Goal: Information Seeking & Learning: Learn about a topic

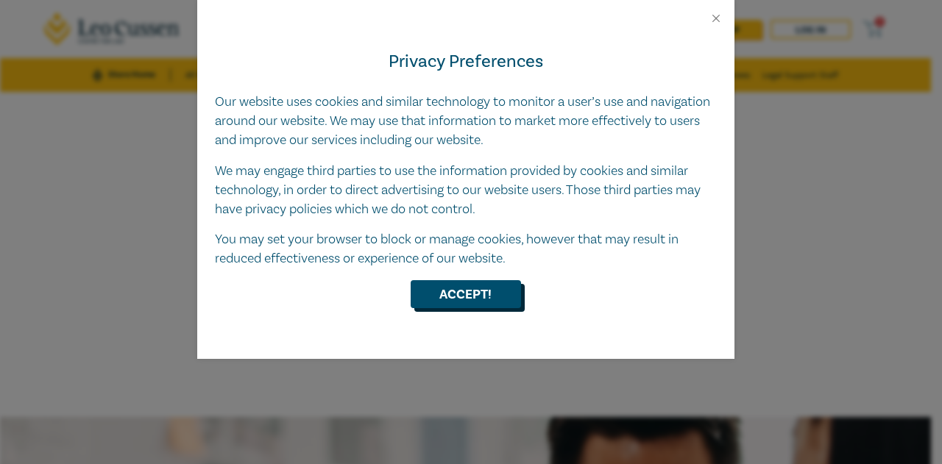
click at [491, 294] on button "Accept!" at bounding box center [466, 294] width 110 height 28
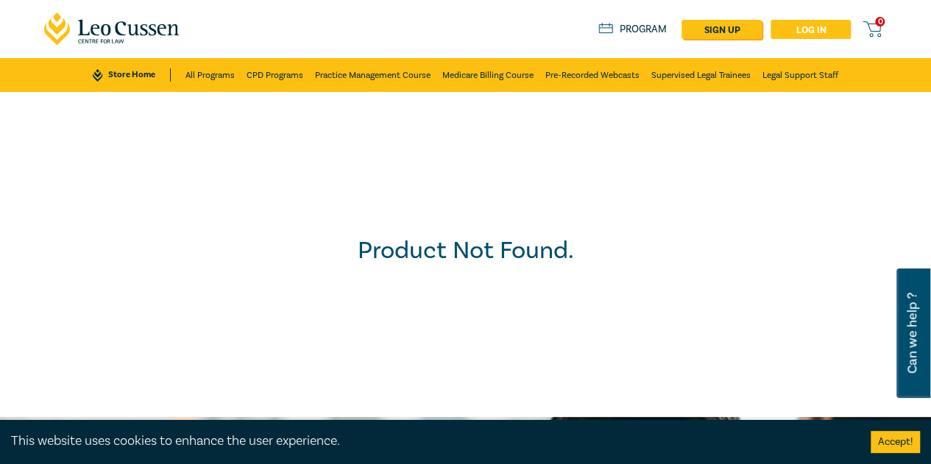
click at [796, 33] on link "Log in" at bounding box center [810, 29] width 80 height 19
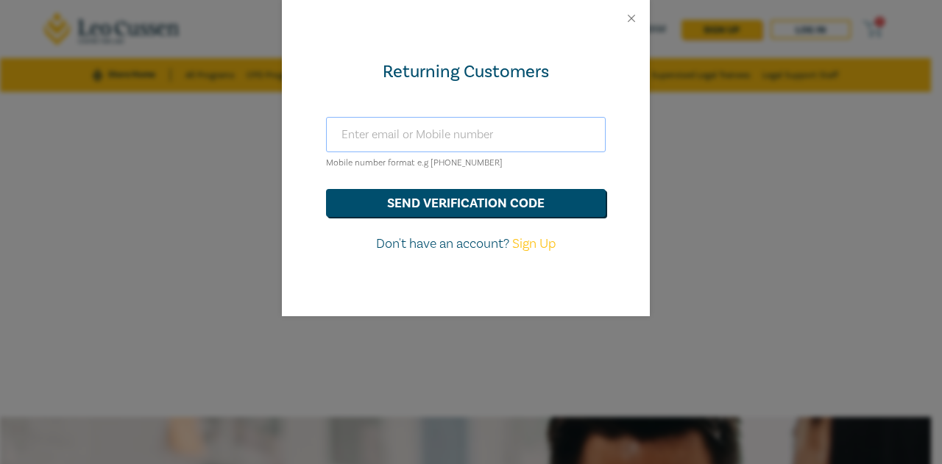
drag, startPoint x: 450, startPoint y: 117, endPoint x: 446, endPoint y: 124, distance: 7.6
click at [449, 118] on input "text" at bounding box center [466, 134] width 280 height 35
click at [326, 189] on button "send verification code" at bounding box center [466, 203] width 280 height 28
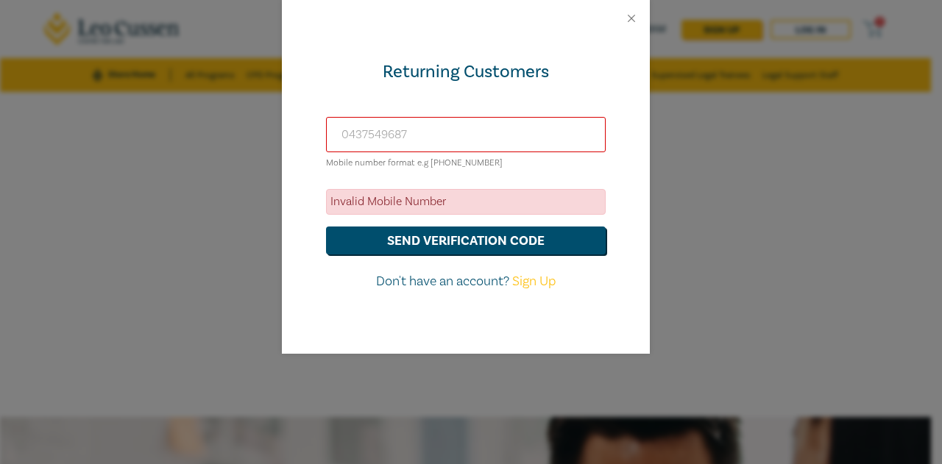
click at [390, 146] on input "0437549687" at bounding box center [466, 134] width 280 height 35
drag, startPoint x: 434, startPoint y: 135, endPoint x: 291, endPoint y: 131, distance: 143.6
click at [294, 132] on div "Returning Customers 0437549687 Mobile number format e.g +61 000000000 Invalid M…" at bounding box center [466, 195] width 368 height 317
type input "+61 437549687"
click at [326, 227] on button "send verification code" at bounding box center [466, 241] width 280 height 28
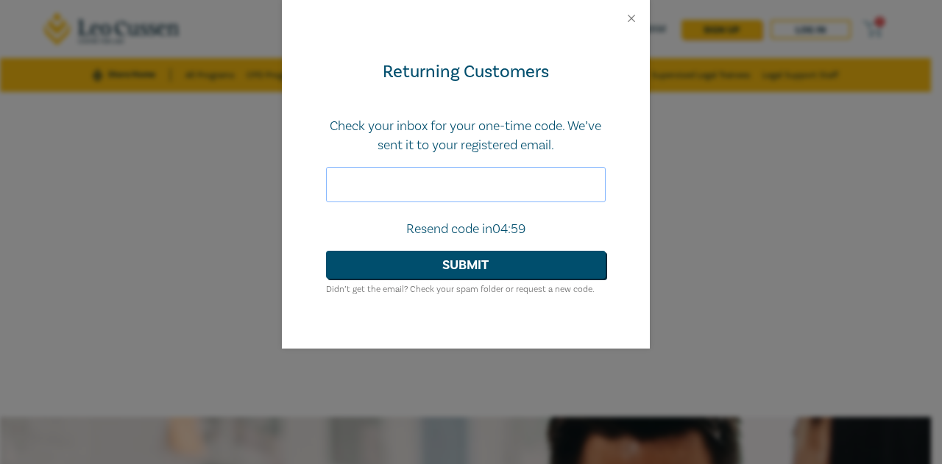
click at [436, 178] on input "text" at bounding box center [466, 184] width 280 height 35
click at [441, 184] on input "text" at bounding box center [466, 184] width 280 height 35
type input "654075"
click at [402, 253] on button "Submit" at bounding box center [466, 265] width 280 height 28
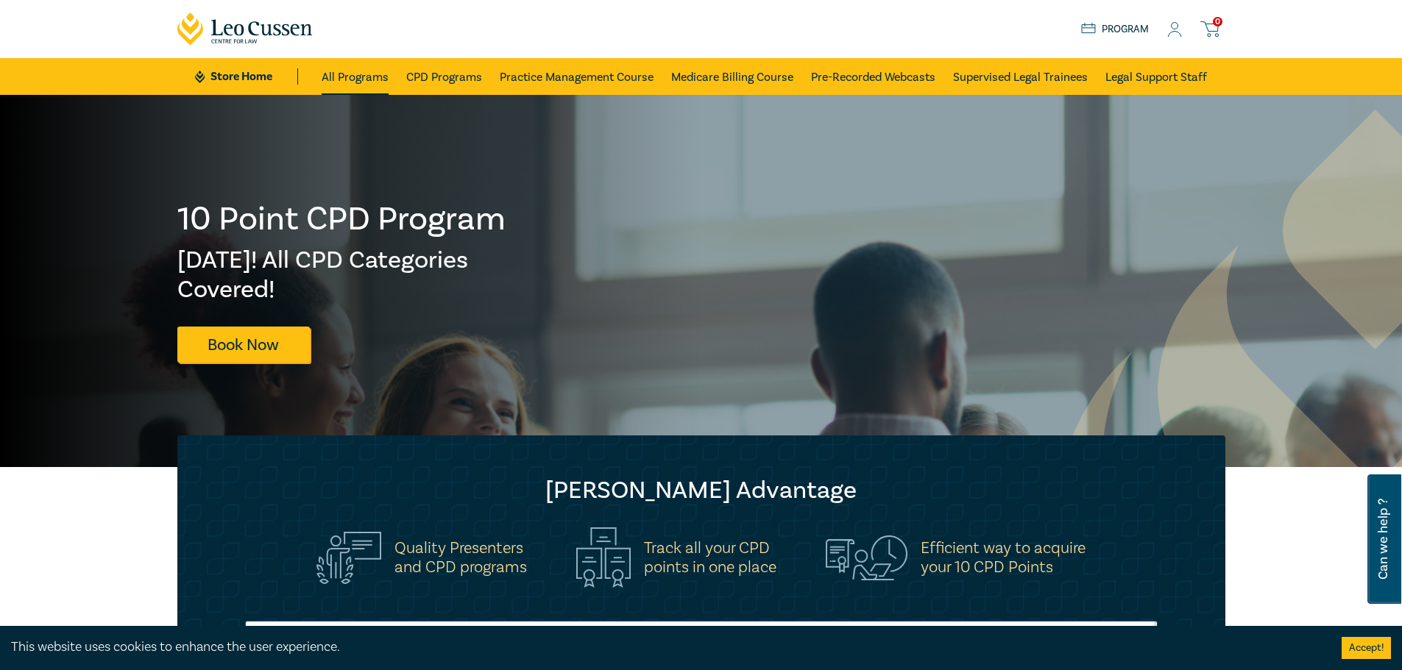
click at [375, 72] on link "All Programs" at bounding box center [355, 76] width 67 height 37
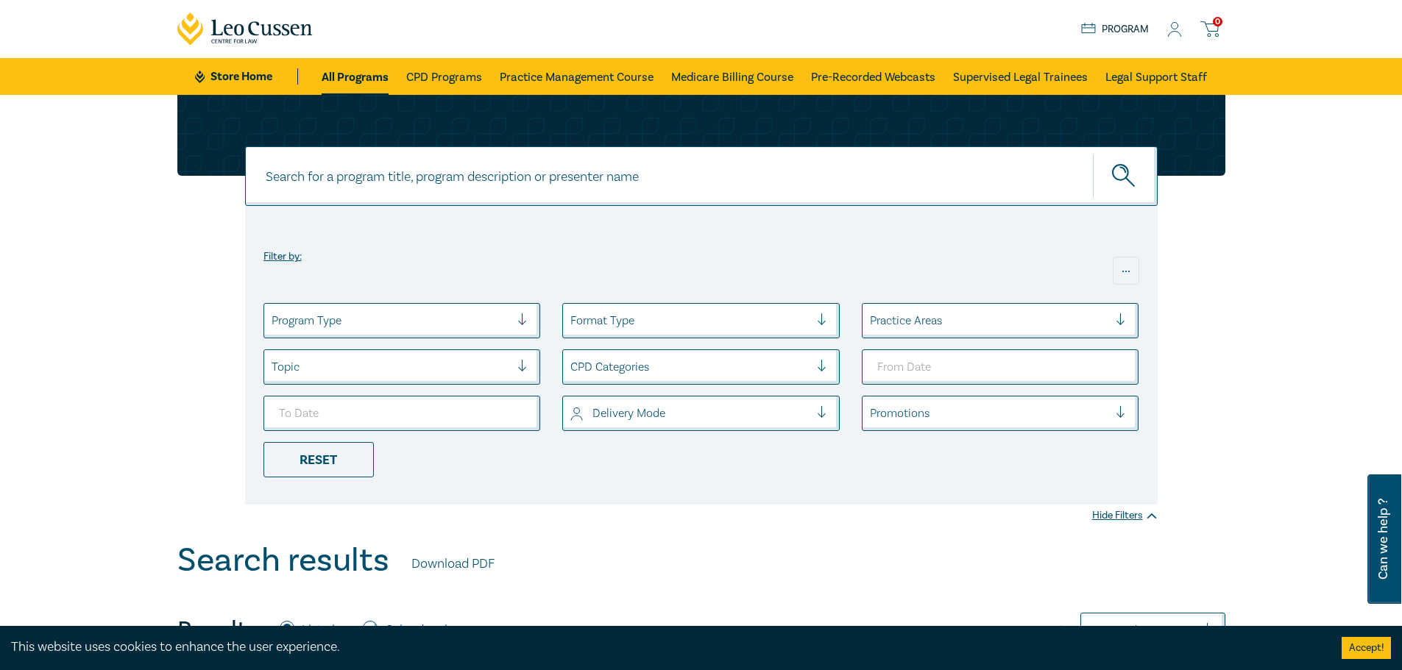
click at [482, 299] on div "Filter by: ... Program Type Format Type Practice Areas Topic CPD Categories Del…" at bounding box center [701, 355] width 912 height 299
click at [611, 318] on div at bounding box center [689, 320] width 239 height 19
drag, startPoint x: 661, startPoint y: 277, endPoint x: 860, endPoint y: 306, distance: 201.5
click at [662, 277] on div "Filter by: ..." at bounding box center [701, 256] width 876 height 71
click at [930, 330] on div at bounding box center [989, 320] width 239 height 19
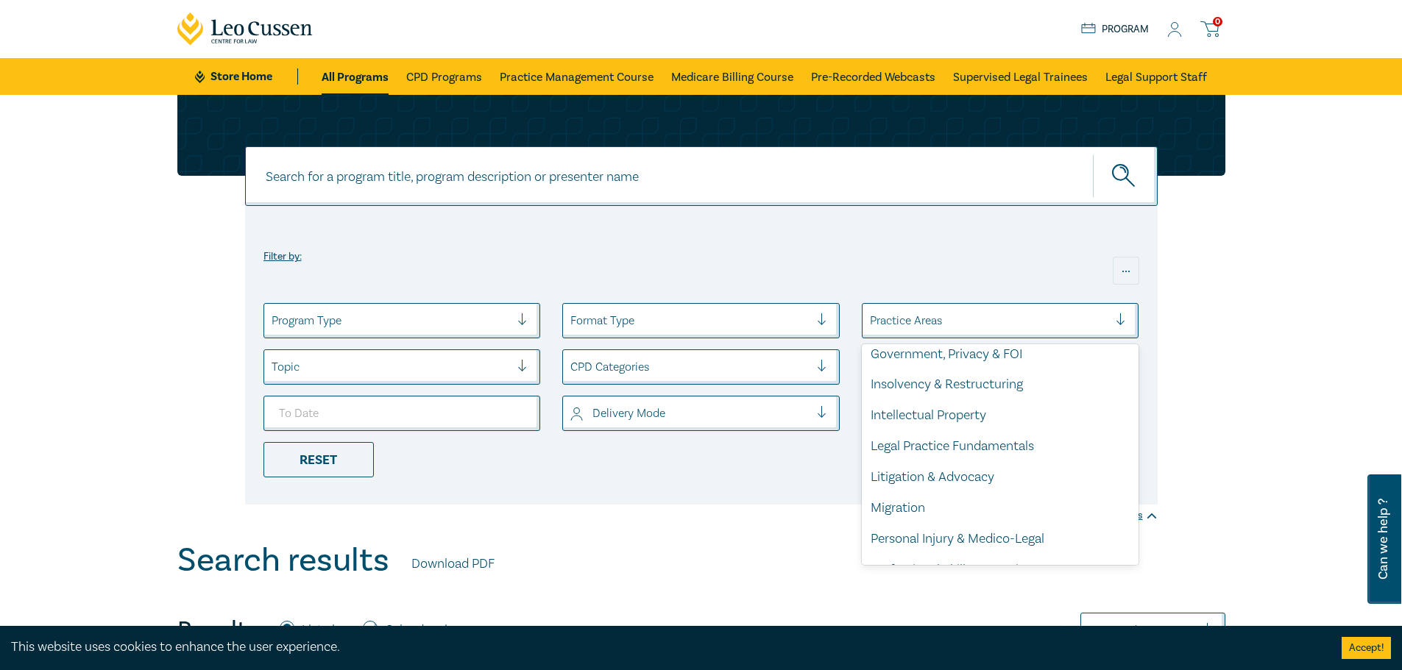
scroll to position [433, 0]
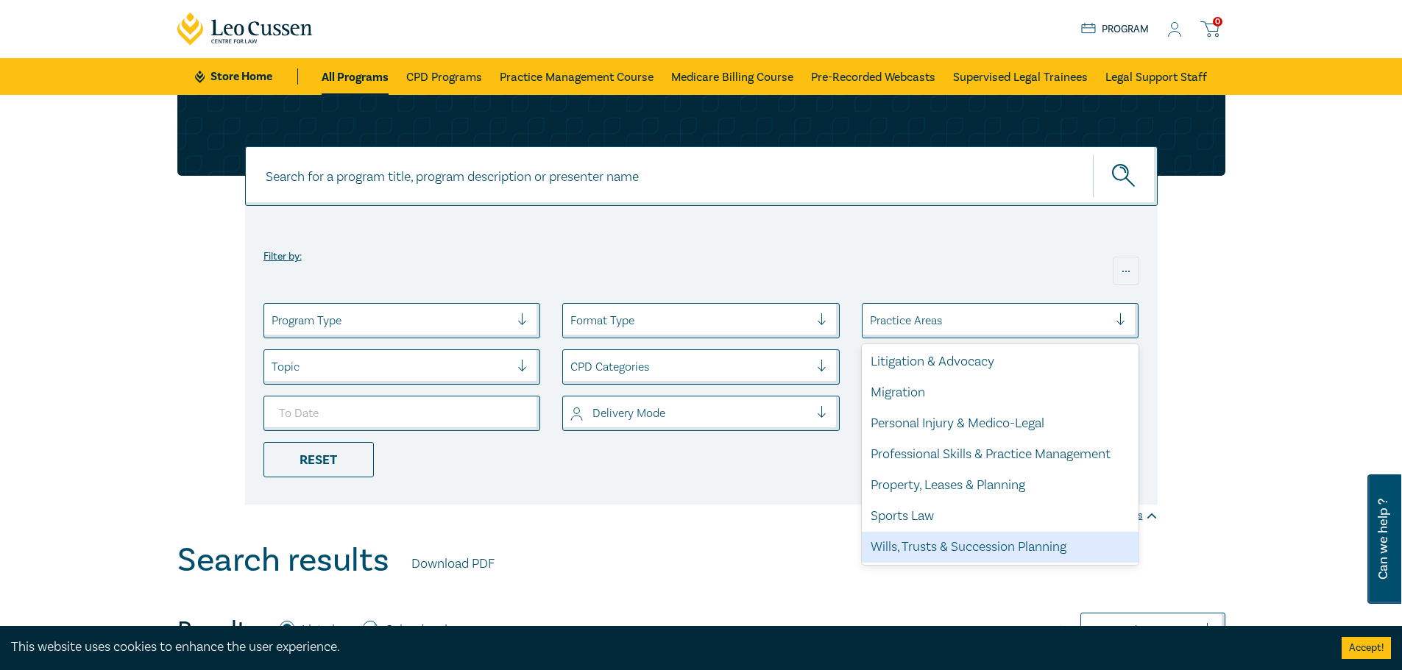
click at [930, 464] on div "Wills, Trusts & Succession Planning" at bounding box center [1000, 547] width 277 height 31
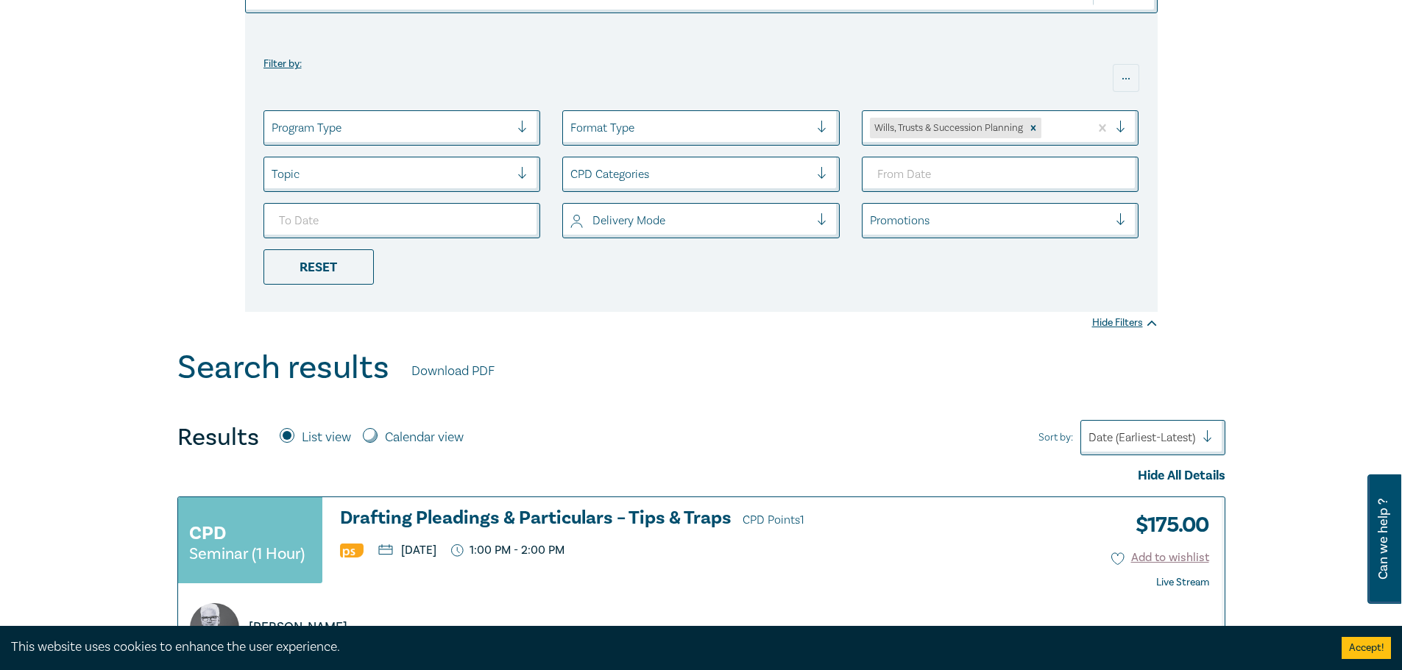
scroll to position [147, 0]
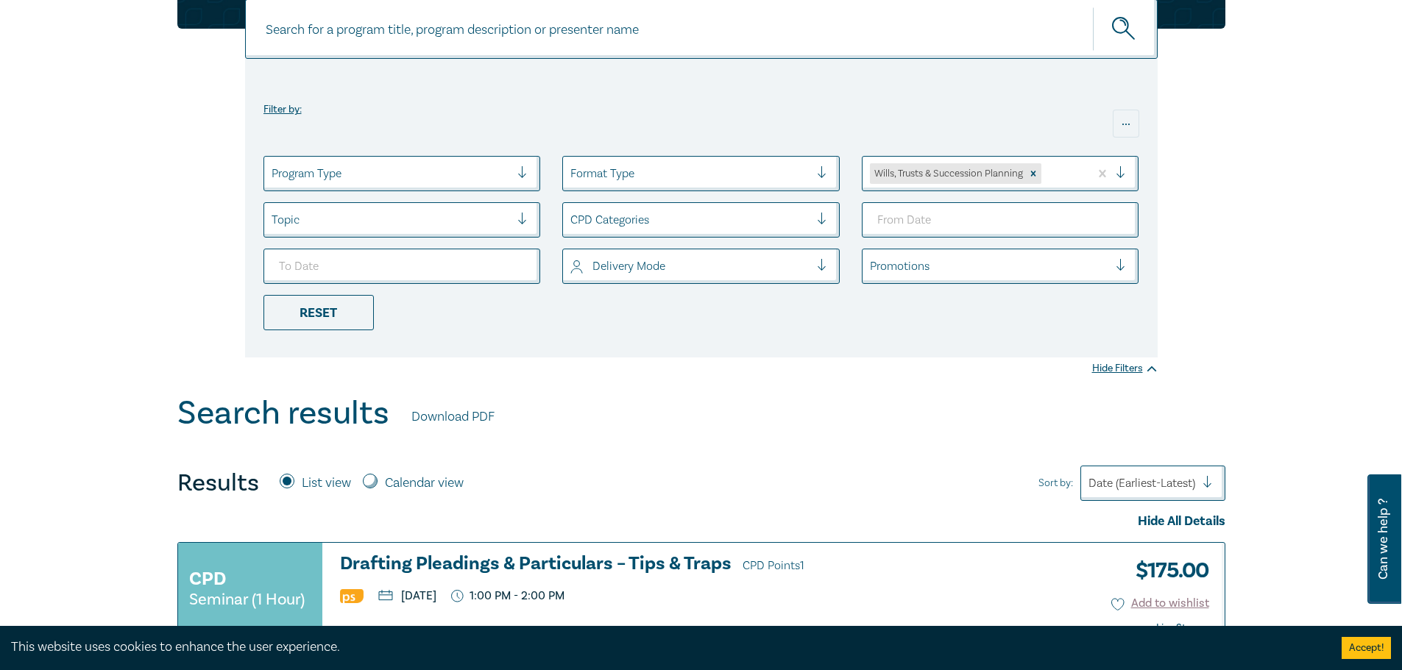
click at [664, 377] on div "Filter by: ... Program Type Format Type Wills, Trusts & Succession Planning Top…" at bounding box center [701, 171] width 1402 height 447
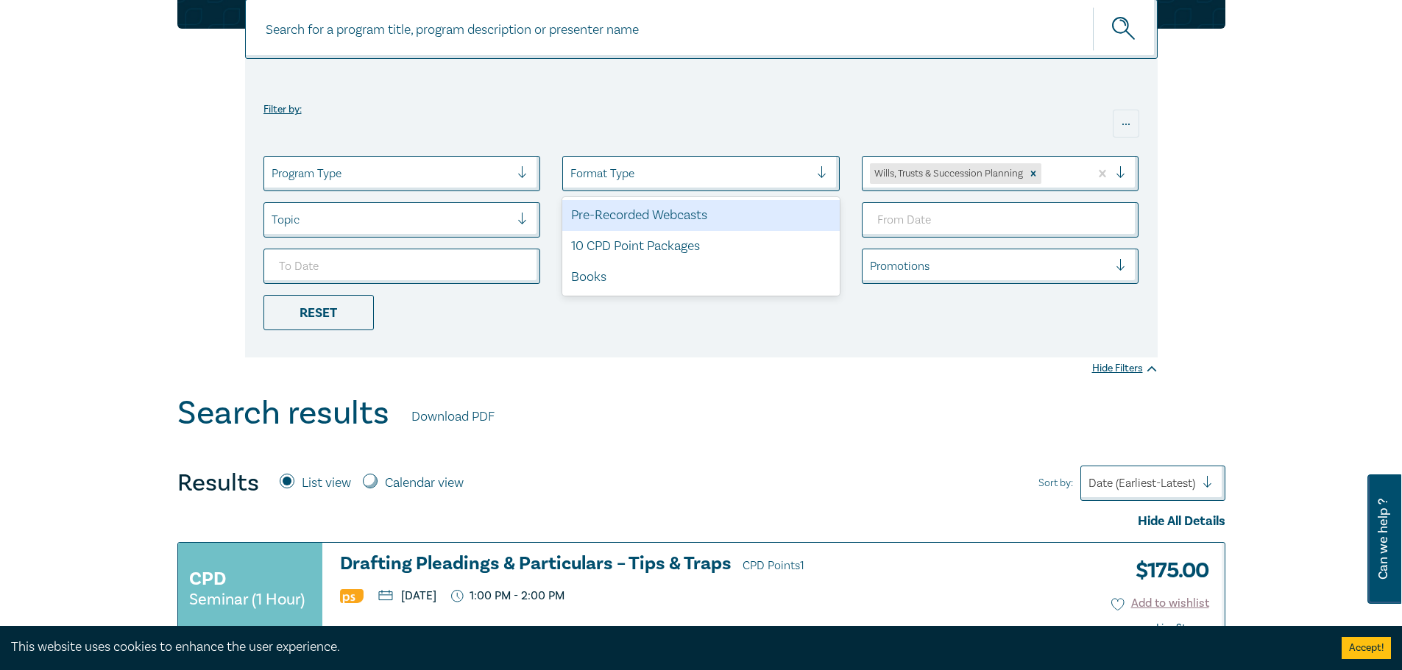
click at [695, 185] on div "Format Type" at bounding box center [690, 173] width 254 height 25
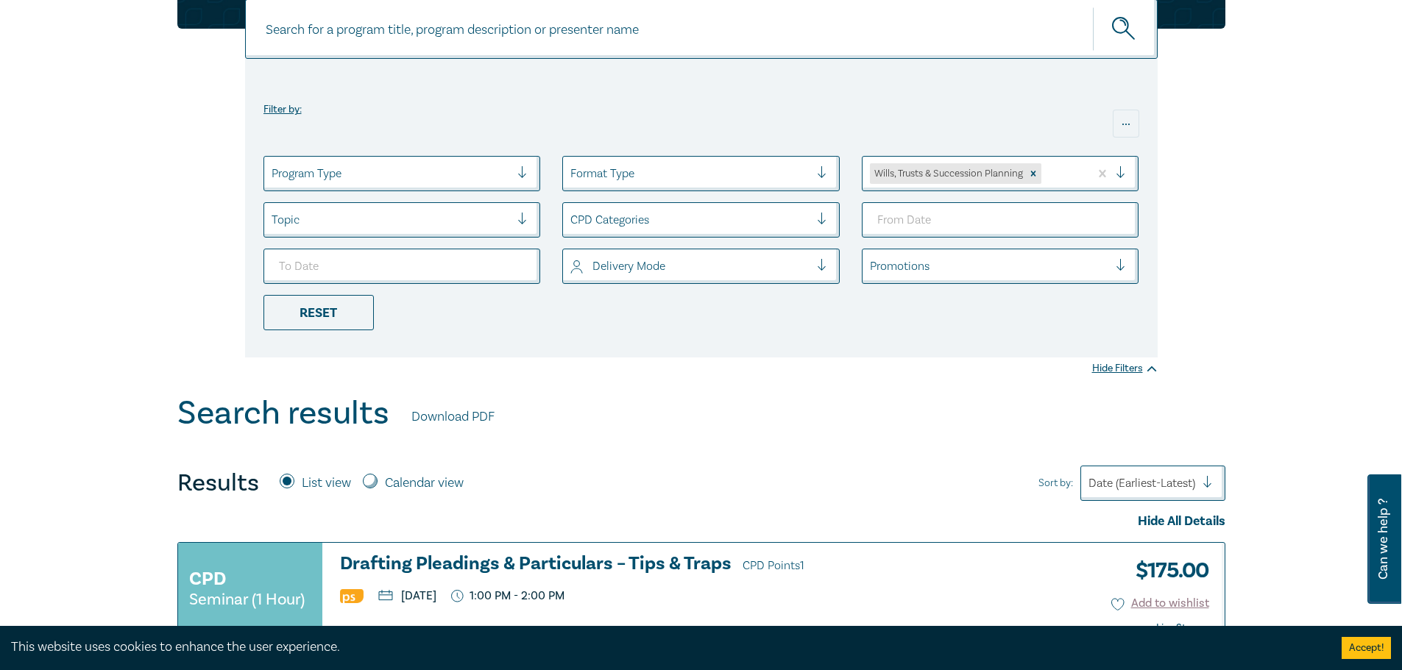
click at [695, 176] on div at bounding box center [689, 173] width 239 height 19
click at [664, 208] on div "CPD Categories" at bounding box center [690, 219] width 254 height 25
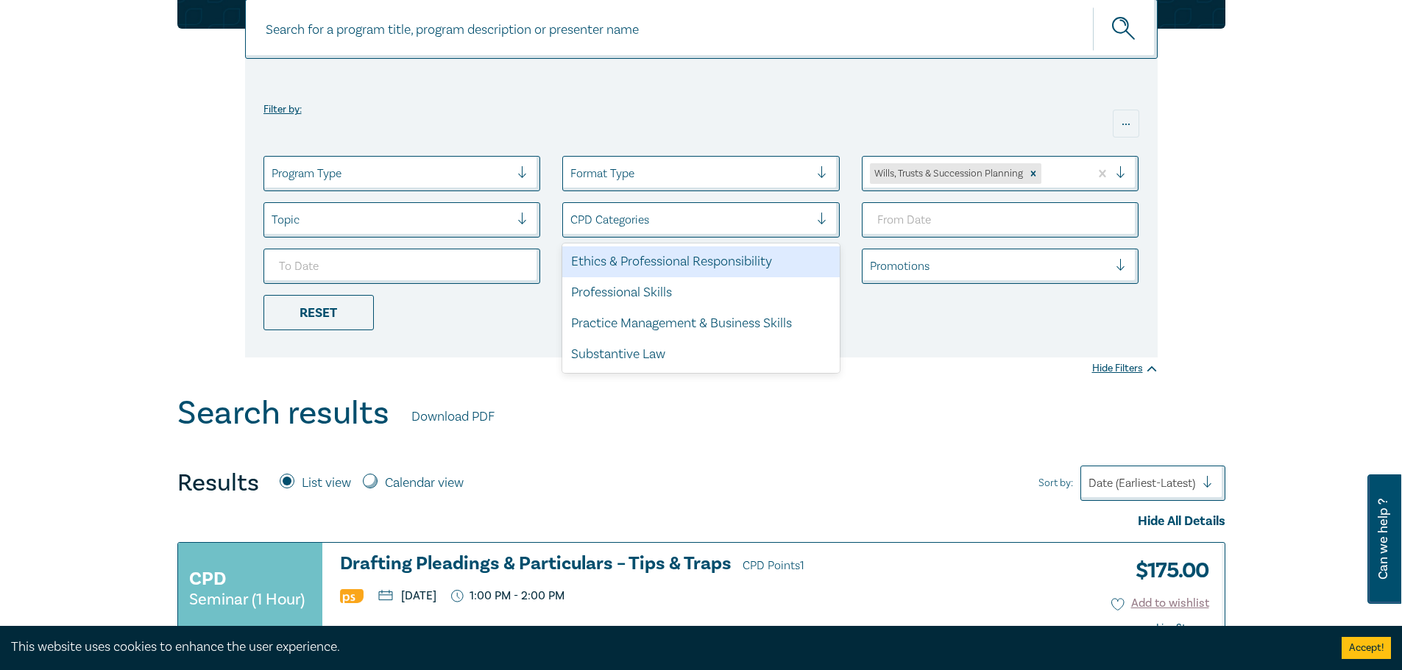
click at [664, 208] on div "CPD Categories" at bounding box center [690, 219] width 254 height 25
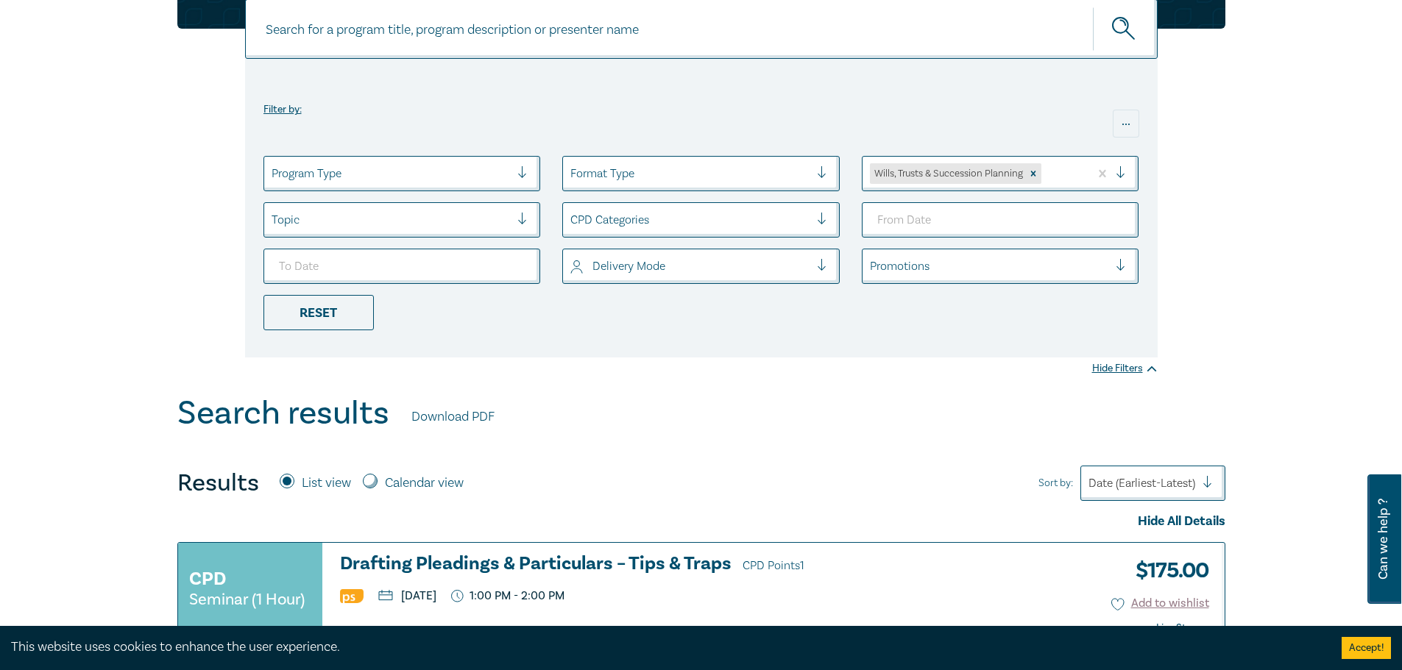
click at [411, 214] on div at bounding box center [391, 219] width 239 height 19
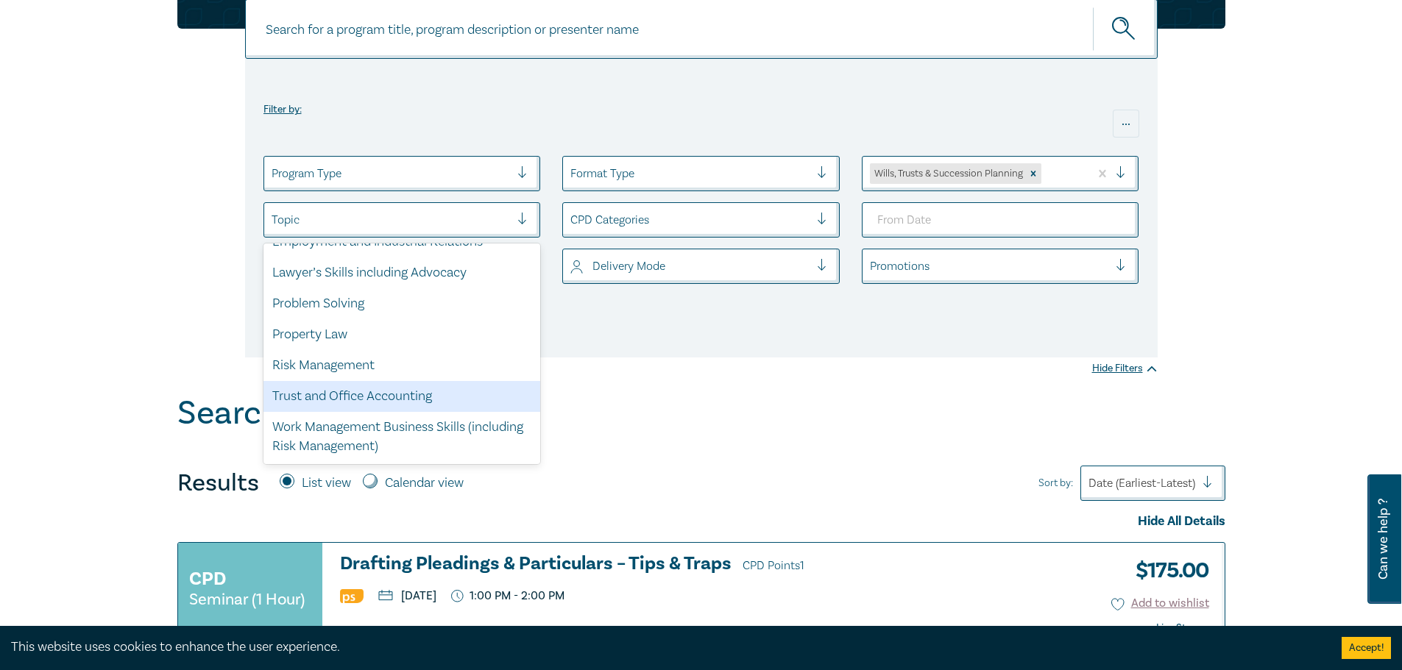
scroll to position [0, 0]
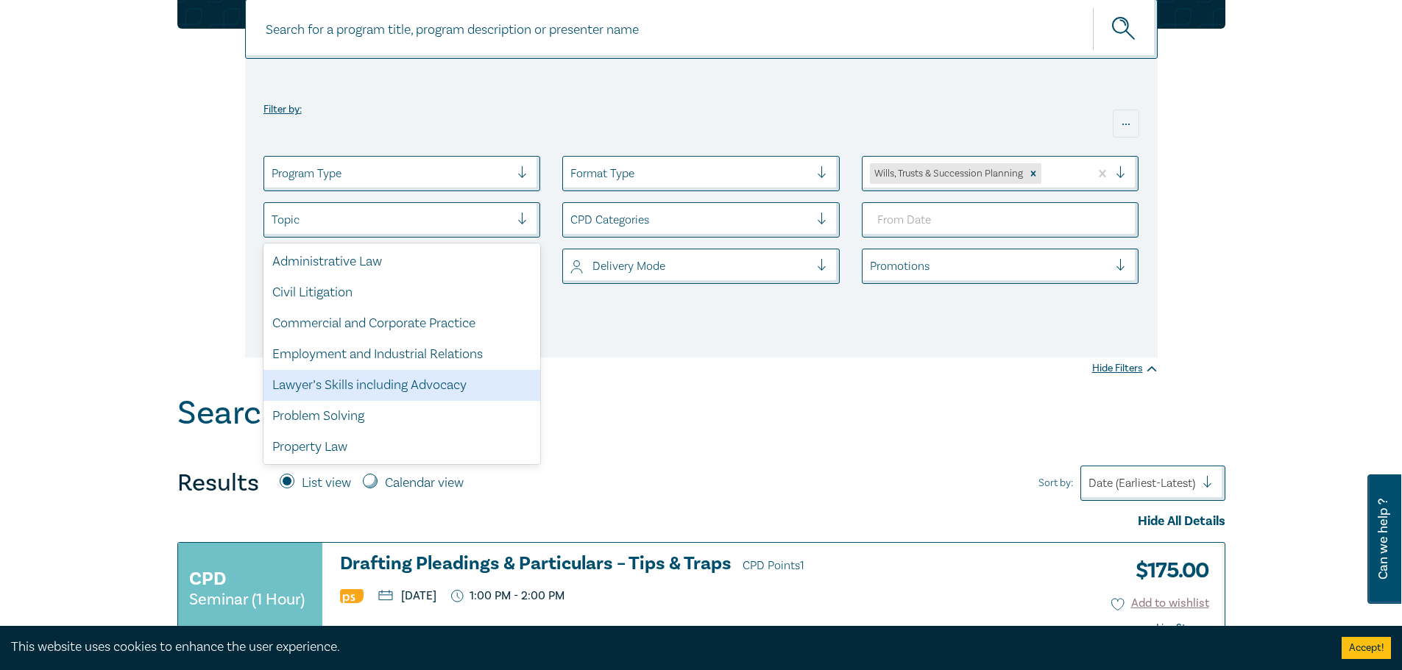
click at [649, 394] on div "Filter by: ... Program Type Format Type Wills, Trusts & Succession Planning opt…" at bounding box center [701, 171] width 1402 height 447
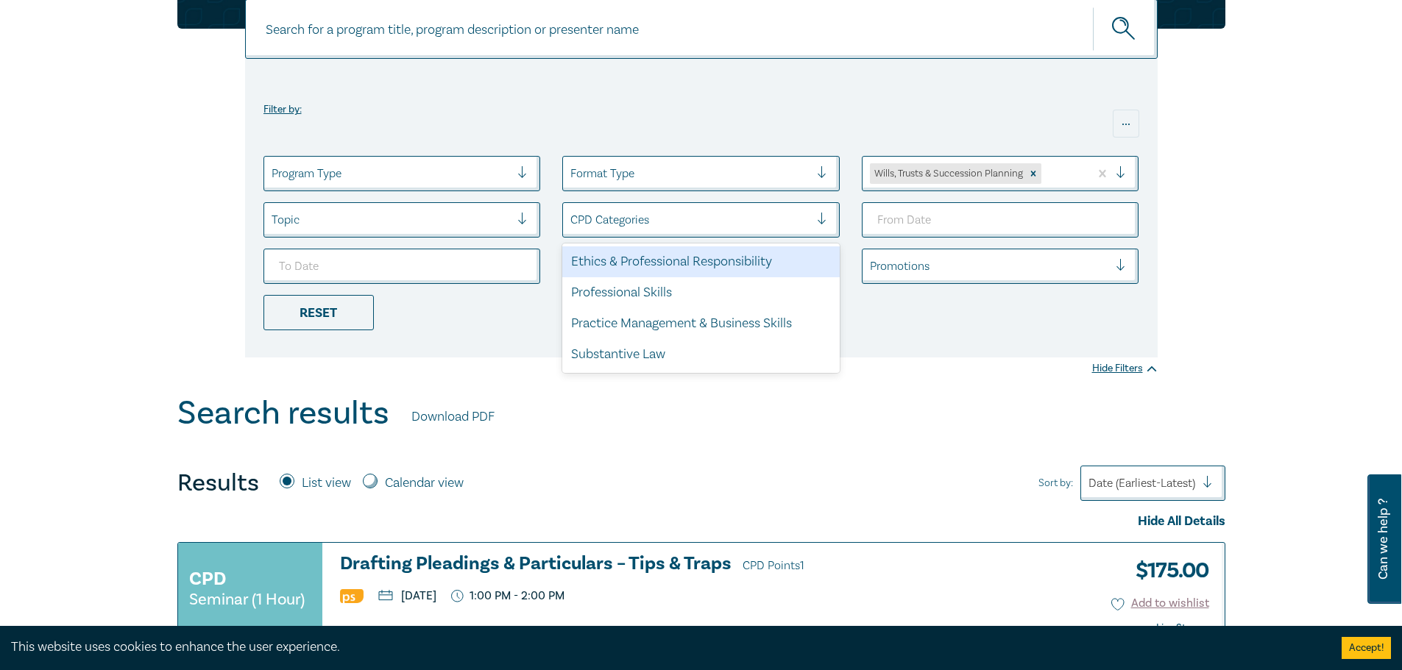
click at [678, 227] on div at bounding box center [689, 219] width 239 height 19
click at [679, 221] on div at bounding box center [689, 219] width 239 height 19
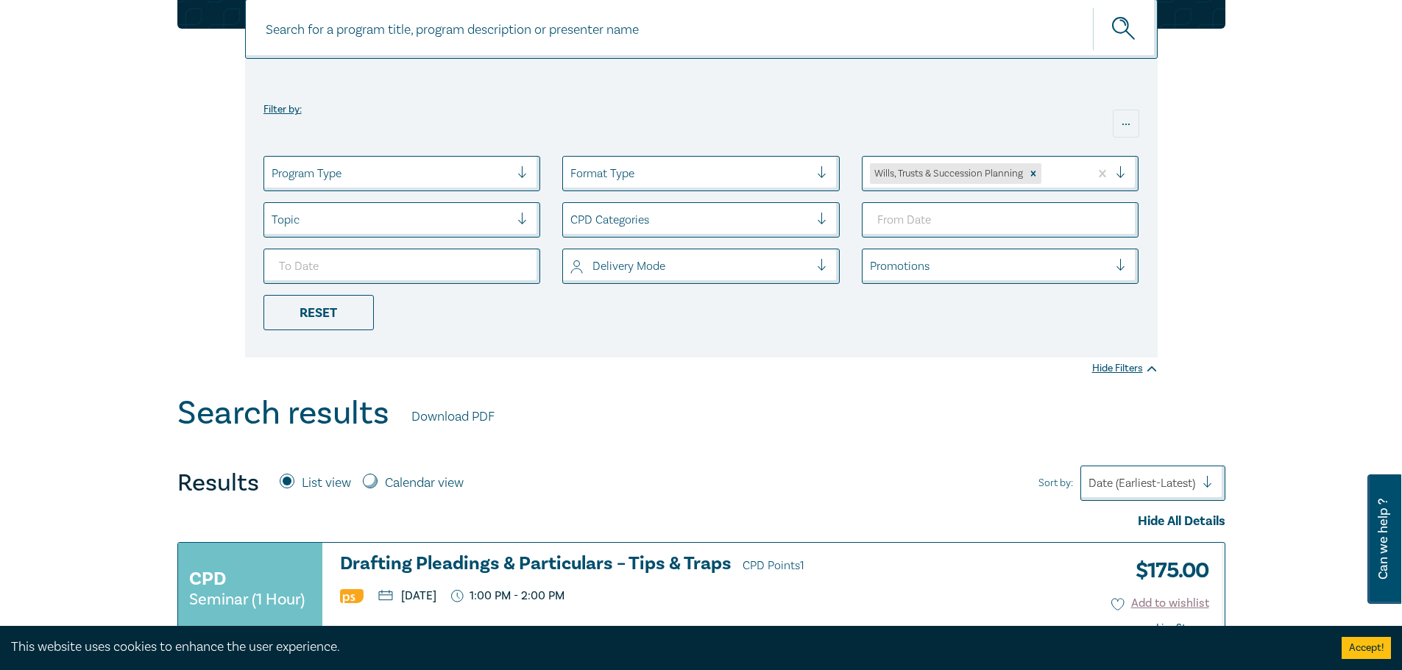
click at [468, 190] on div "Program Type" at bounding box center [401, 173] width 277 height 35
click at [649, 333] on div "Filter by: ... Program Type Format Type Wills, Trusts & Succession Planning Top…" at bounding box center [701, 208] width 912 height 299
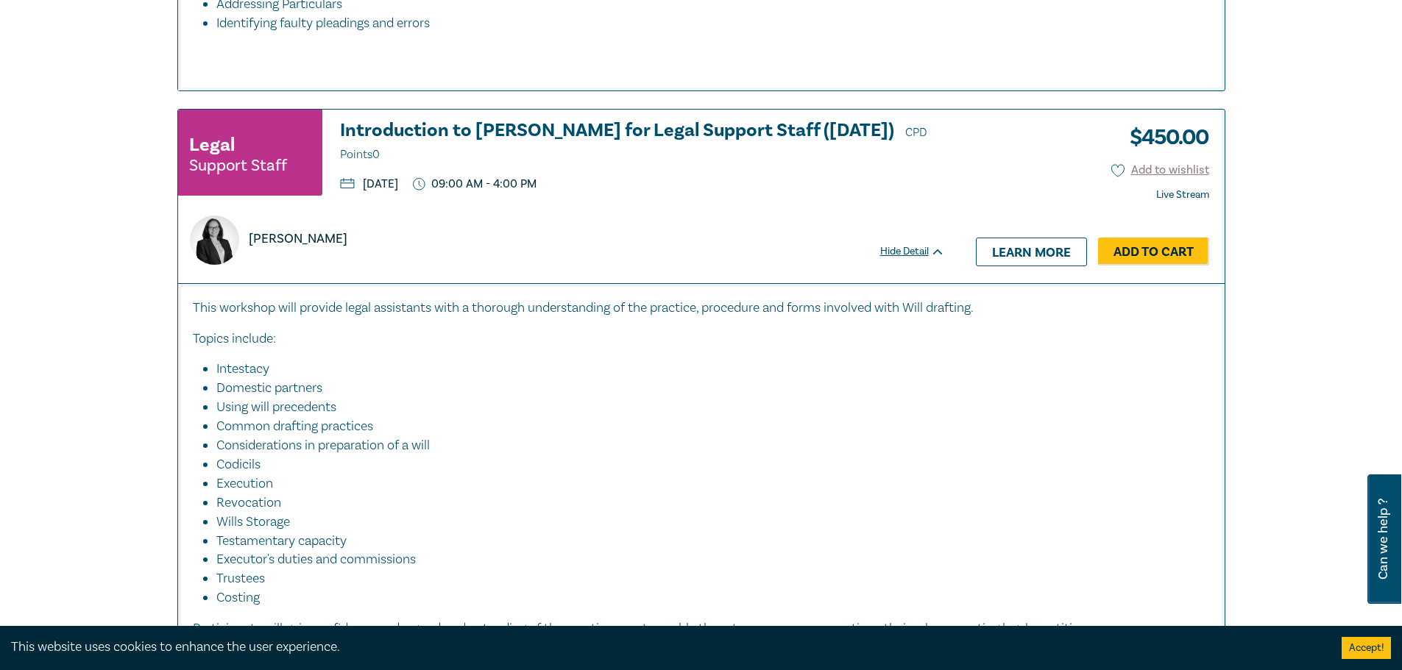
scroll to position [1030, 0]
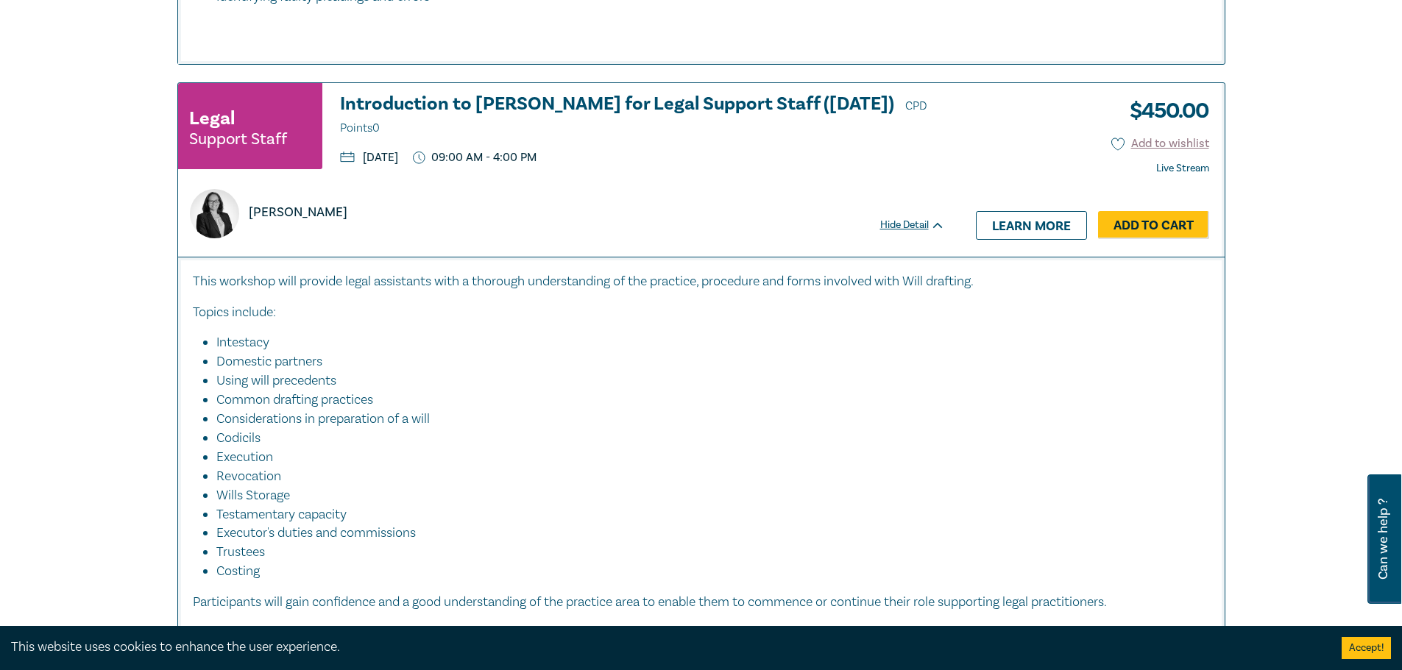
click at [421, 179] on div "[PERSON_NAME]" at bounding box center [561, 204] width 767 height 67
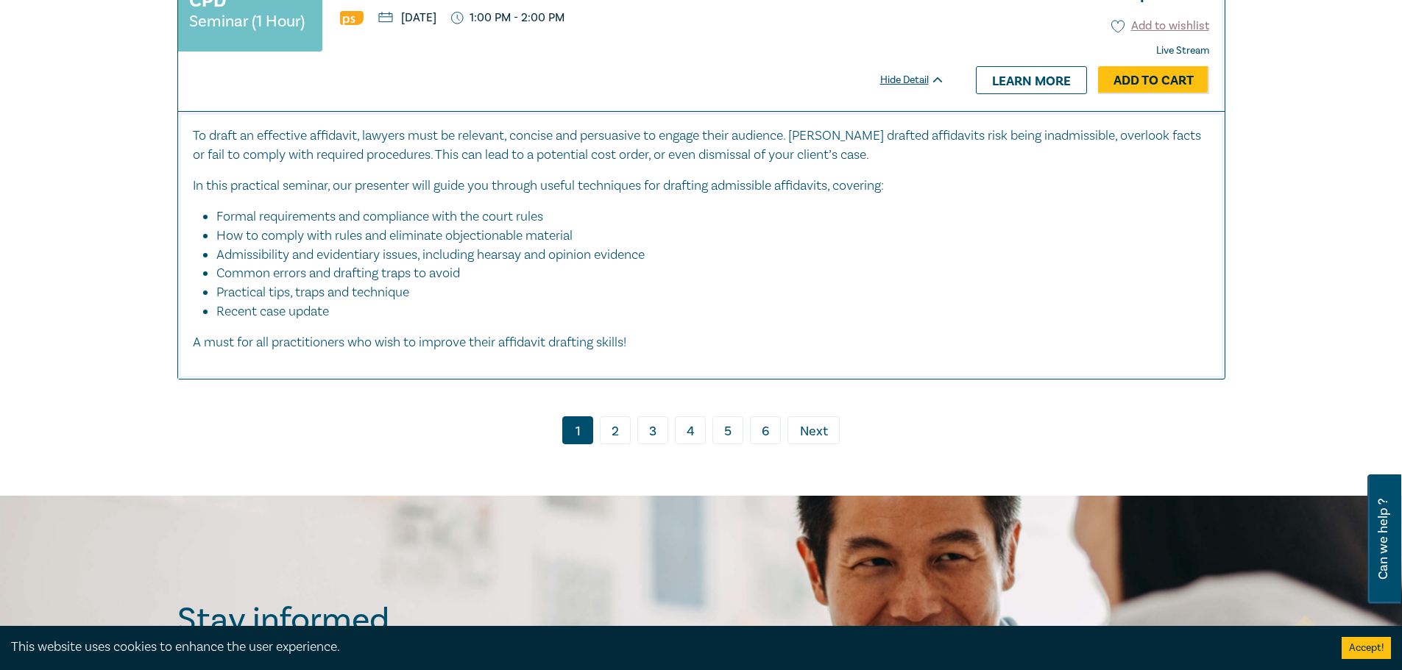
scroll to position [7505, 0]
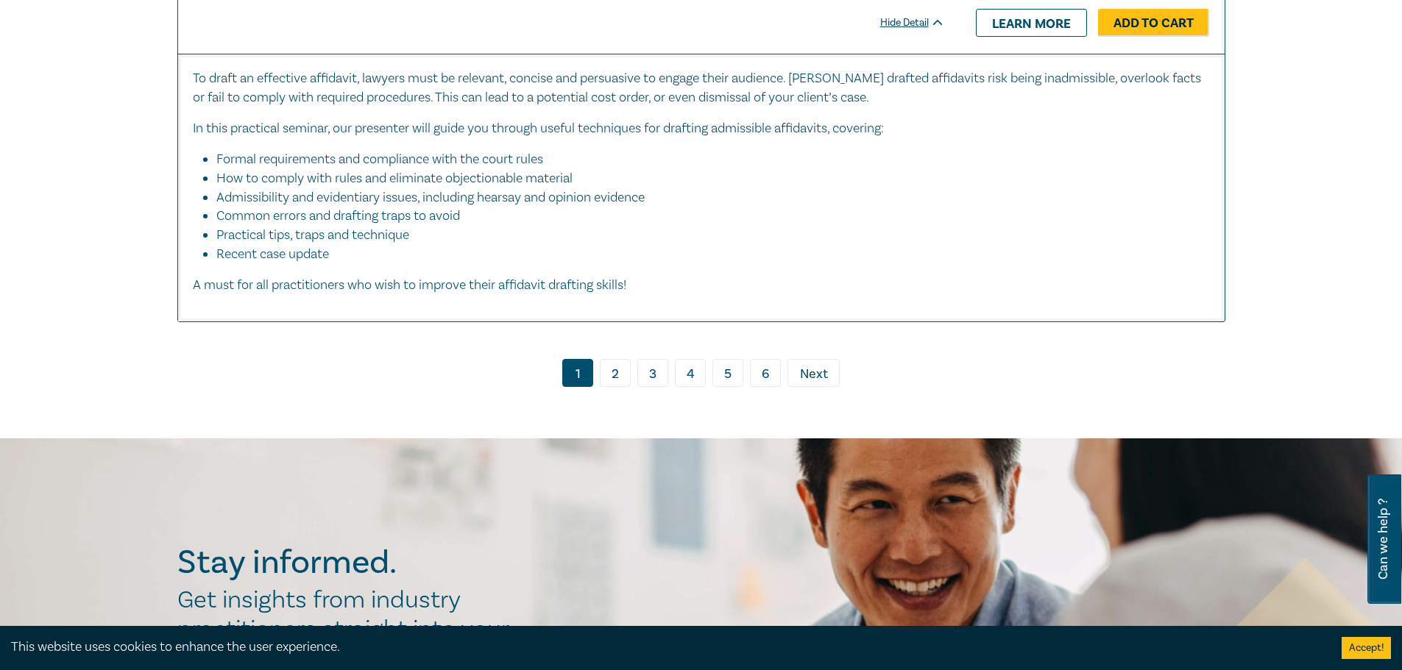
click at [604, 370] on link "2" at bounding box center [615, 373] width 31 height 28
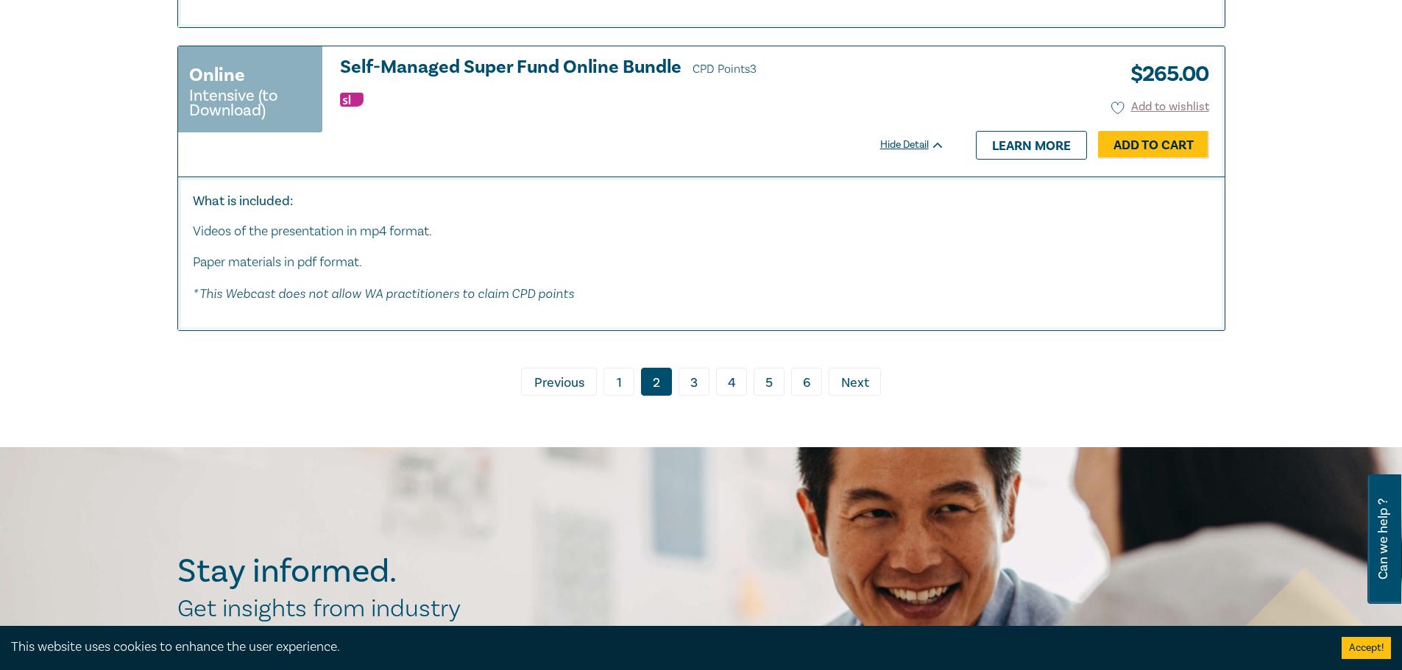
scroll to position [7432, 0]
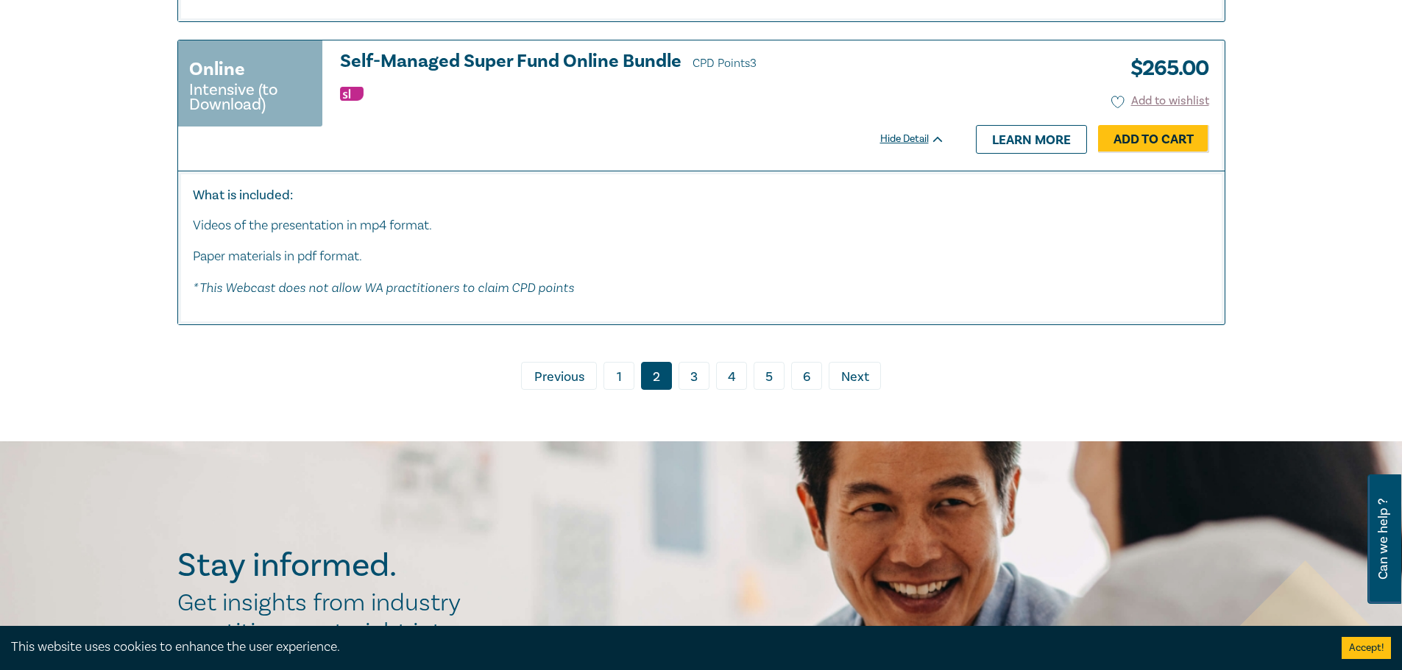
click at [694, 390] on link "3" at bounding box center [693, 376] width 31 height 28
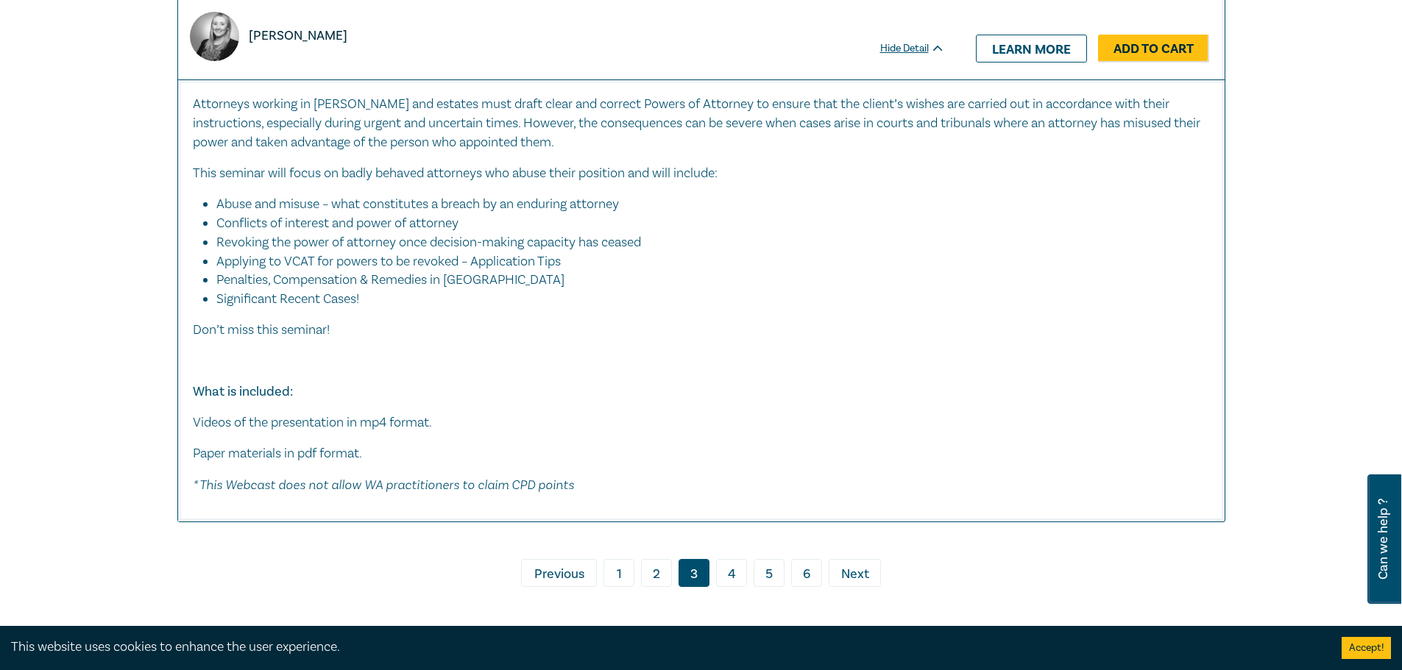
scroll to position [8094, 0]
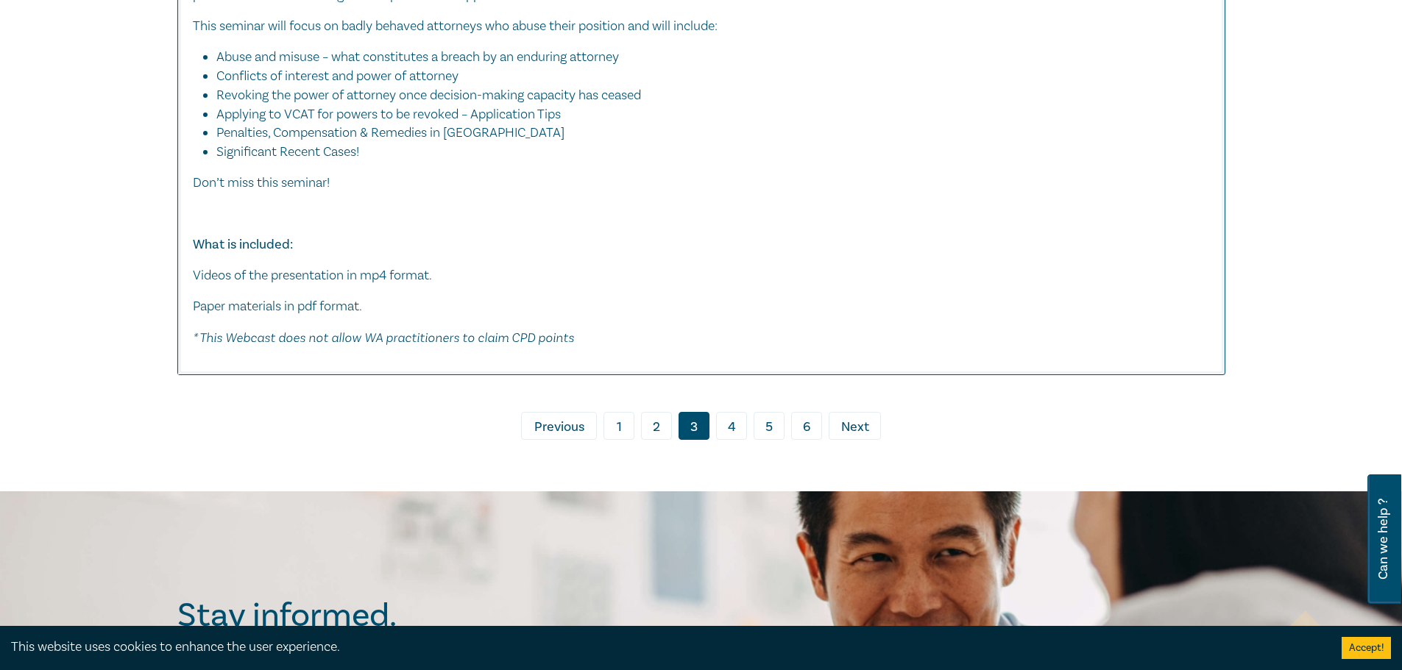
click at [732, 430] on link "4" at bounding box center [731, 426] width 31 height 28
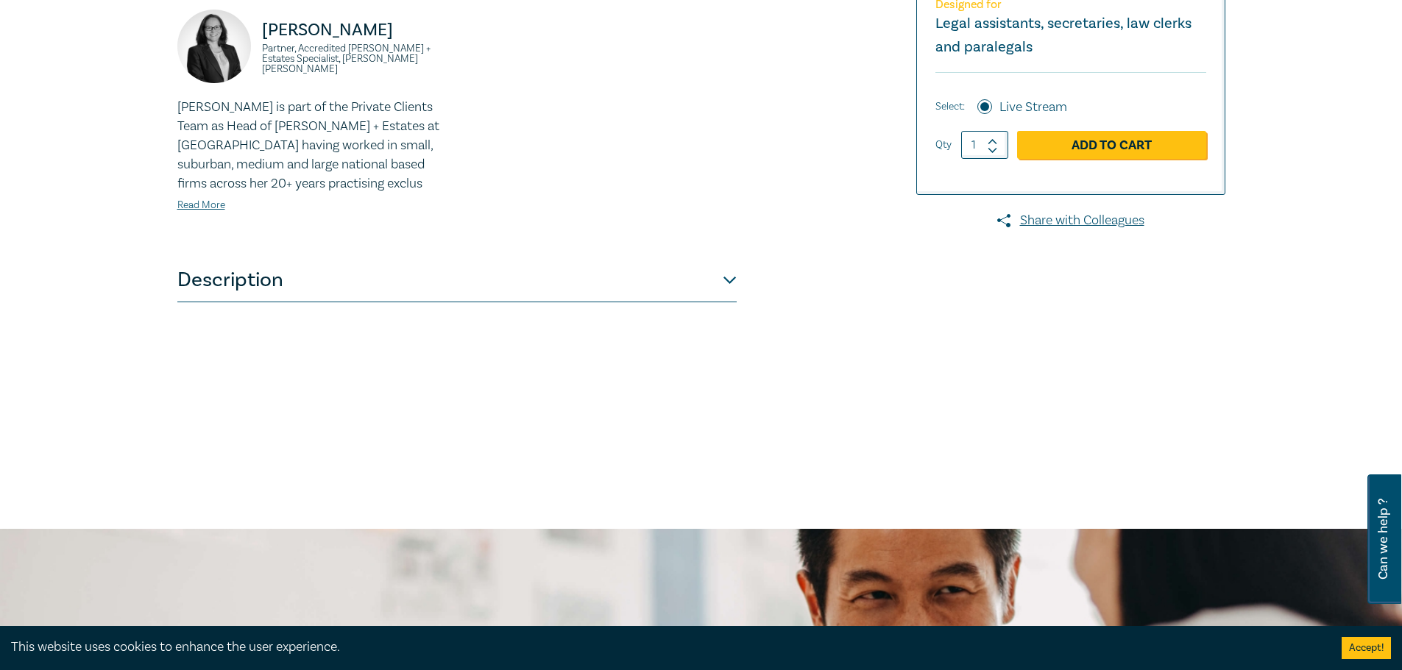
click at [230, 294] on button "Description" at bounding box center [456, 280] width 559 height 44
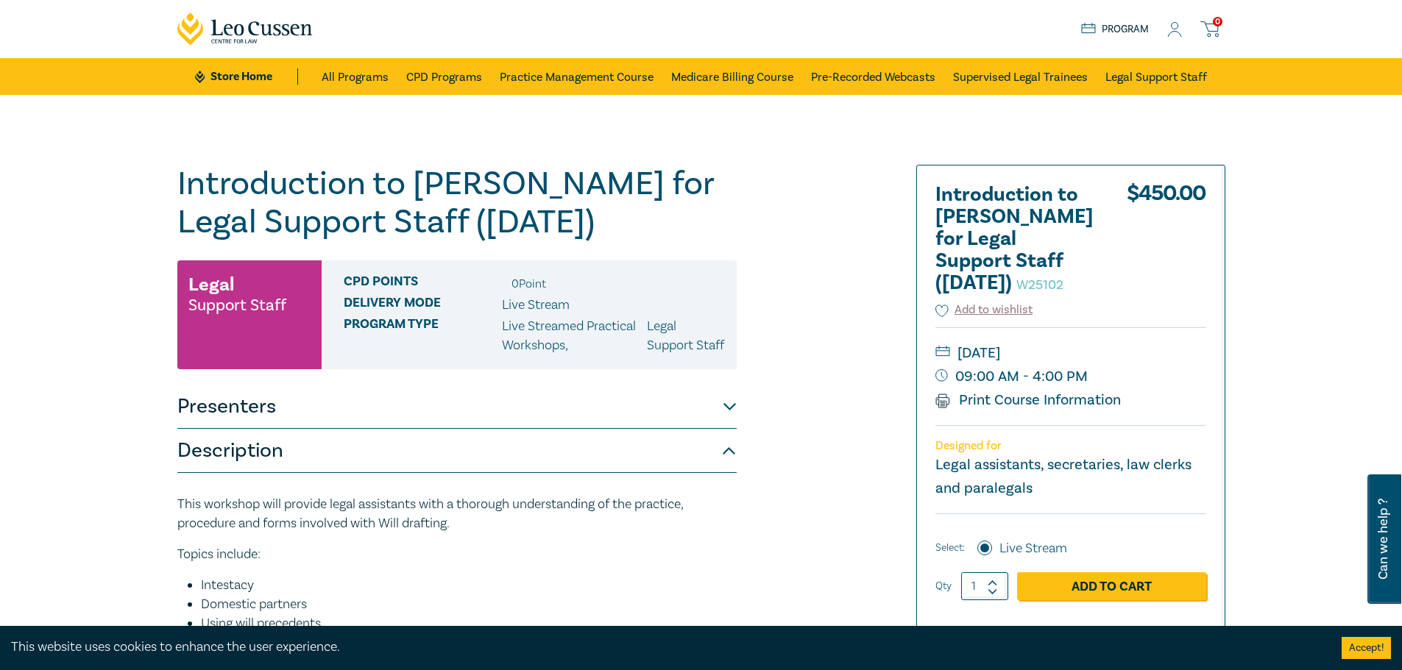
click at [293, 227] on h1 "Introduction to Wills for Legal Support Staff (October 2025) W25102" at bounding box center [456, 203] width 559 height 77
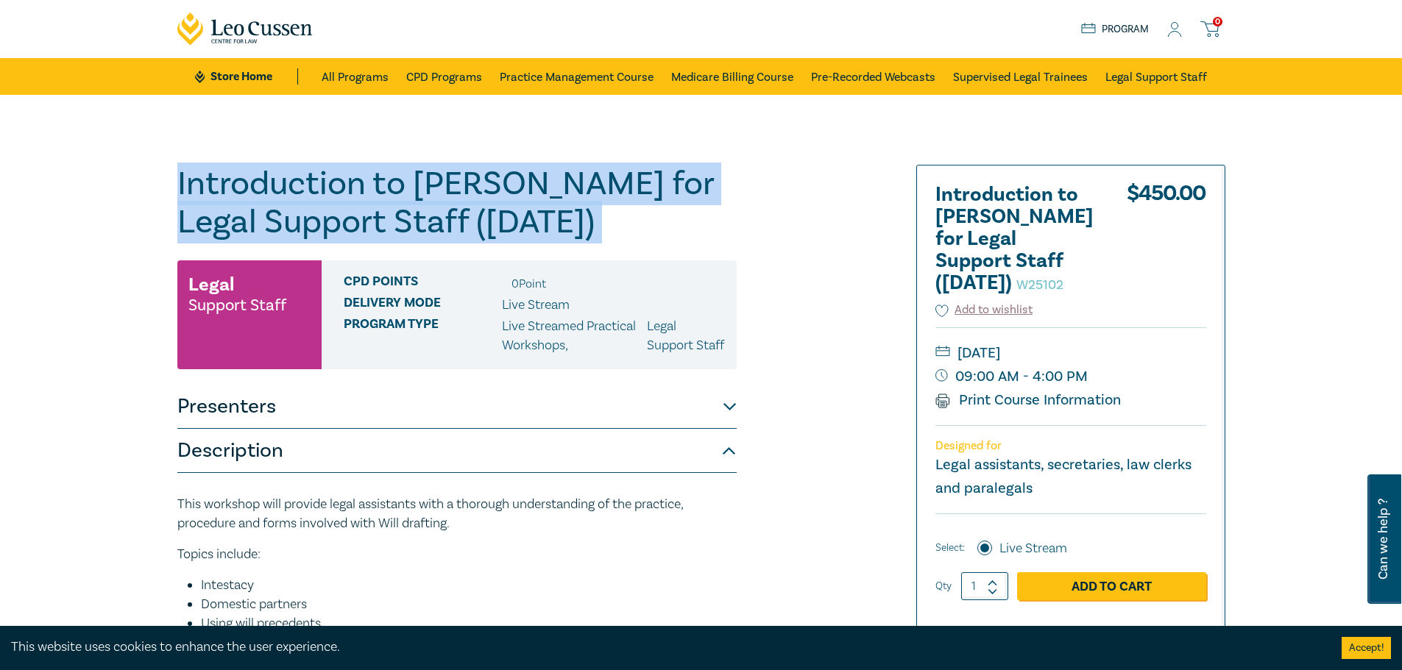
click at [293, 227] on h1 "Introduction to Wills for Legal Support Staff (October 2025) W25102" at bounding box center [456, 203] width 559 height 77
click at [387, 188] on h1 "Introduction to Wills for Legal Support Staff (October 2025) W25102" at bounding box center [456, 203] width 559 height 77
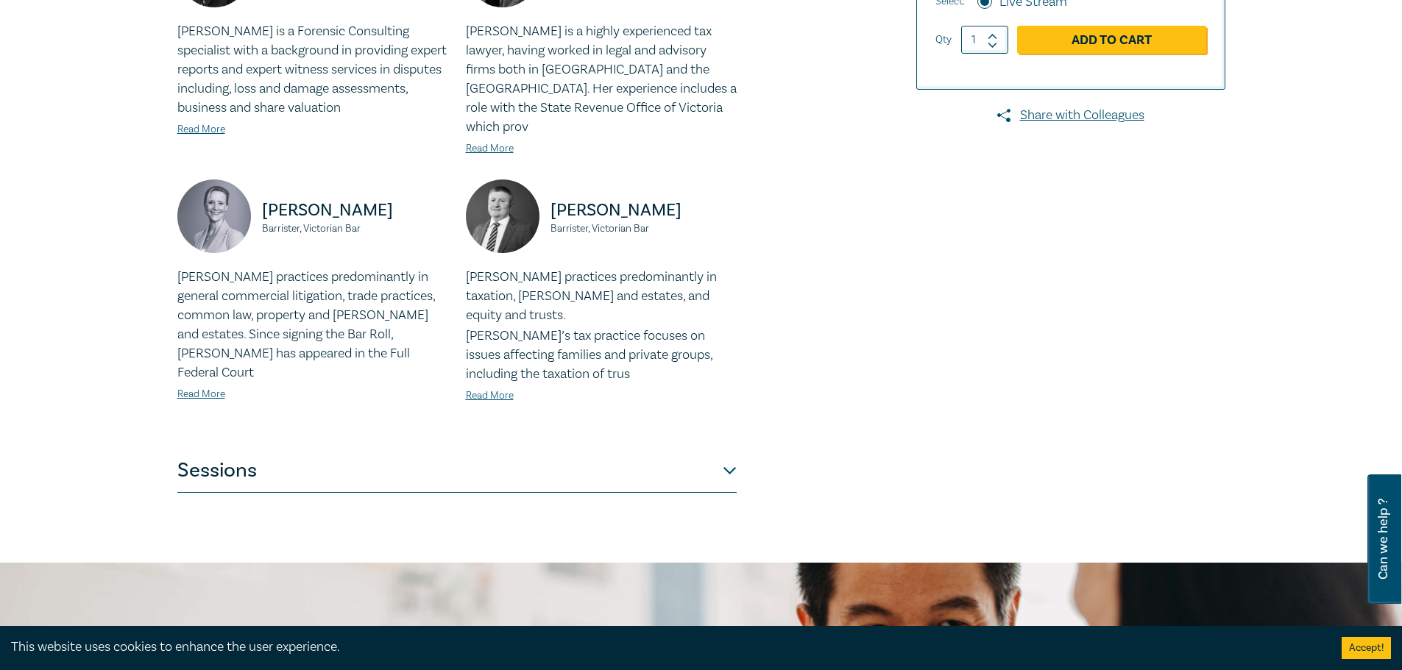
scroll to position [736, 0]
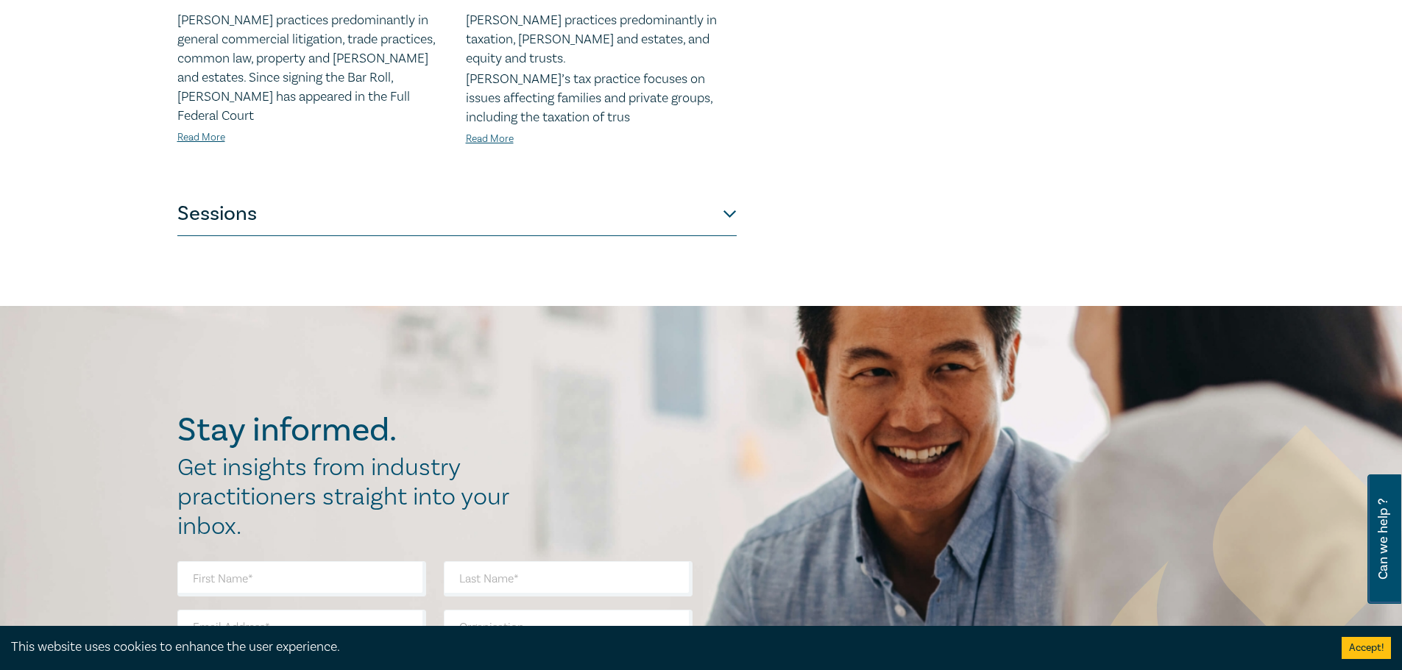
click at [235, 192] on button "Sessions" at bounding box center [456, 214] width 559 height 44
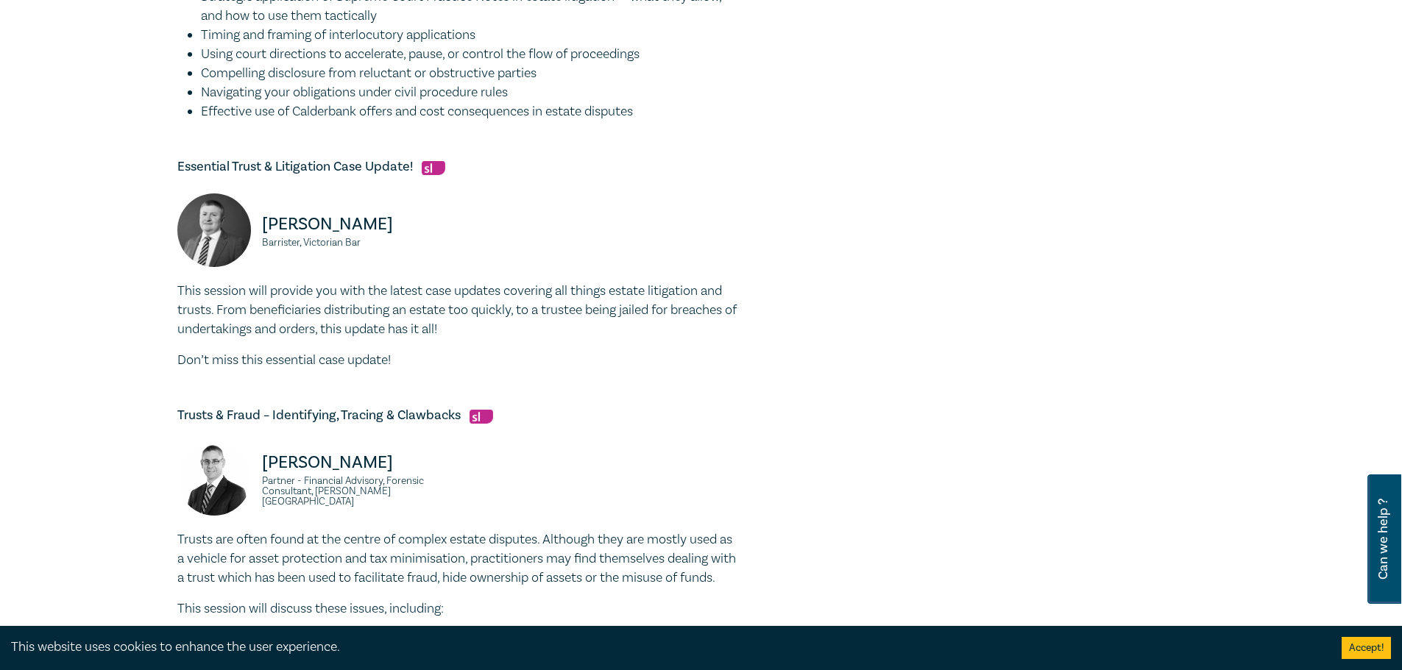
scroll to position [803, 0]
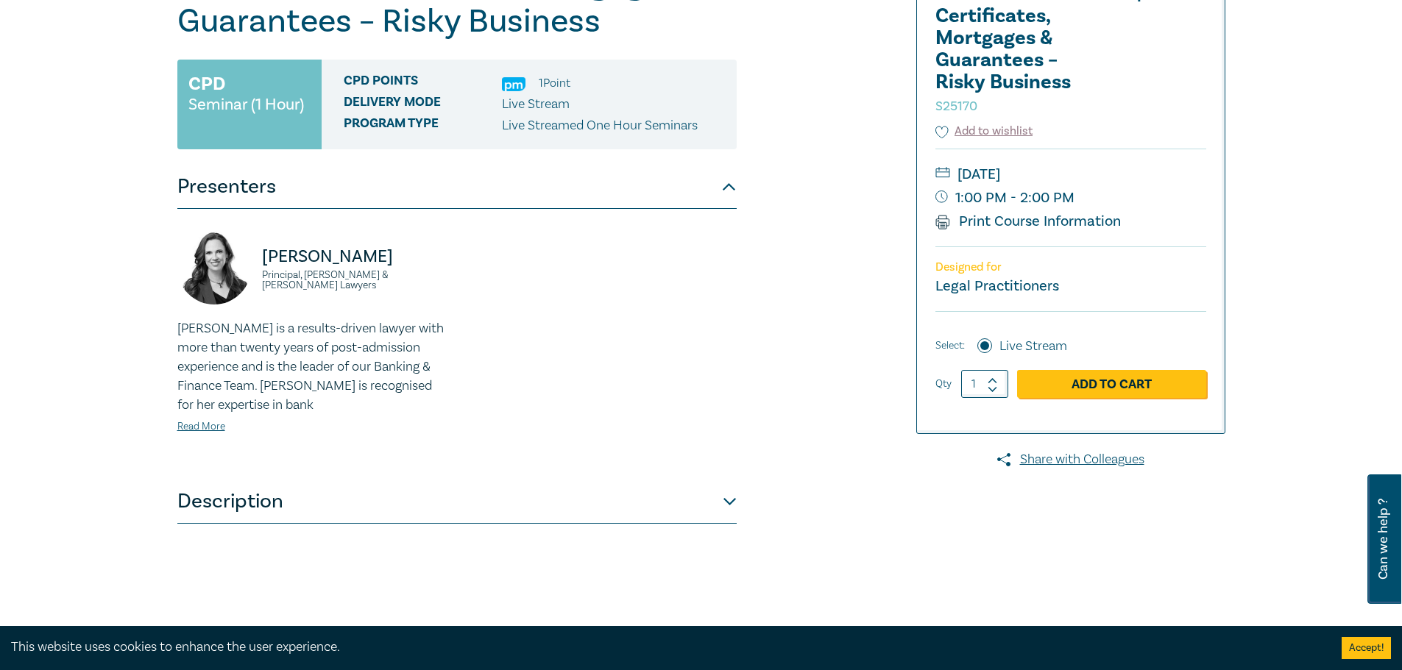
scroll to position [221, 0]
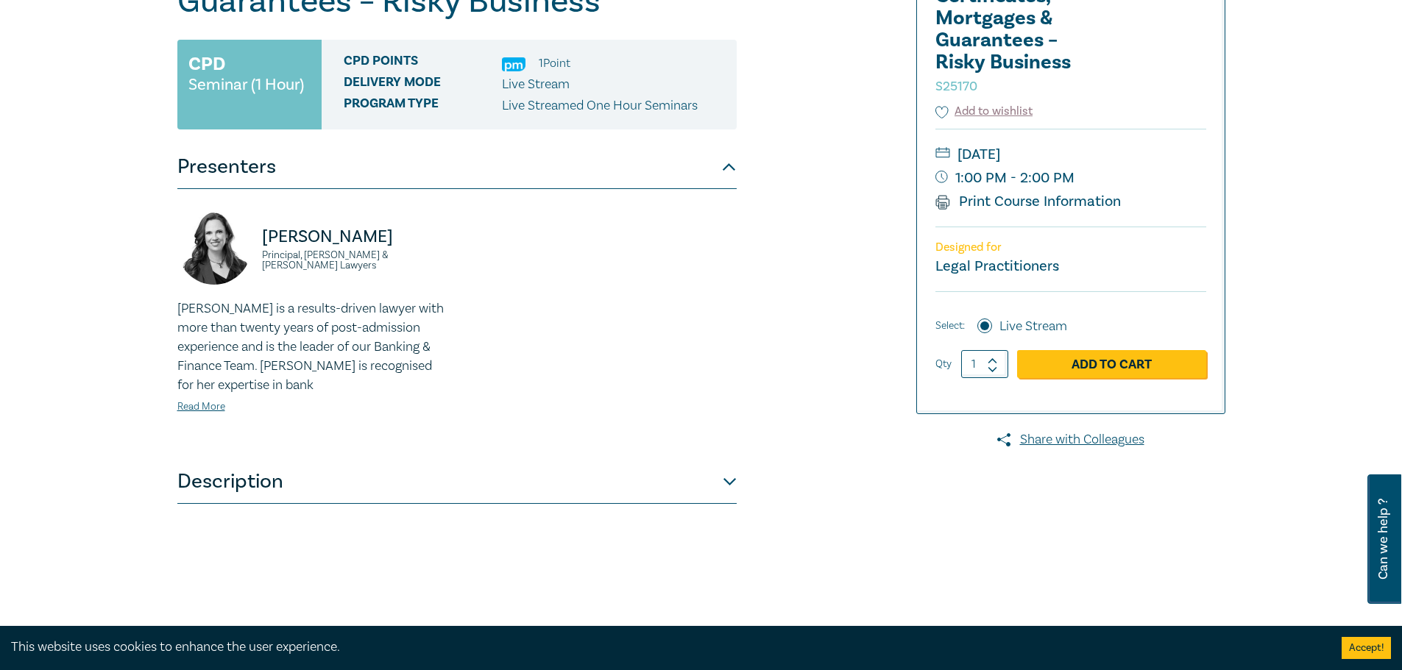
drag, startPoint x: 266, startPoint y: 479, endPoint x: 268, endPoint y: 472, distance: 7.5
click at [267, 478] on button "Description" at bounding box center [456, 482] width 559 height 44
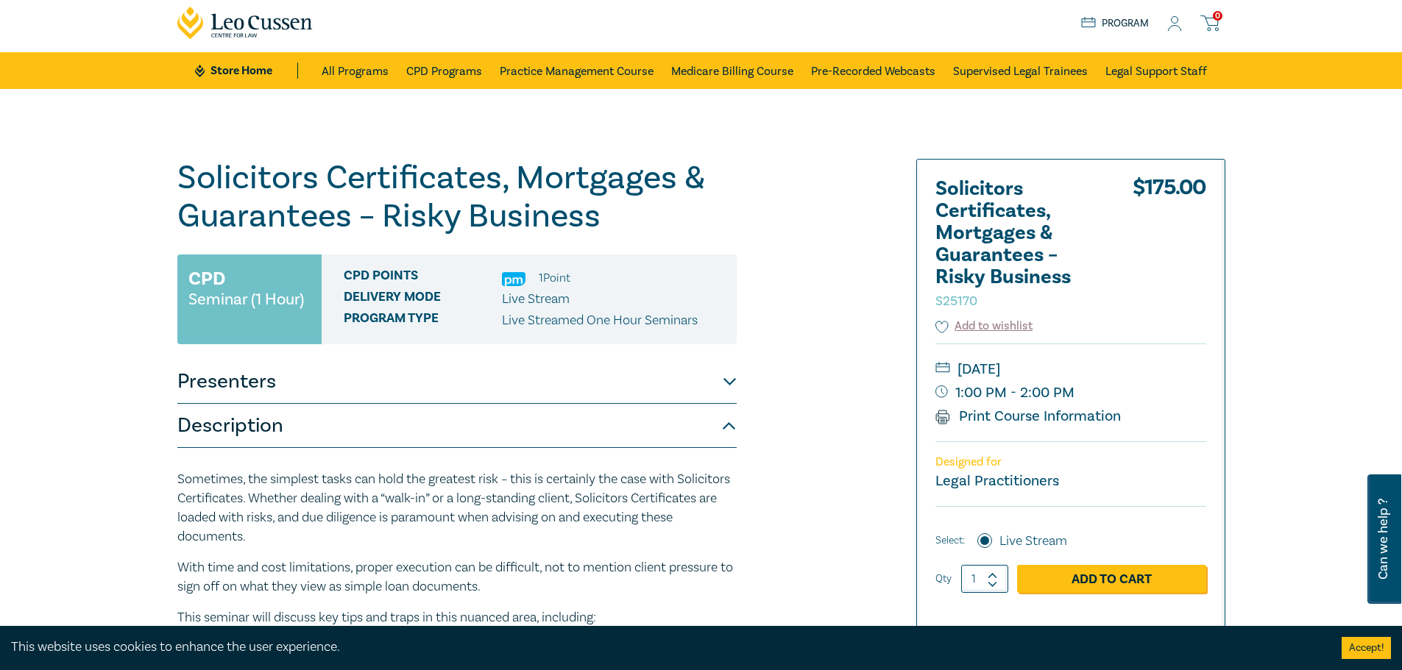
scroll to position [0, 0]
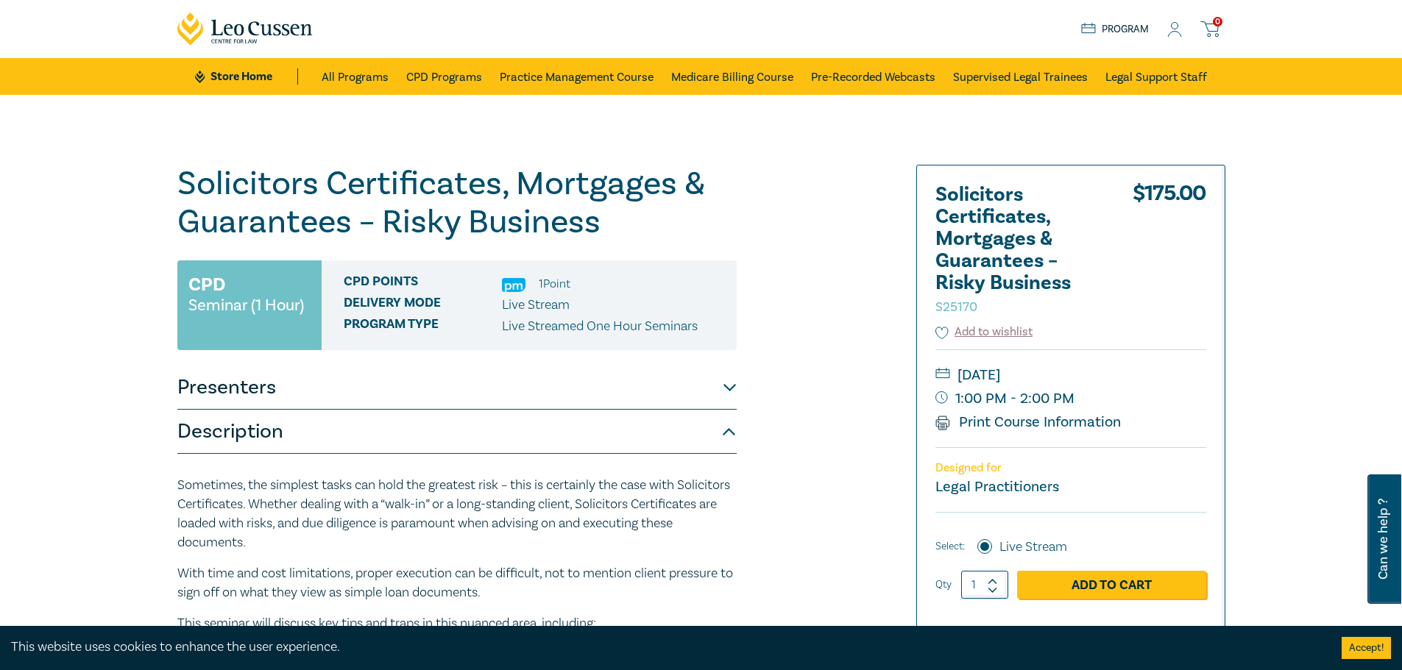
click at [275, 151] on div "Solicitors Certificates, Mortgages & Guarantees – Risky Business S25170 CPD Sem…" at bounding box center [701, 553] width 1402 height 916
click at [297, 169] on h1 "Solicitors Certificates, Mortgages & Guarantees – Risky Business S25170" at bounding box center [456, 203] width 559 height 77
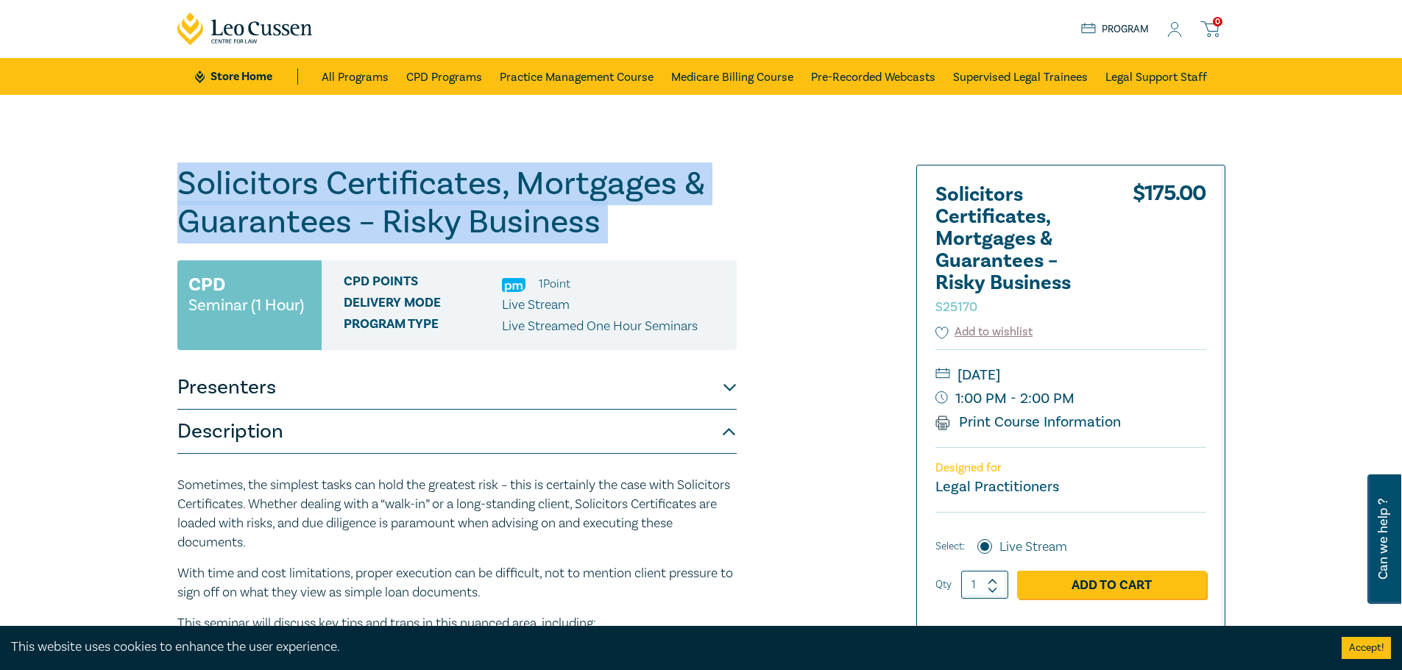
click at [297, 169] on h1 "Solicitors Certificates, Mortgages & Guarantees – Risky Business S25170" at bounding box center [456, 203] width 559 height 77
click at [292, 179] on h1 "Solicitors Certificates, Mortgages & Guarantees – Risky Business S25170" at bounding box center [456, 203] width 559 height 77
click at [290, 178] on h1 "Solicitors Certificates, Mortgages & Guarantees – Risky Business S25170" at bounding box center [456, 203] width 559 height 77
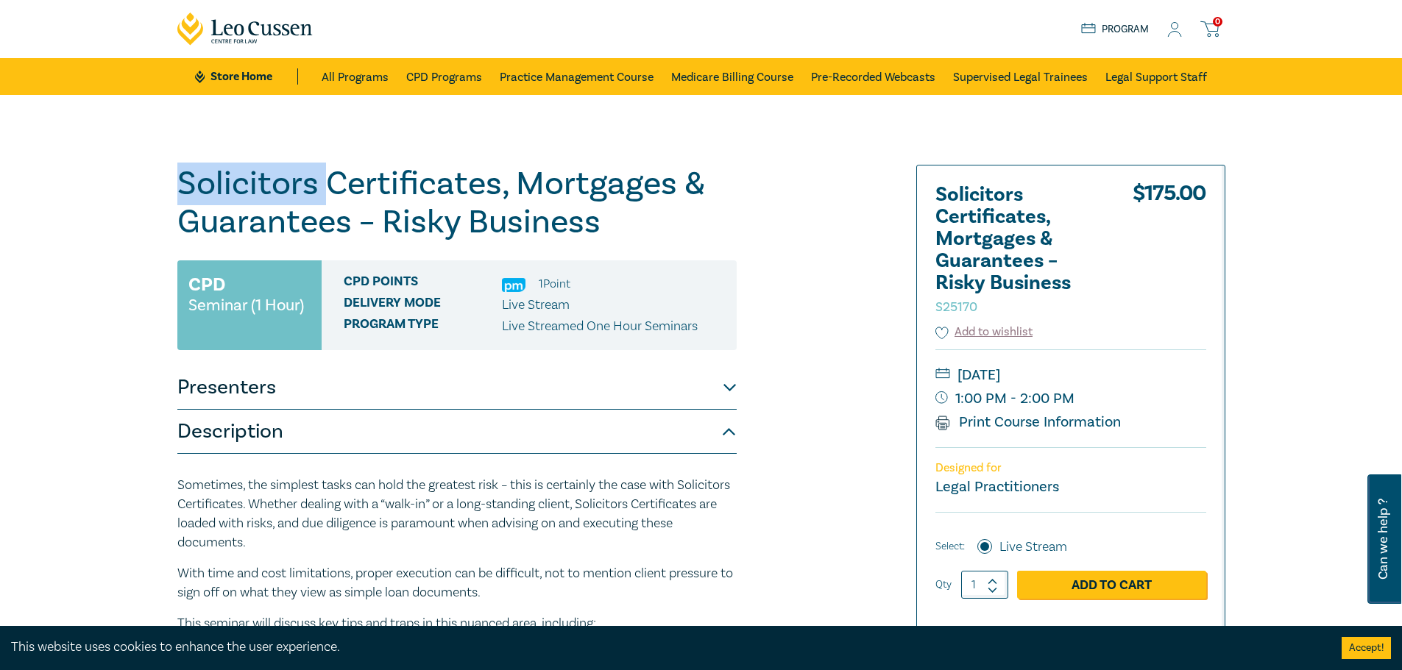
click at [290, 178] on h1 "Solicitors Certificates, Mortgages & Guarantees – Risky Business S25170" at bounding box center [456, 203] width 559 height 77
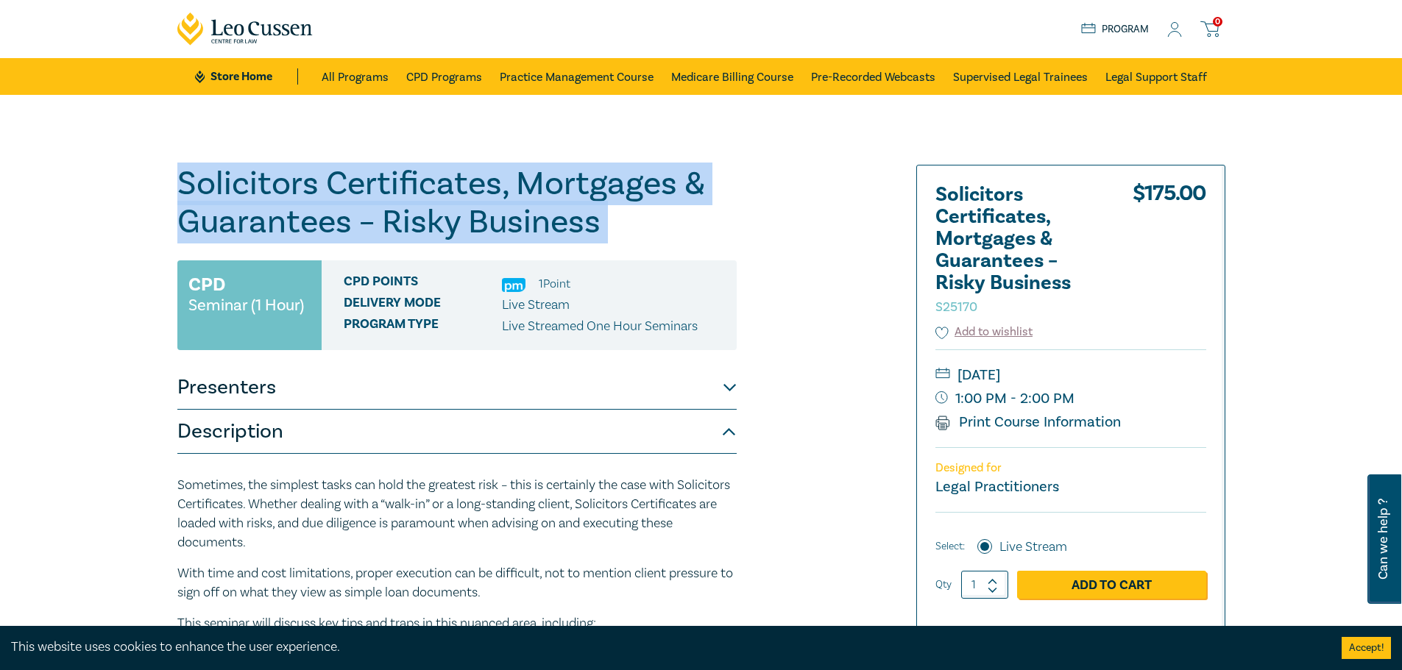
click at [290, 178] on h1 "Solicitors Certificates, Mortgages & Guarantees – Risky Business S25170" at bounding box center [456, 203] width 559 height 77
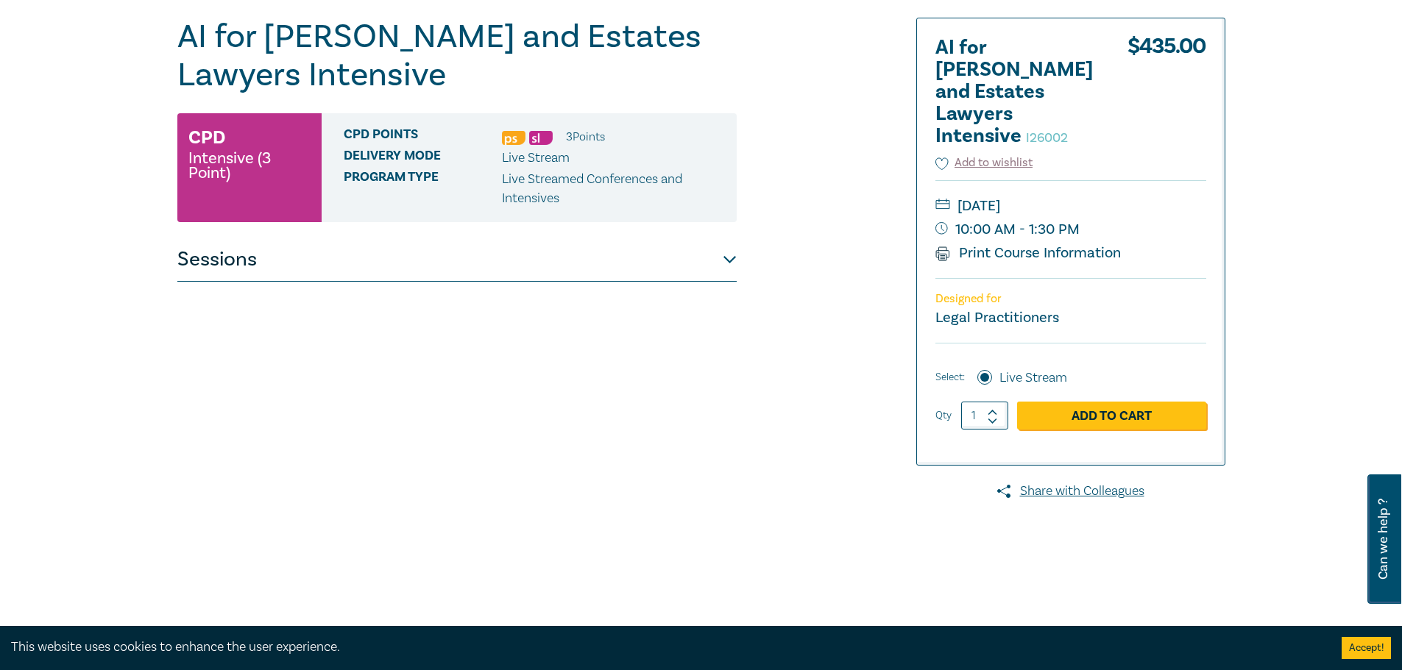
click at [205, 263] on button "Sessions" at bounding box center [456, 260] width 559 height 44
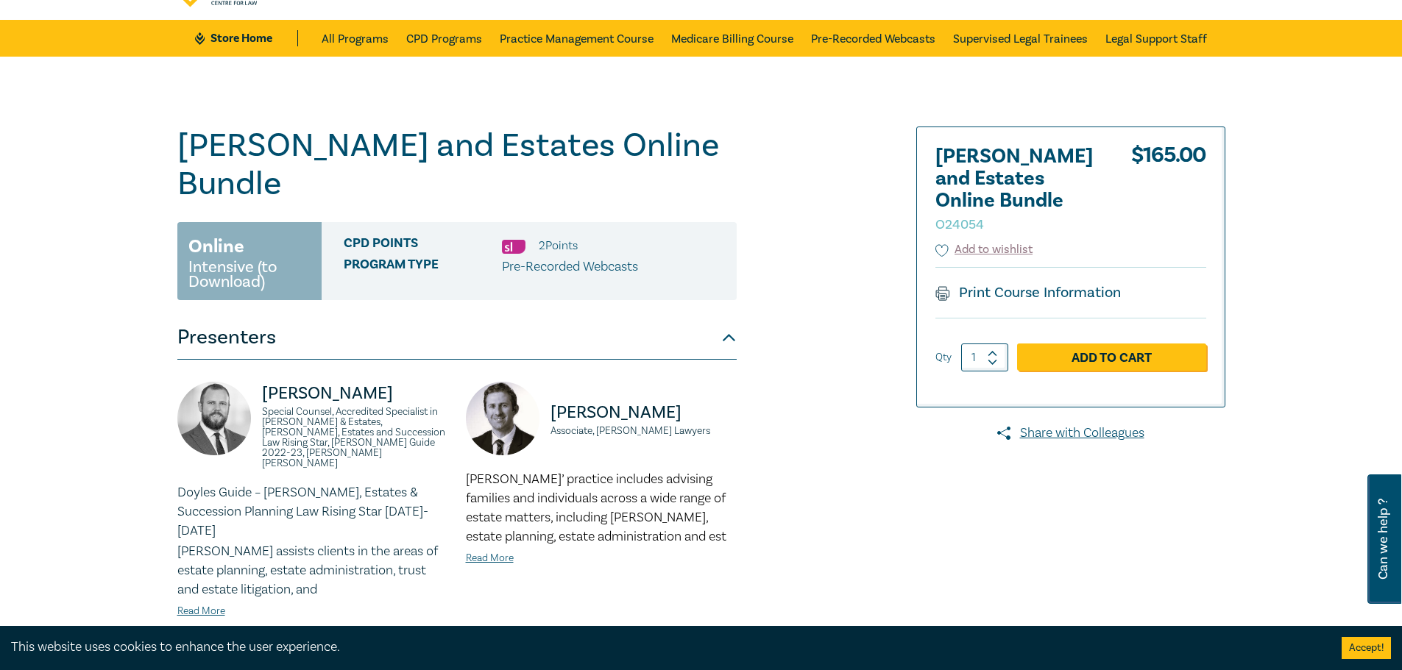
scroll to position [74, 0]
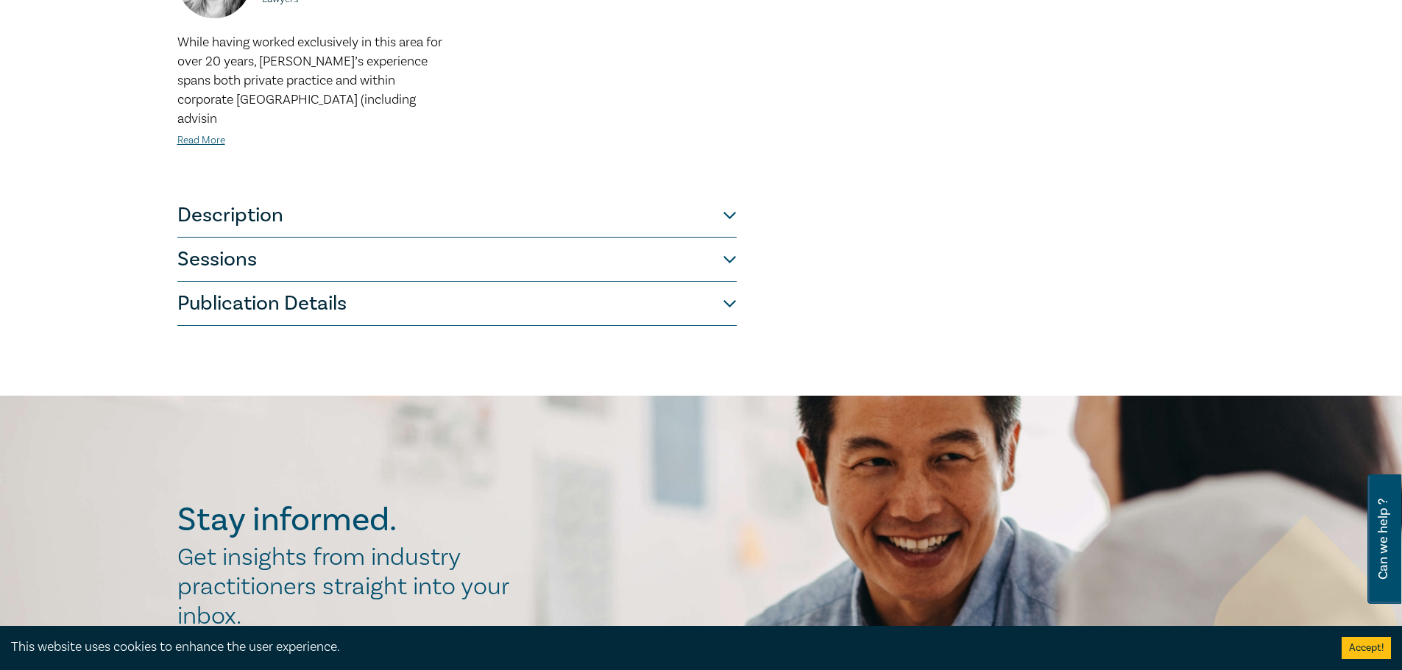
click at [263, 194] on button "Description" at bounding box center [456, 216] width 559 height 44
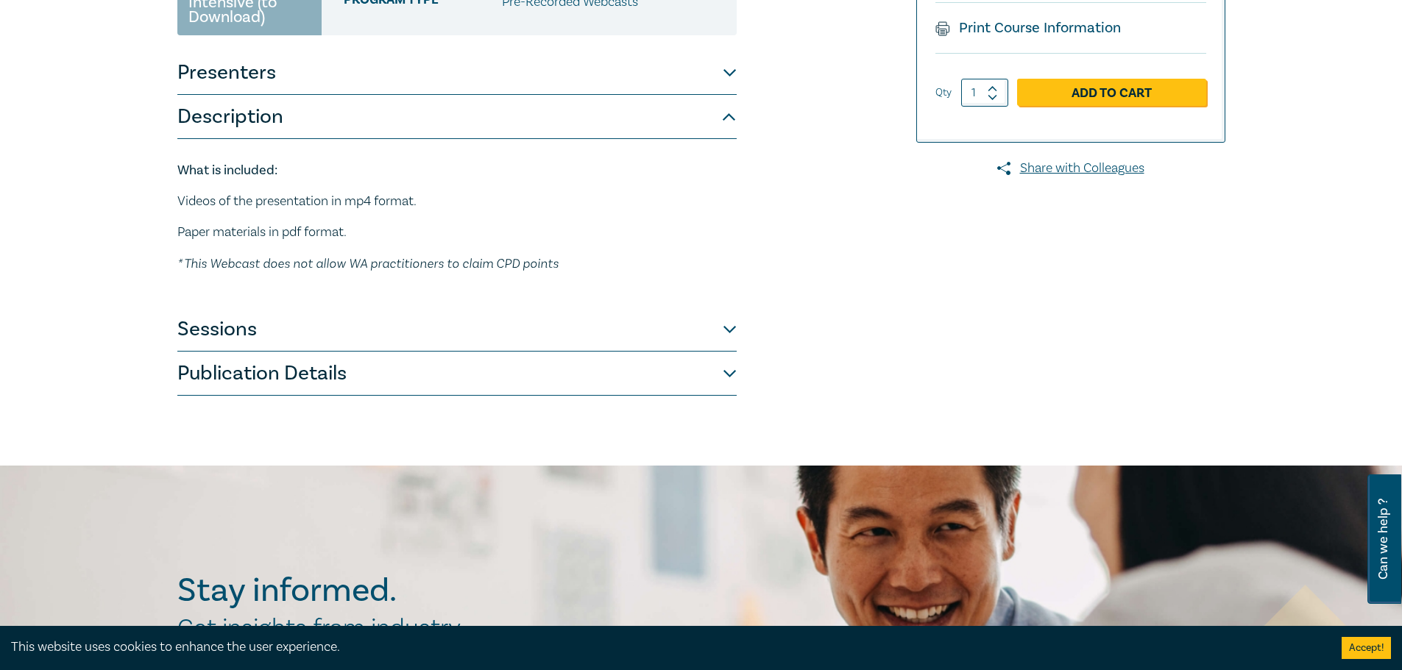
scroll to position [145, 0]
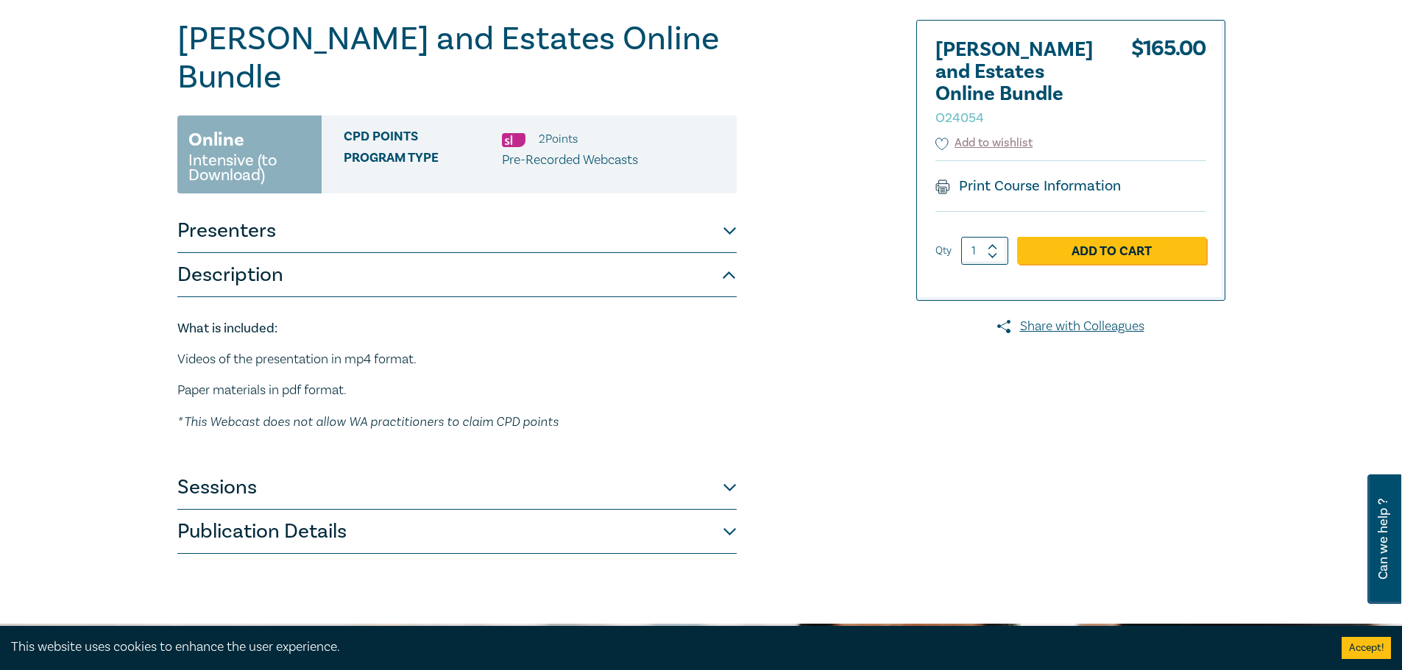
click at [231, 466] on button "Sessions" at bounding box center [456, 488] width 559 height 44
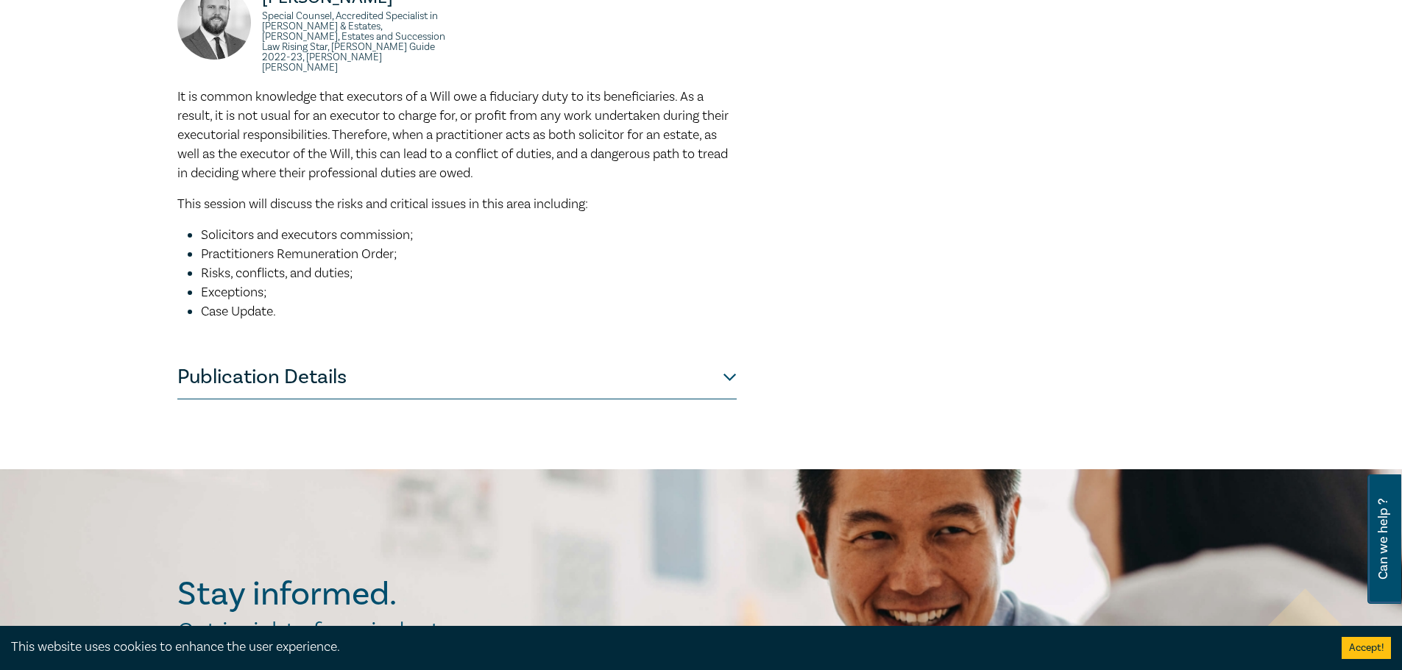
scroll to position [1028, 0]
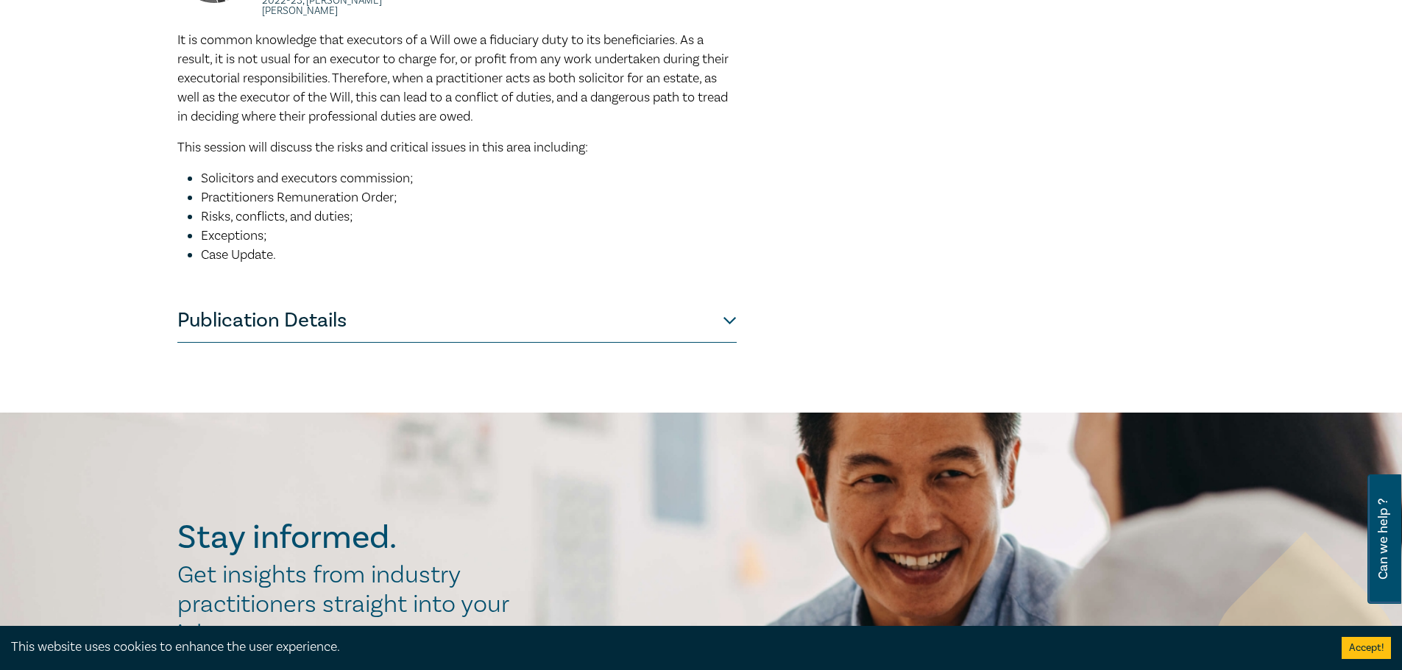
click at [254, 299] on button "Publication Details" at bounding box center [456, 321] width 559 height 44
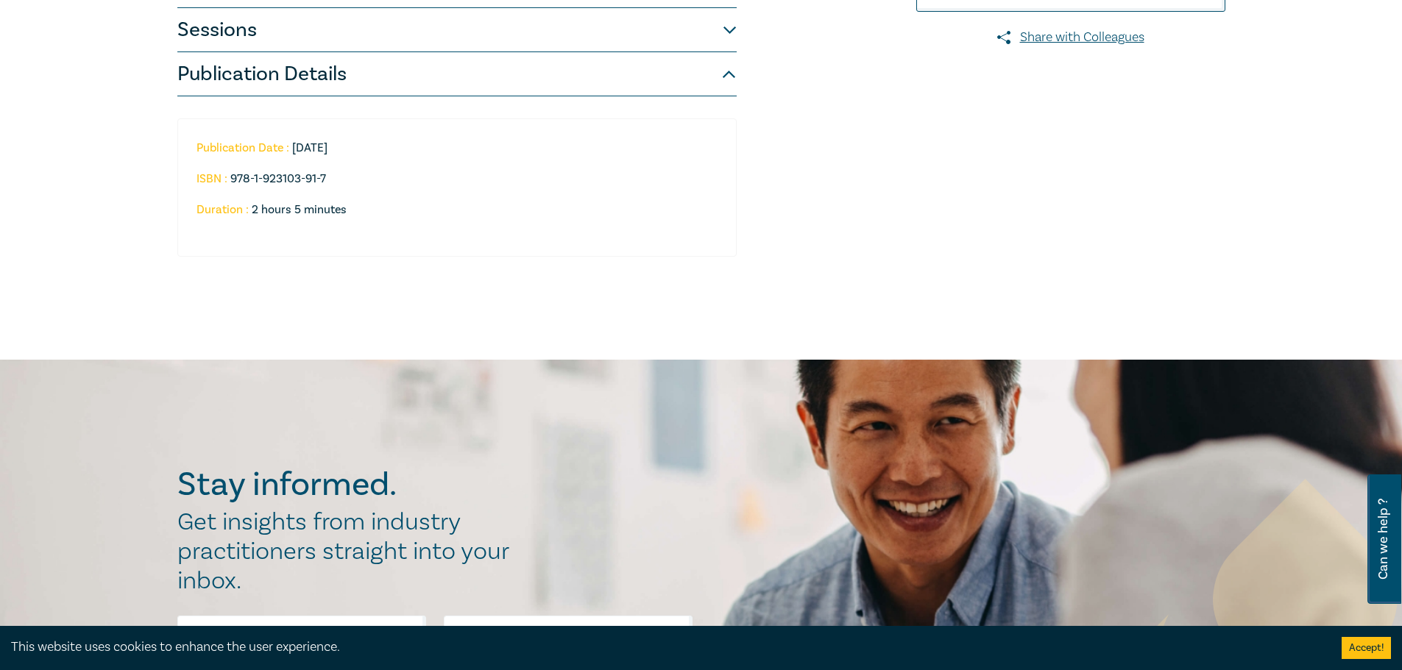
scroll to position [431, 0]
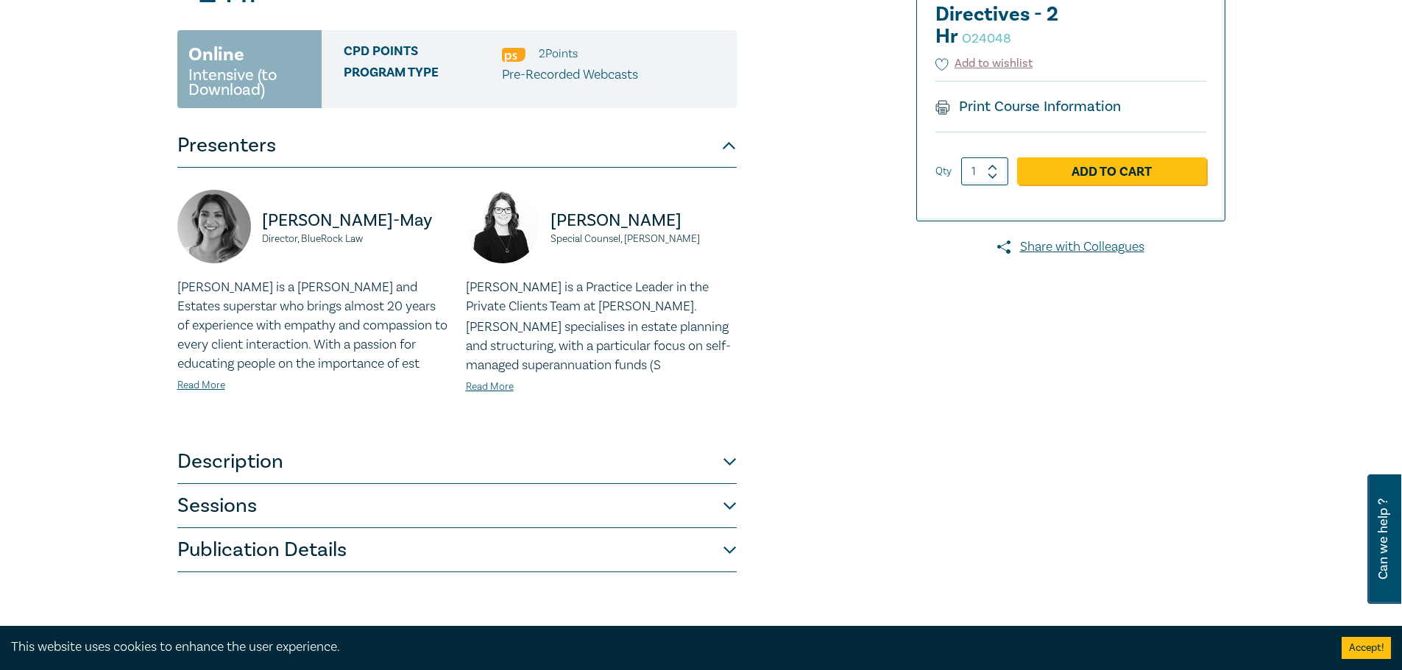
scroll to position [294, 0]
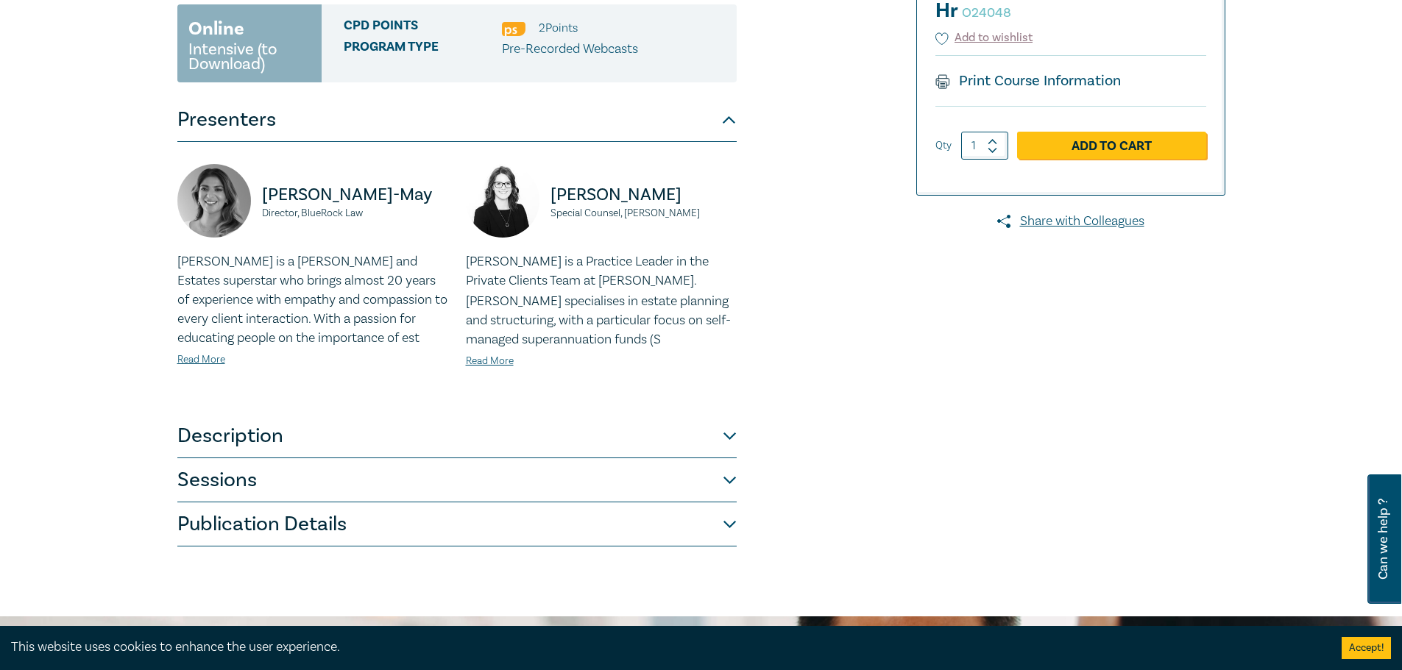
click at [224, 458] on button "Sessions" at bounding box center [456, 480] width 559 height 44
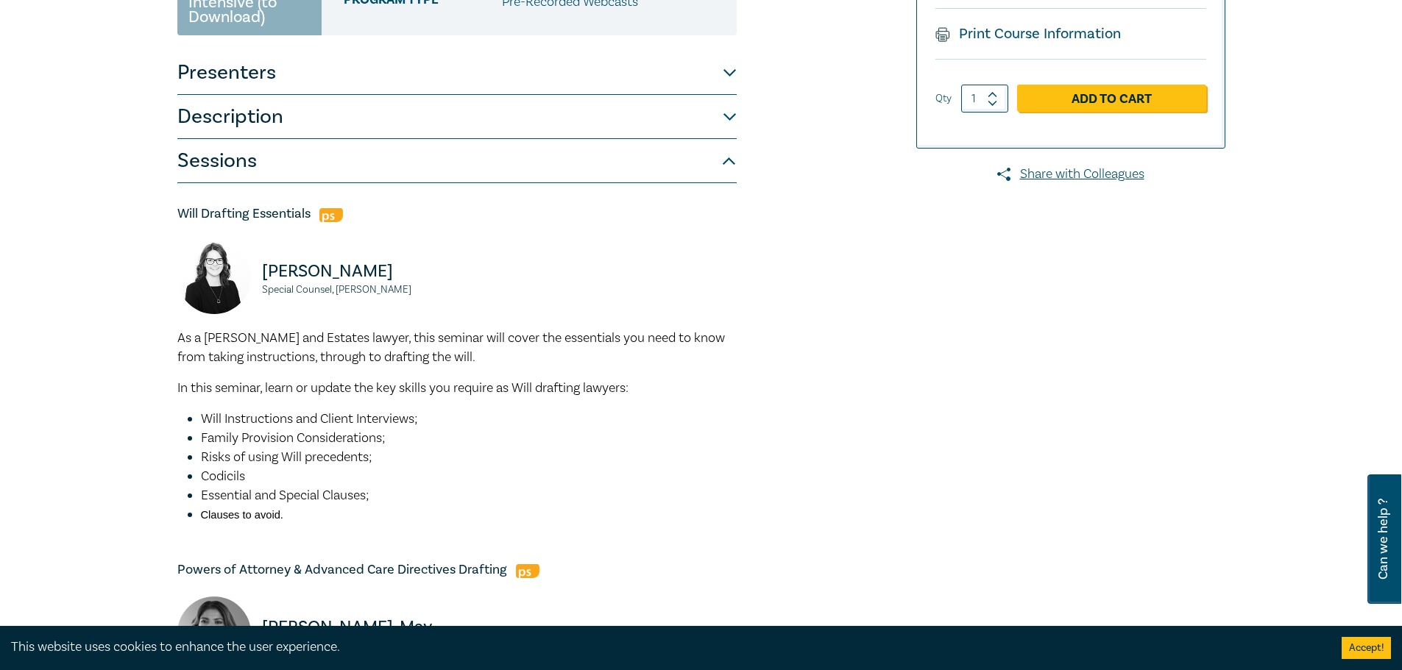
scroll to position [368, 0]
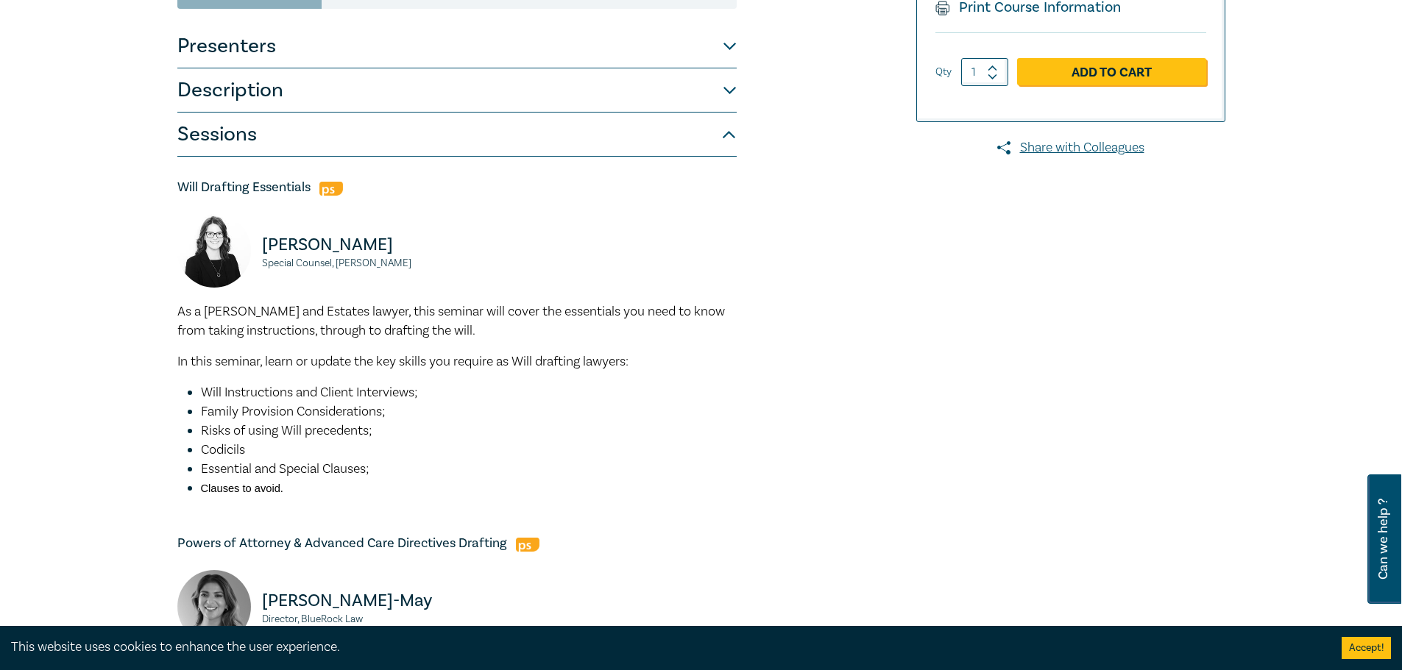
click at [301, 461] on span "Essential and Special Clauses;" at bounding box center [285, 469] width 169 height 17
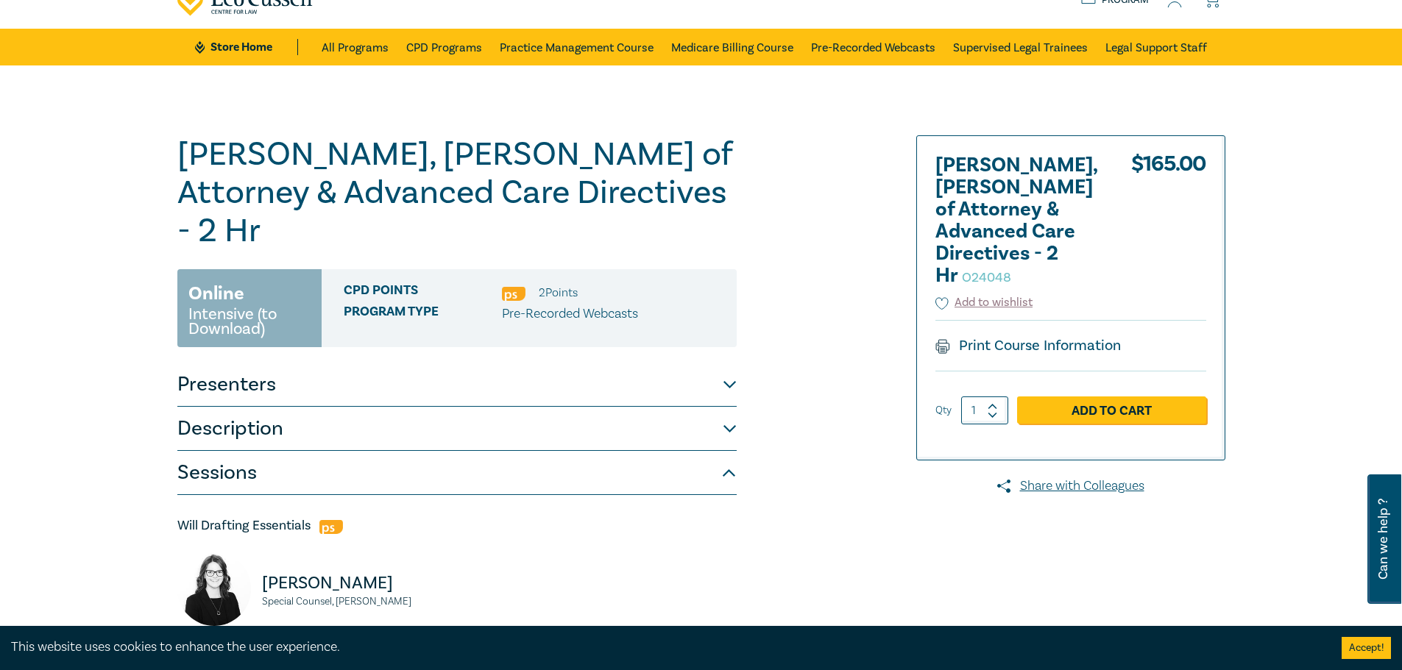
scroll to position [0, 0]
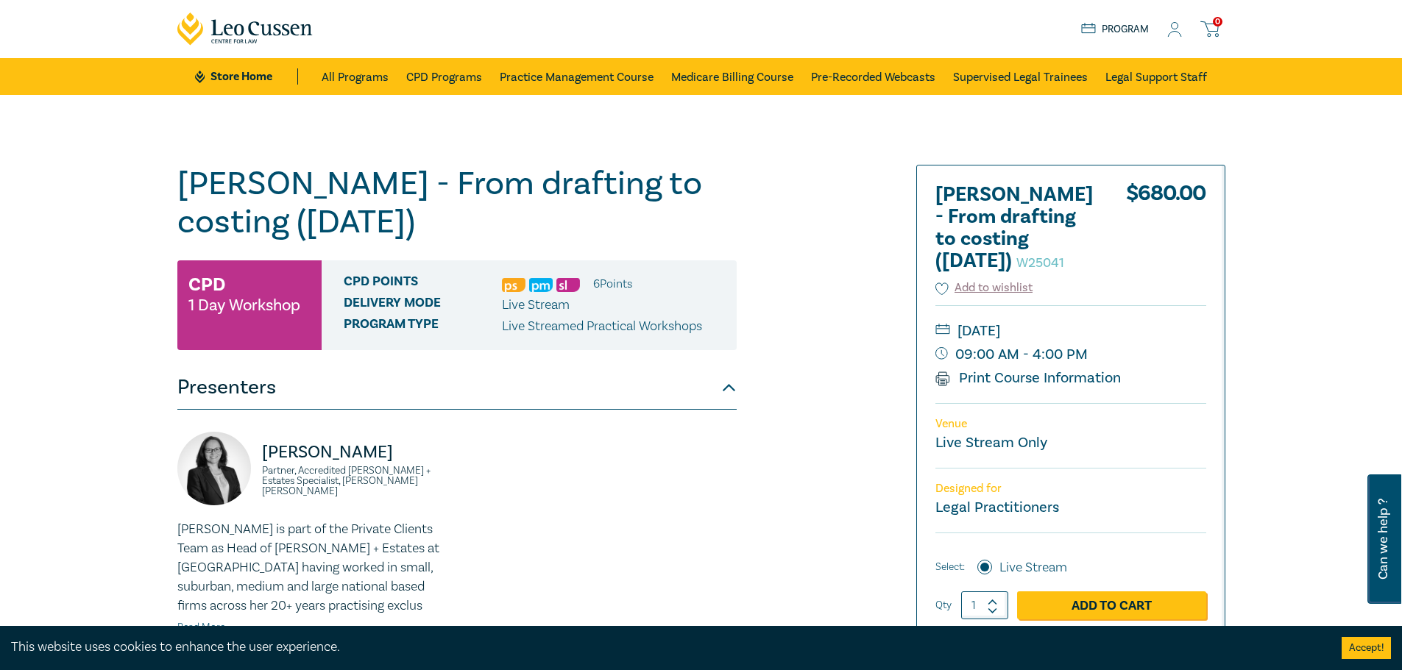
click at [285, 174] on h1 "[PERSON_NAME] - From drafting to costing ([DATE]) W25041" at bounding box center [456, 203] width 559 height 77
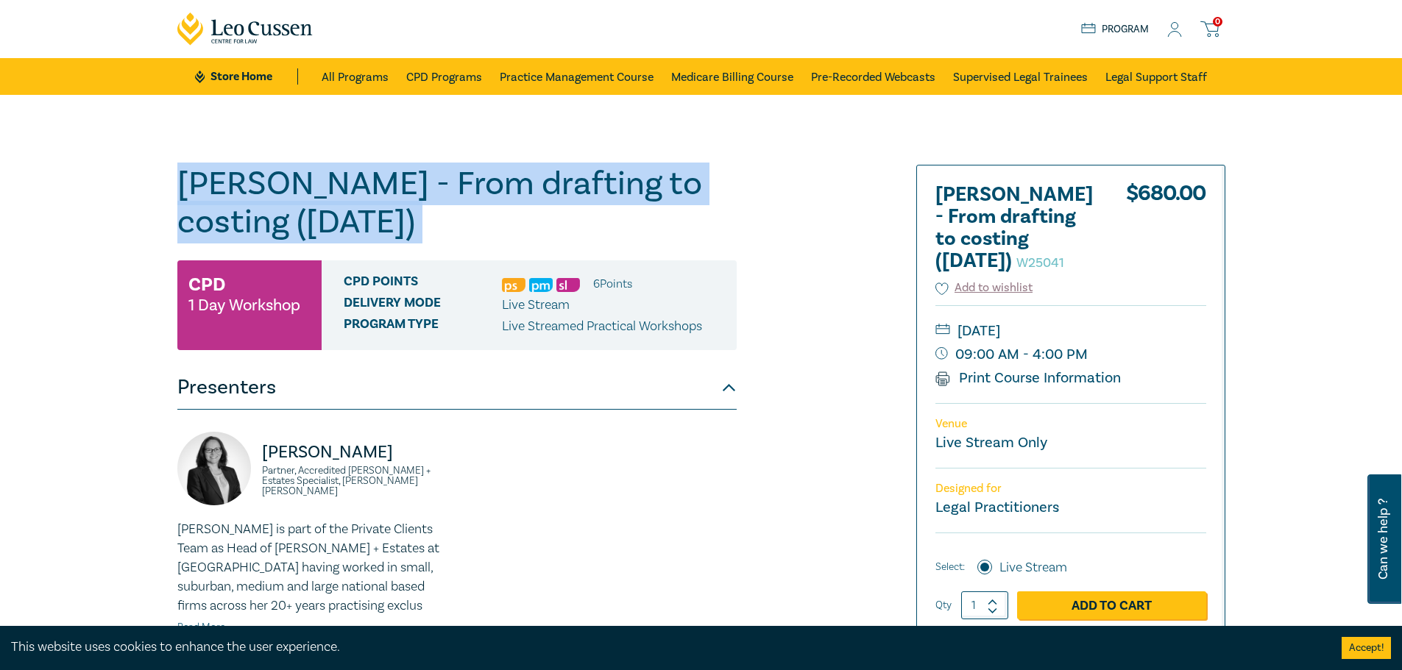
click at [285, 174] on h1 "[PERSON_NAME] - From drafting to costing ([DATE]) W25041" at bounding box center [456, 203] width 559 height 77
click at [313, 202] on h1 "Wills - From drafting to costing (October 2025) W25041" at bounding box center [456, 203] width 559 height 77
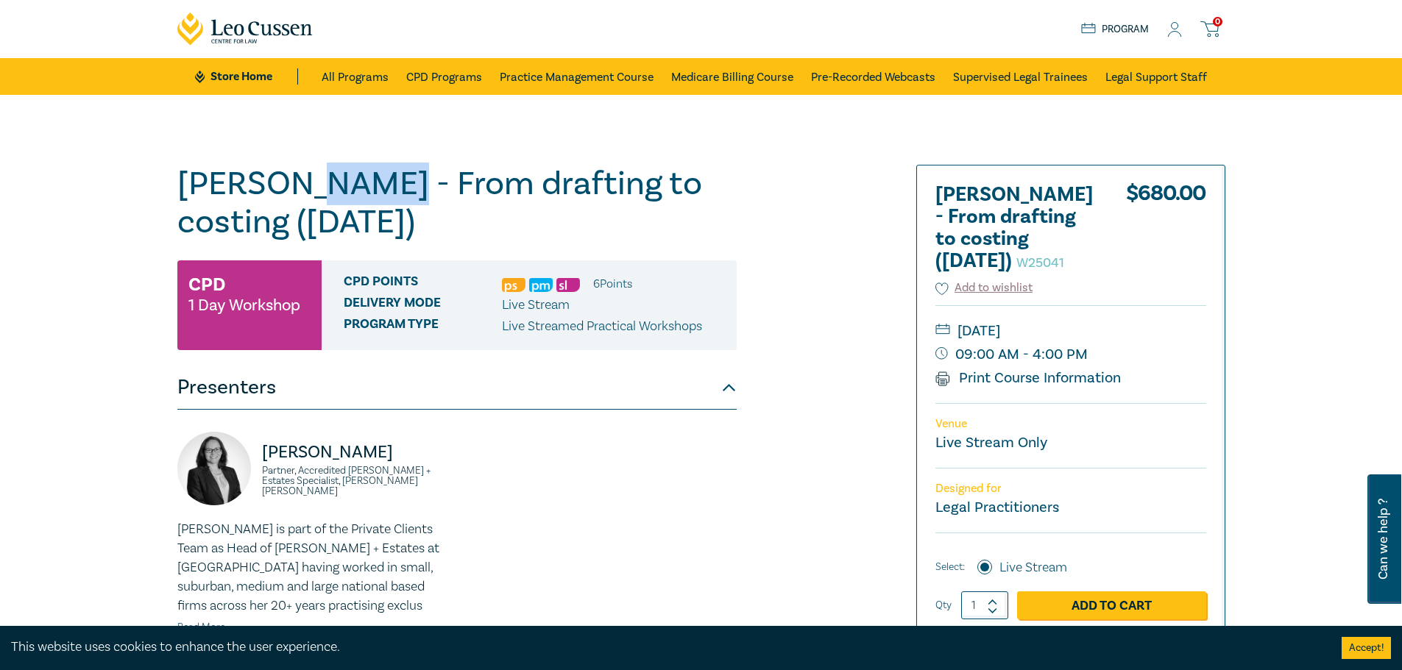
click at [313, 202] on h1 "Wills - From drafting to costing (October 2025) W25041" at bounding box center [456, 203] width 559 height 77
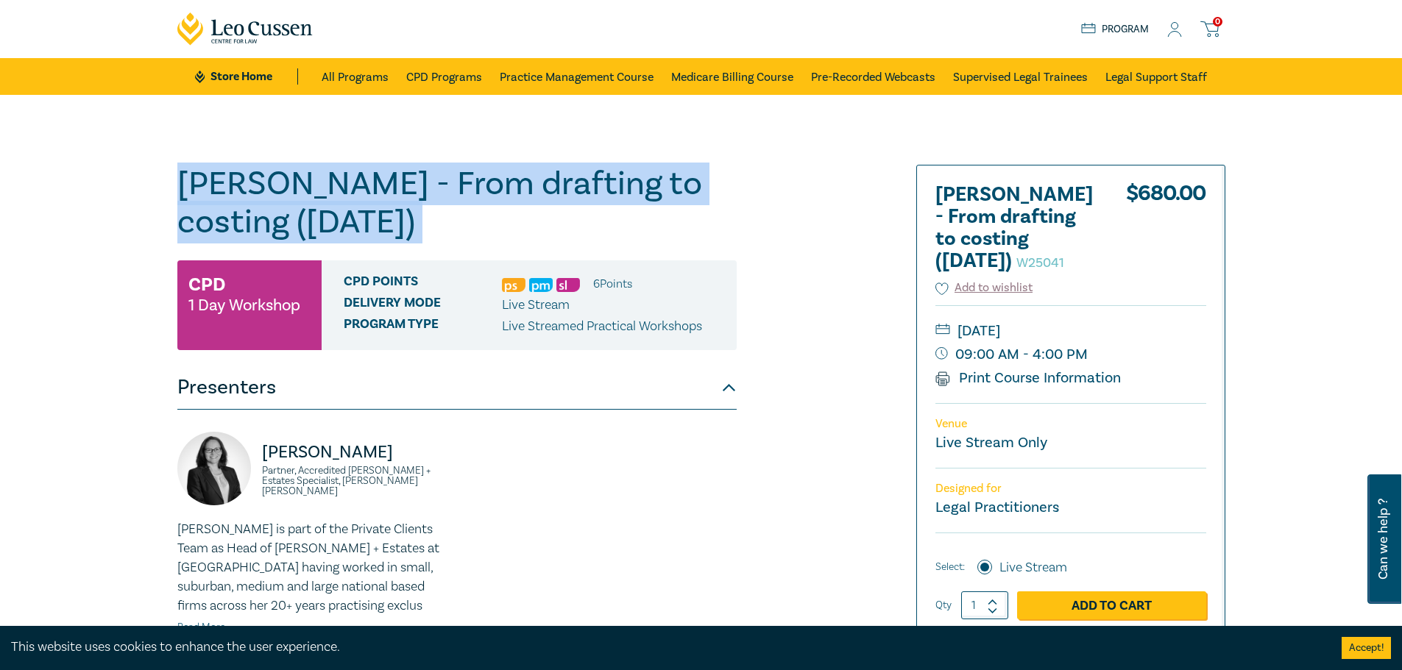
click at [313, 202] on h1 "Wills - From drafting to costing (October 2025) W25041" at bounding box center [456, 203] width 559 height 77
click at [312, 172] on h1 "Wills - From drafting to costing (October 2025) W25041" at bounding box center [456, 203] width 559 height 77
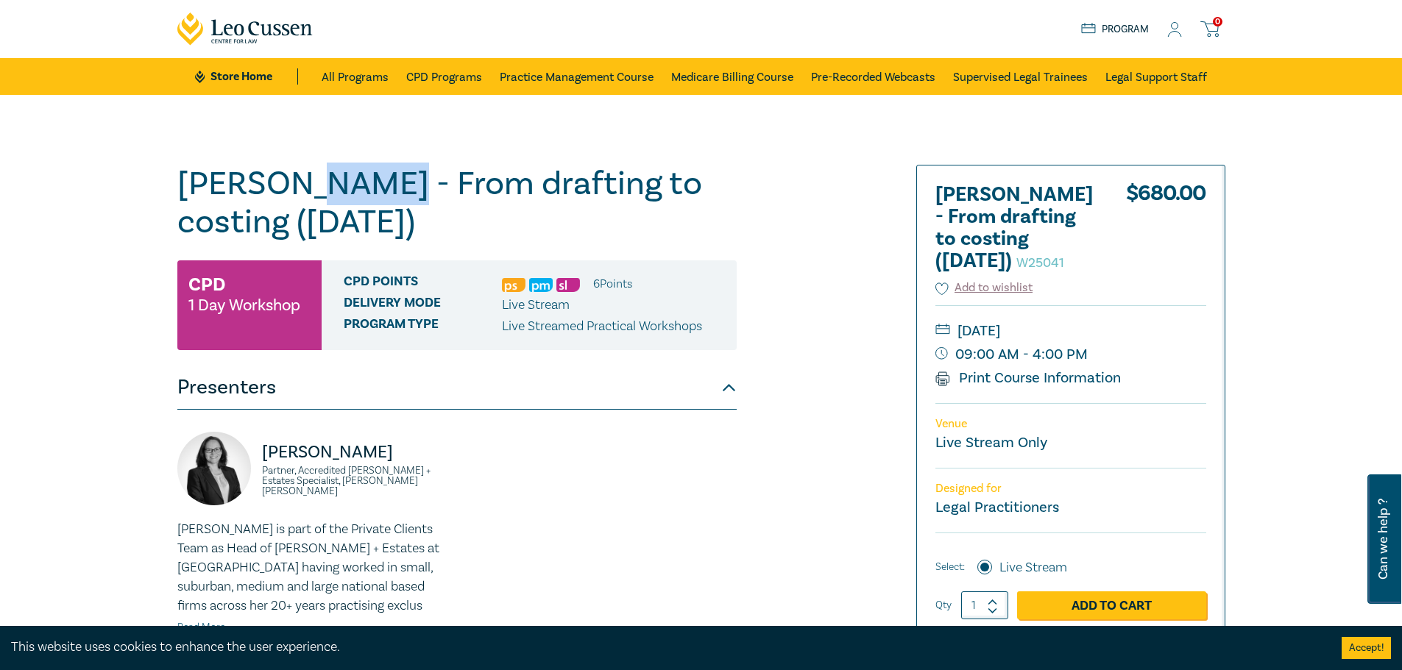
click at [312, 172] on h1 "Wills - From drafting to costing (October 2025) W25041" at bounding box center [456, 203] width 559 height 77
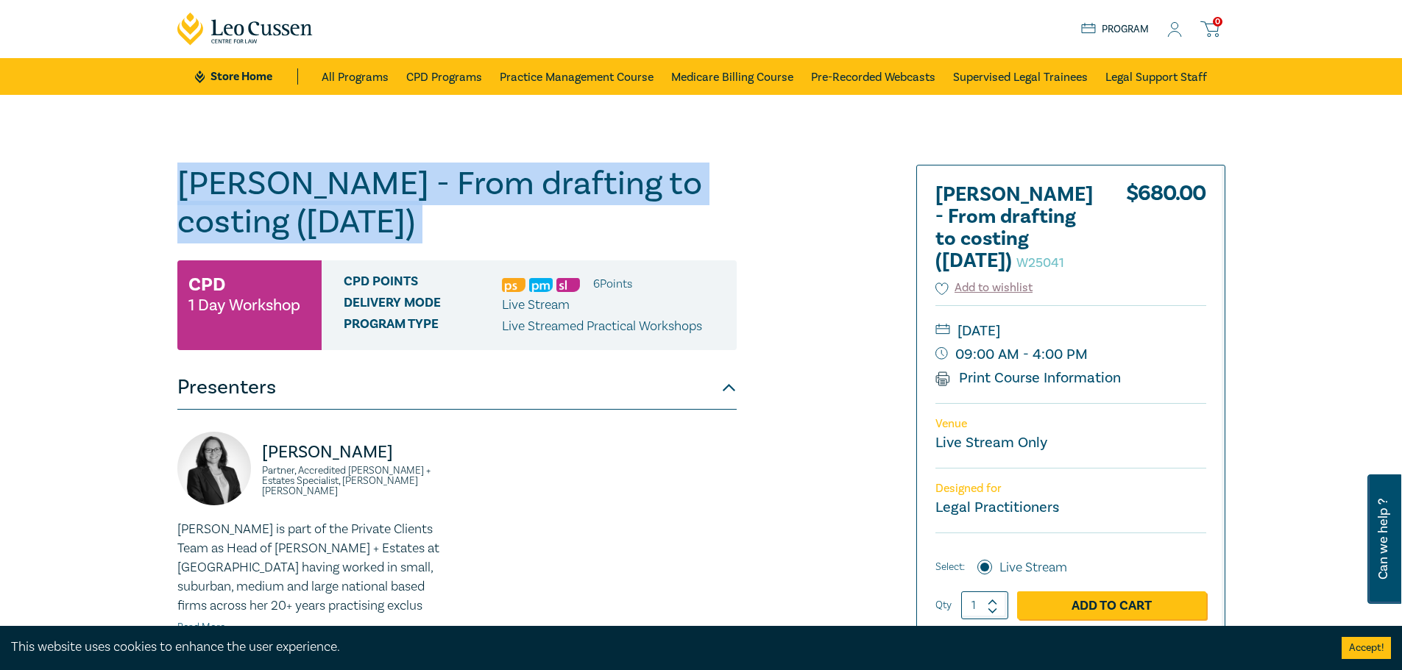
click at [312, 172] on h1 "Wills - From drafting to costing (October 2025) W25041" at bounding box center [456, 203] width 559 height 77
click at [698, 149] on div "Wills - From drafting to costing (October 2025) W25041 CPD 1 Day Workshop CPD P…" at bounding box center [701, 533] width 1402 height 876
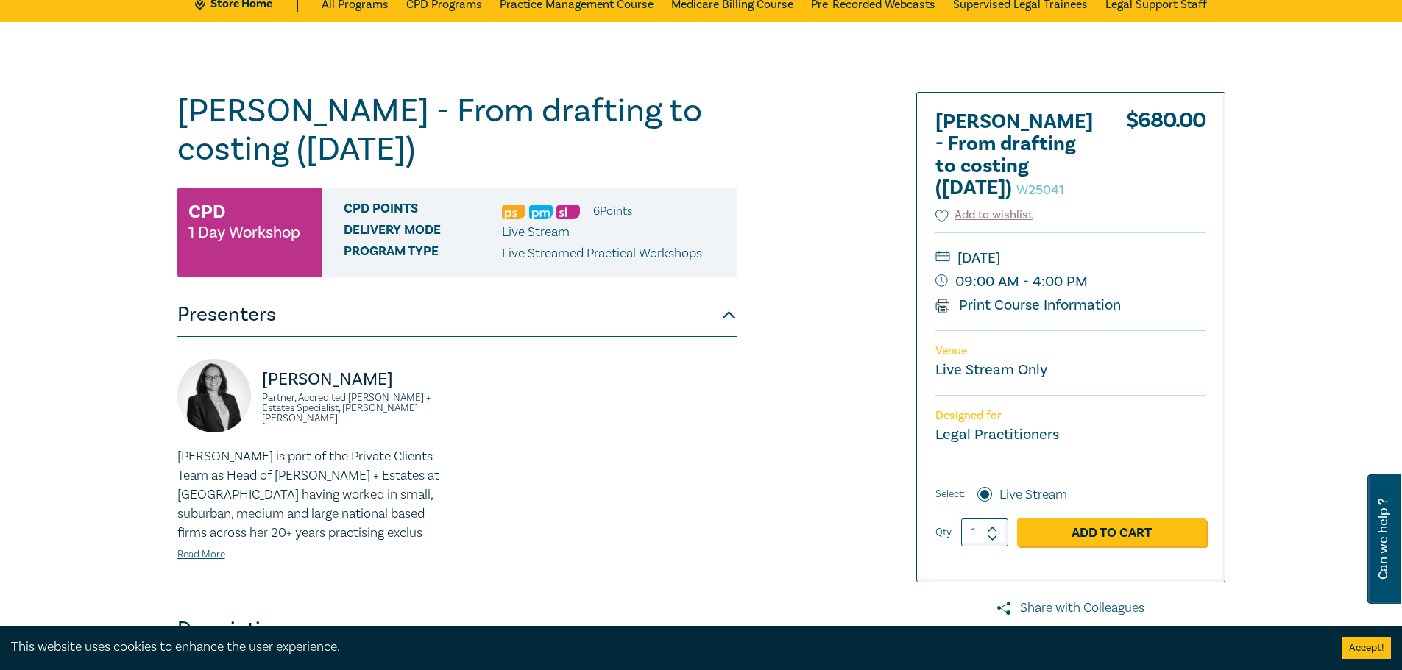
scroll to position [74, 0]
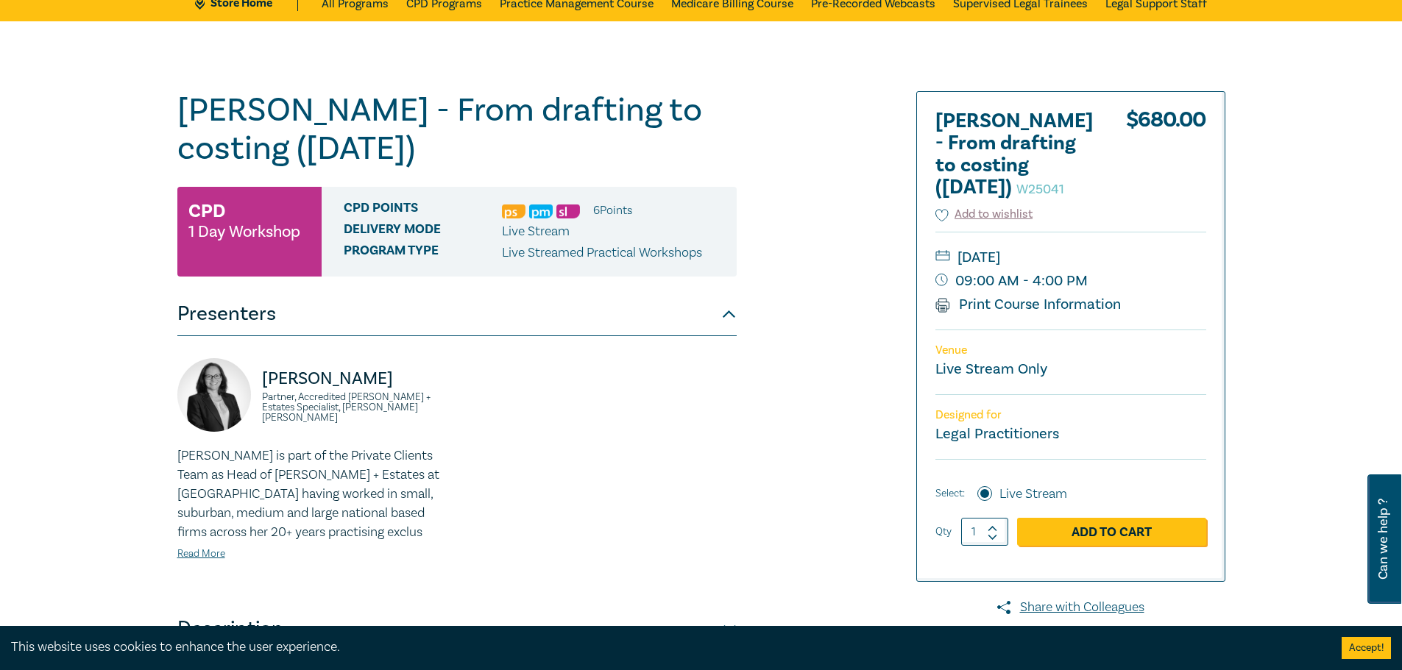
click at [727, 311] on button "Presenters" at bounding box center [456, 314] width 559 height 44
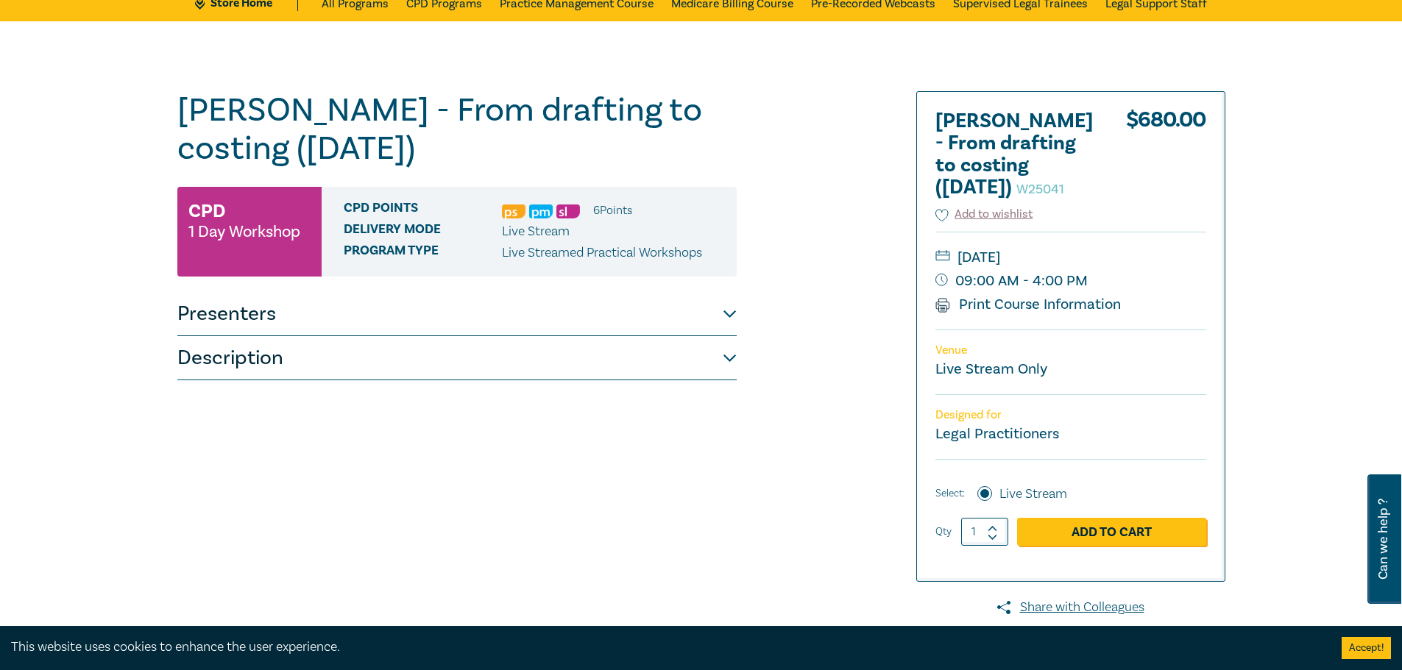
click at [727, 312] on button "Presenters" at bounding box center [456, 314] width 559 height 44
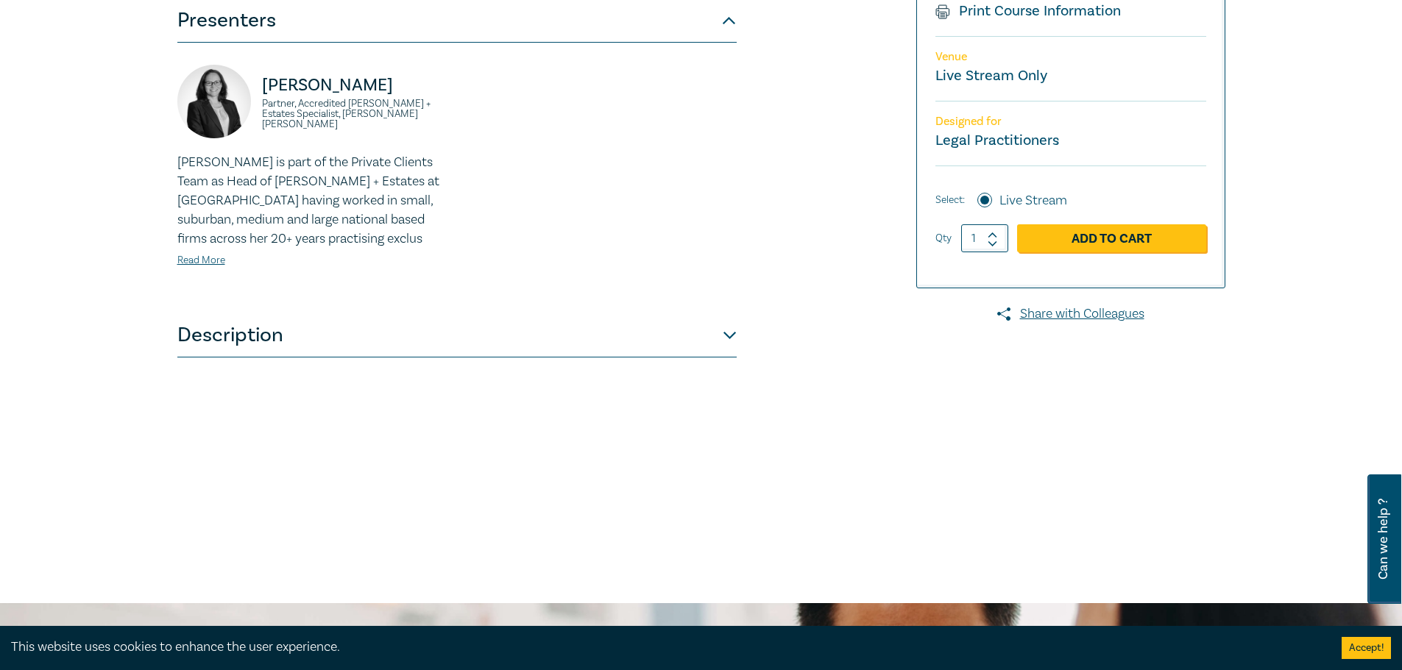
scroll to position [368, 0]
click at [715, 335] on button "Description" at bounding box center [456, 335] width 559 height 44
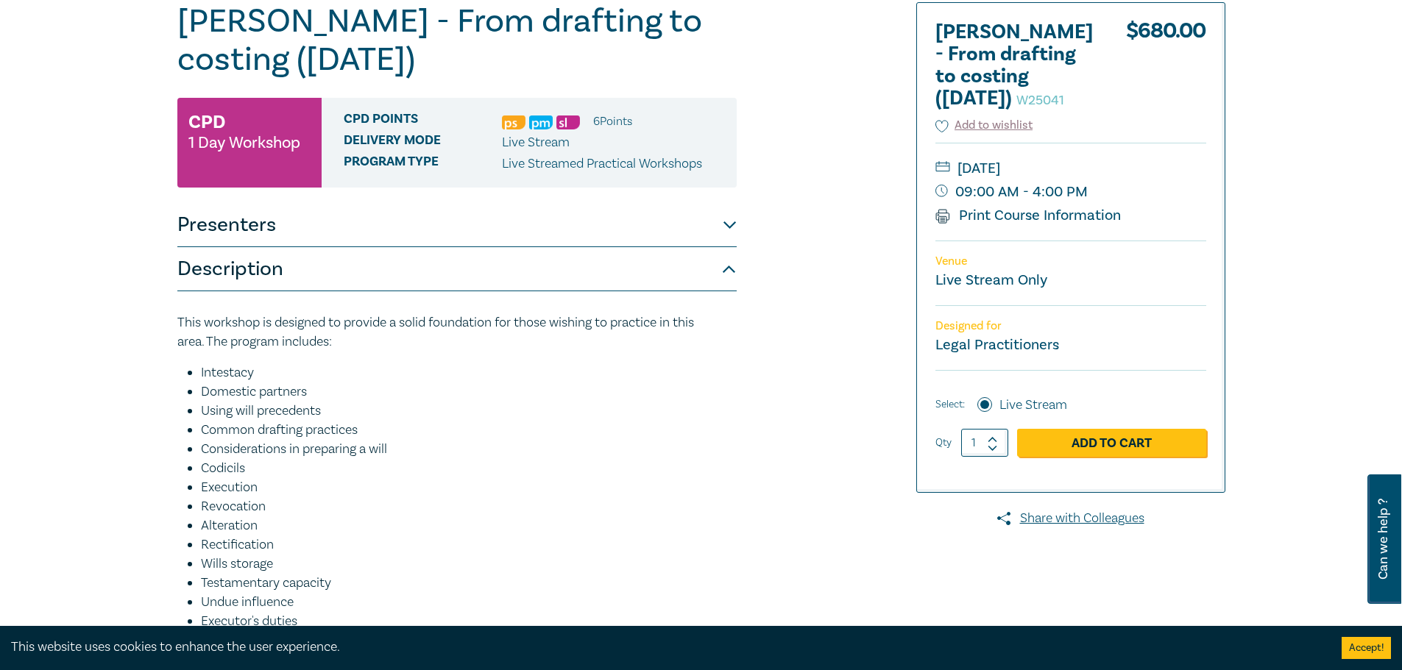
scroll to position [0, 0]
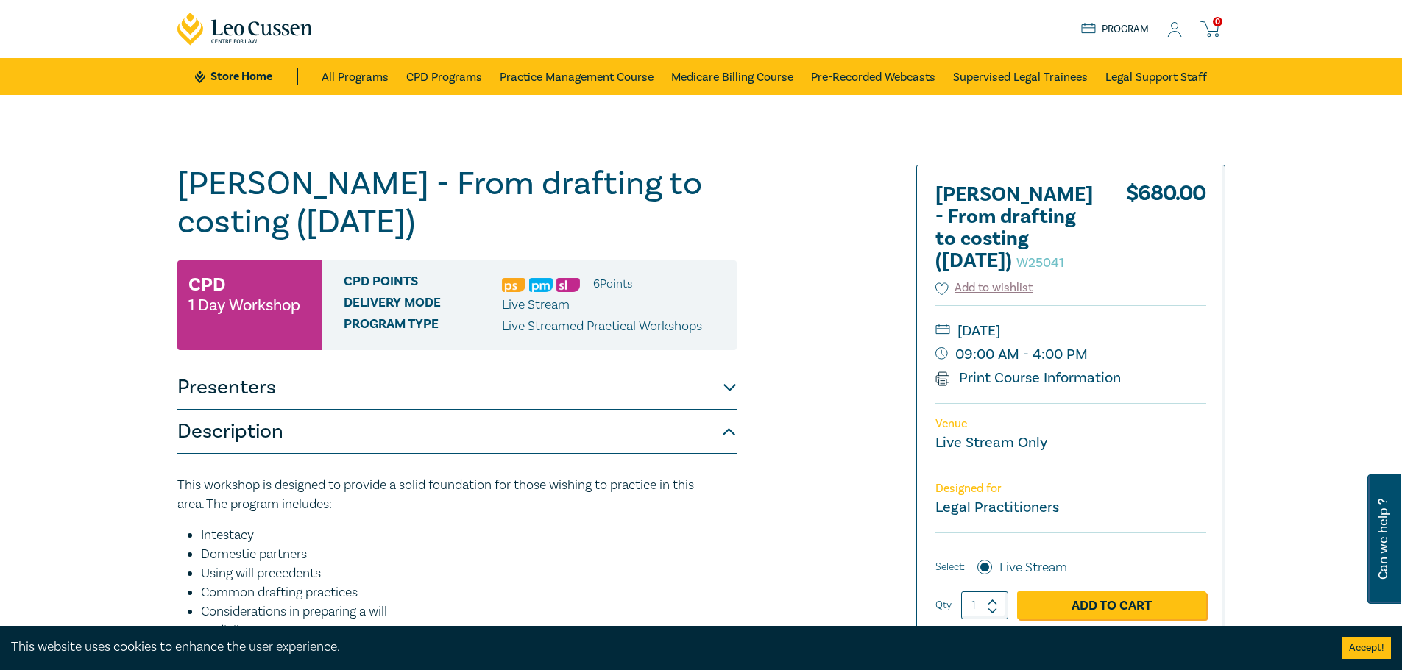
click at [331, 198] on h1 "Wills - From drafting to costing (October 2025) W25041" at bounding box center [456, 203] width 559 height 77
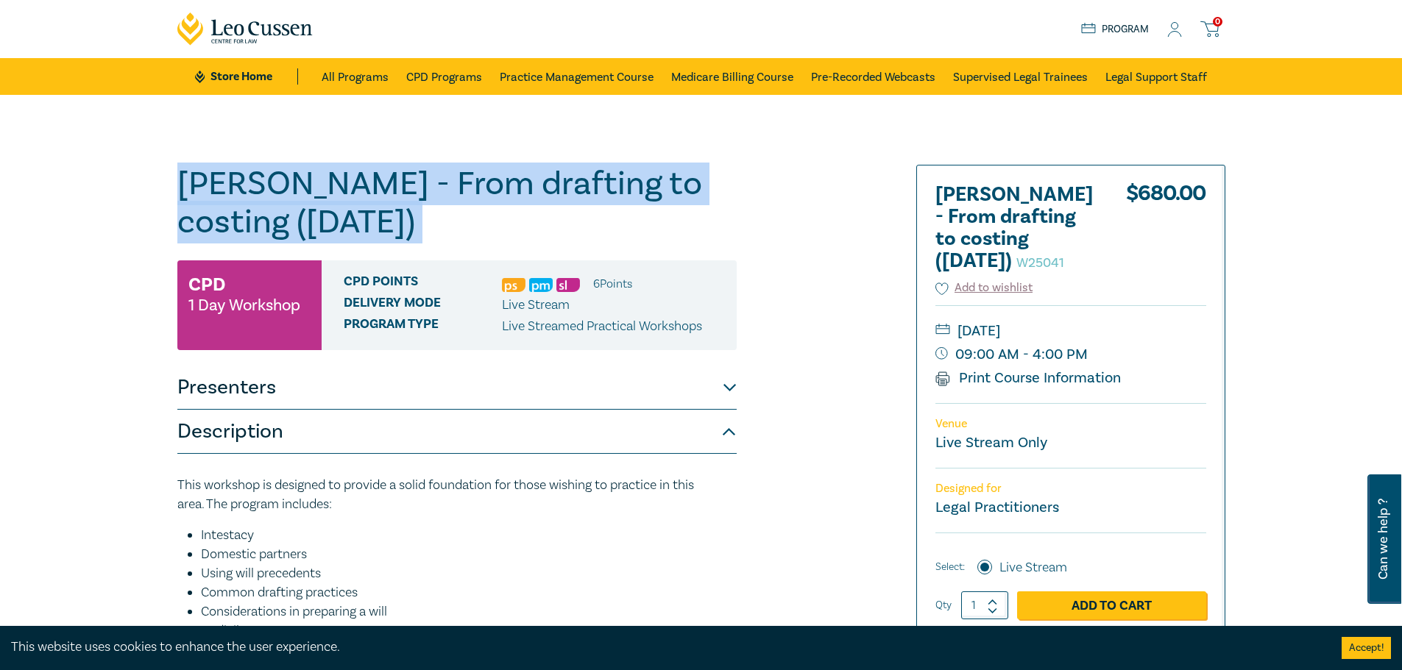
click at [331, 199] on h1 "Wills - From drafting to costing (October 2025) W25041" at bounding box center [456, 203] width 559 height 77
click at [361, 214] on h1 "Wills - From drafting to costing (October 2025) W25041" at bounding box center [456, 203] width 559 height 77
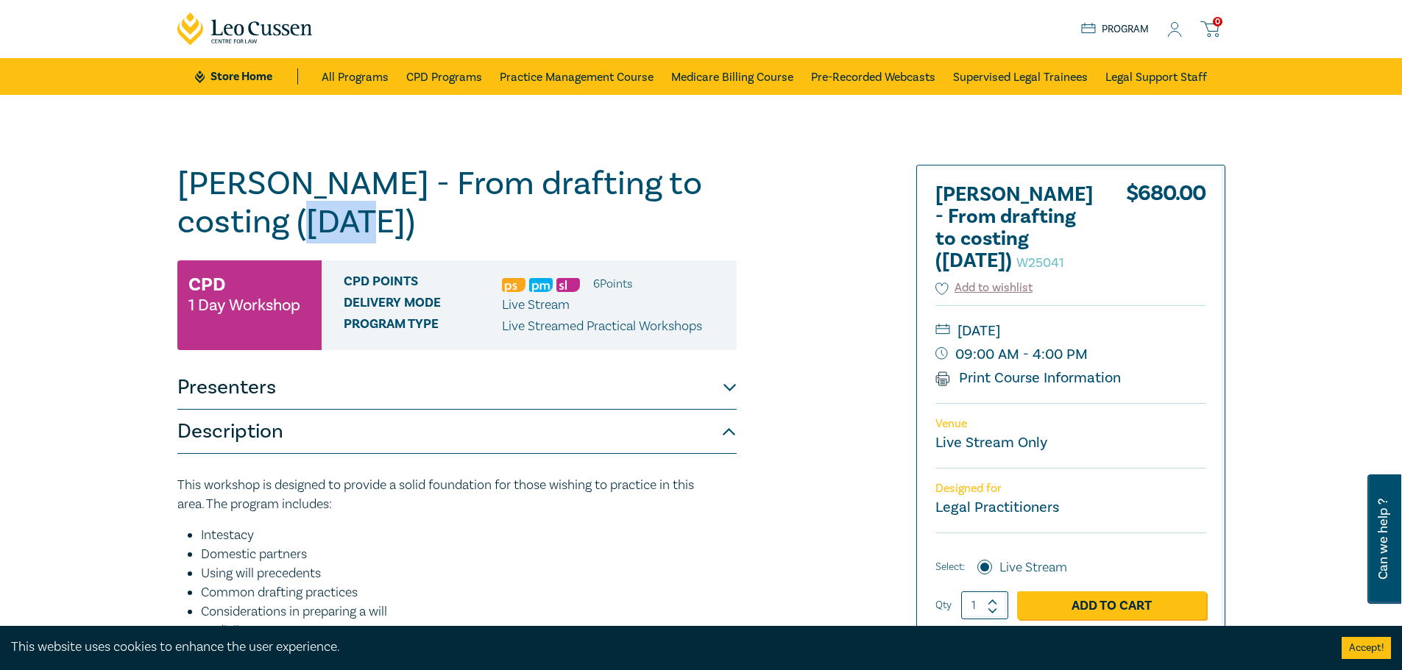
click at [361, 215] on h1 "Wills - From drafting to costing (October 2025) W25041" at bounding box center [456, 203] width 559 height 77
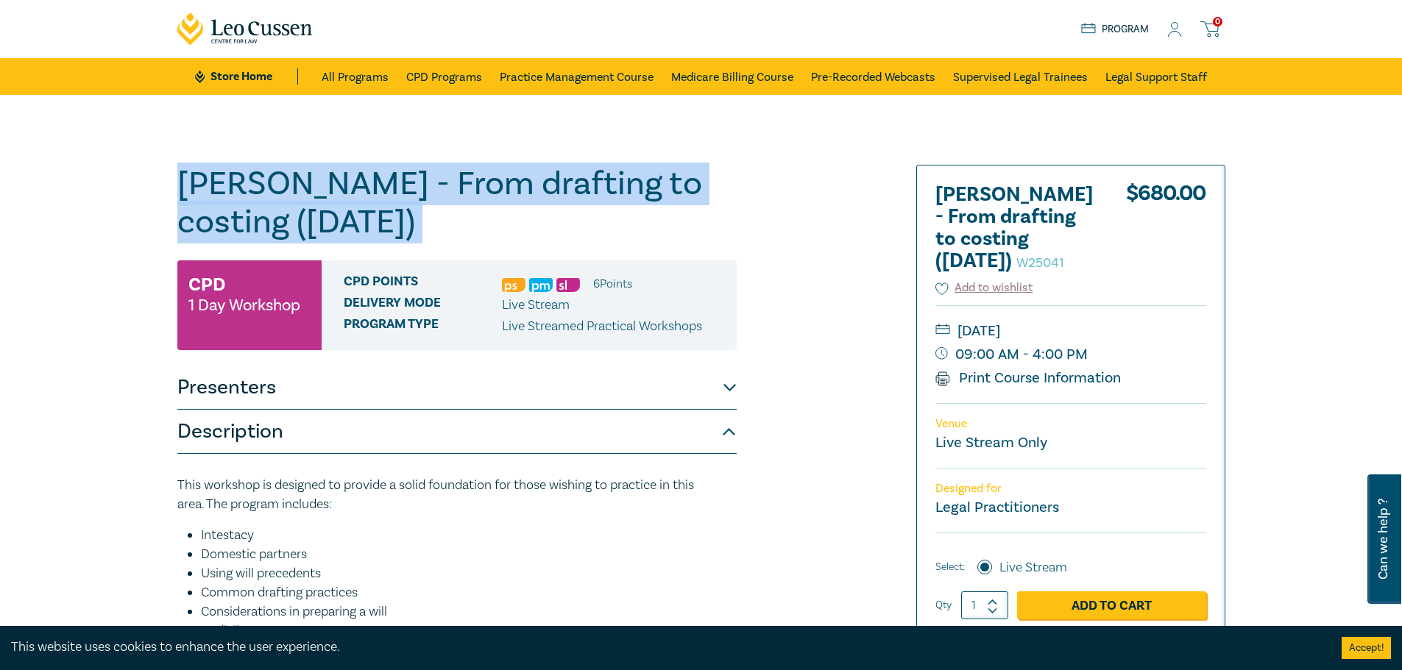
click at [361, 215] on h1 "Wills - From drafting to costing (October 2025) W25041" at bounding box center [456, 203] width 559 height 77
click at [548, 238] on h1 "Wills - From drafting to costing (October 2025) W25041" at bounding box center [456, 203] width 559 height 77
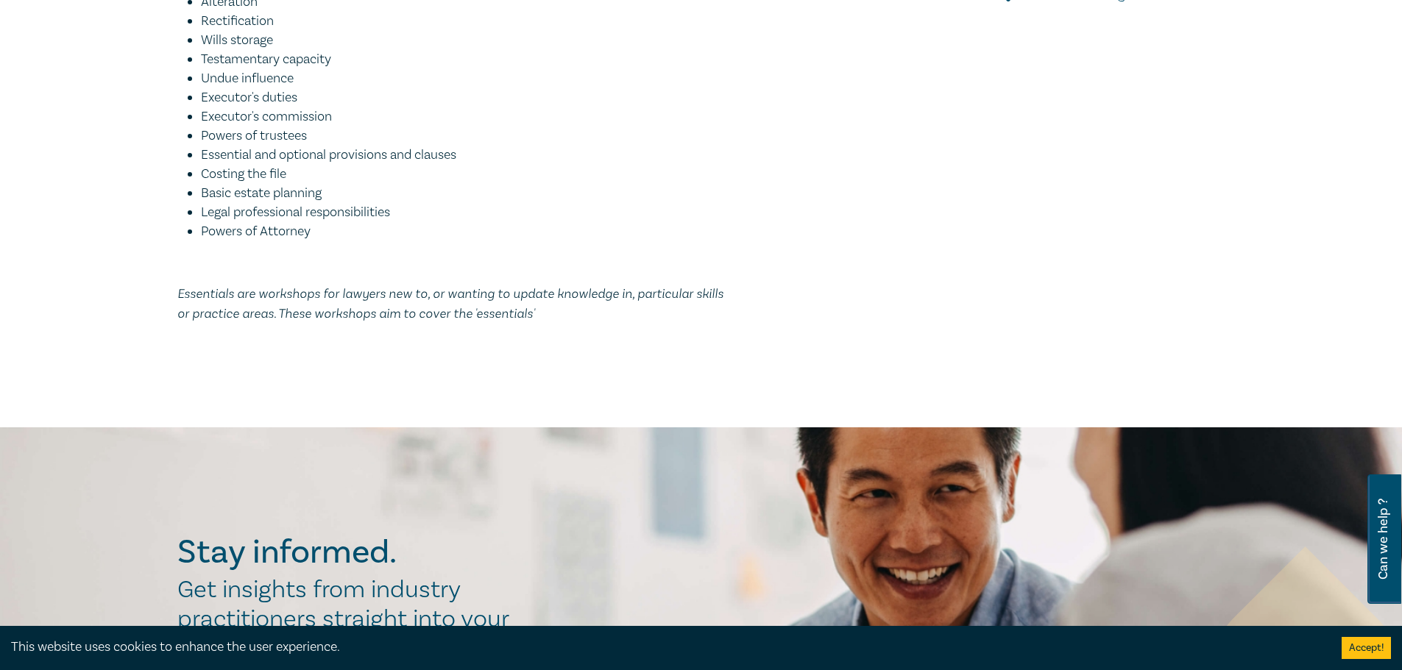
scroll to position [662, 0]
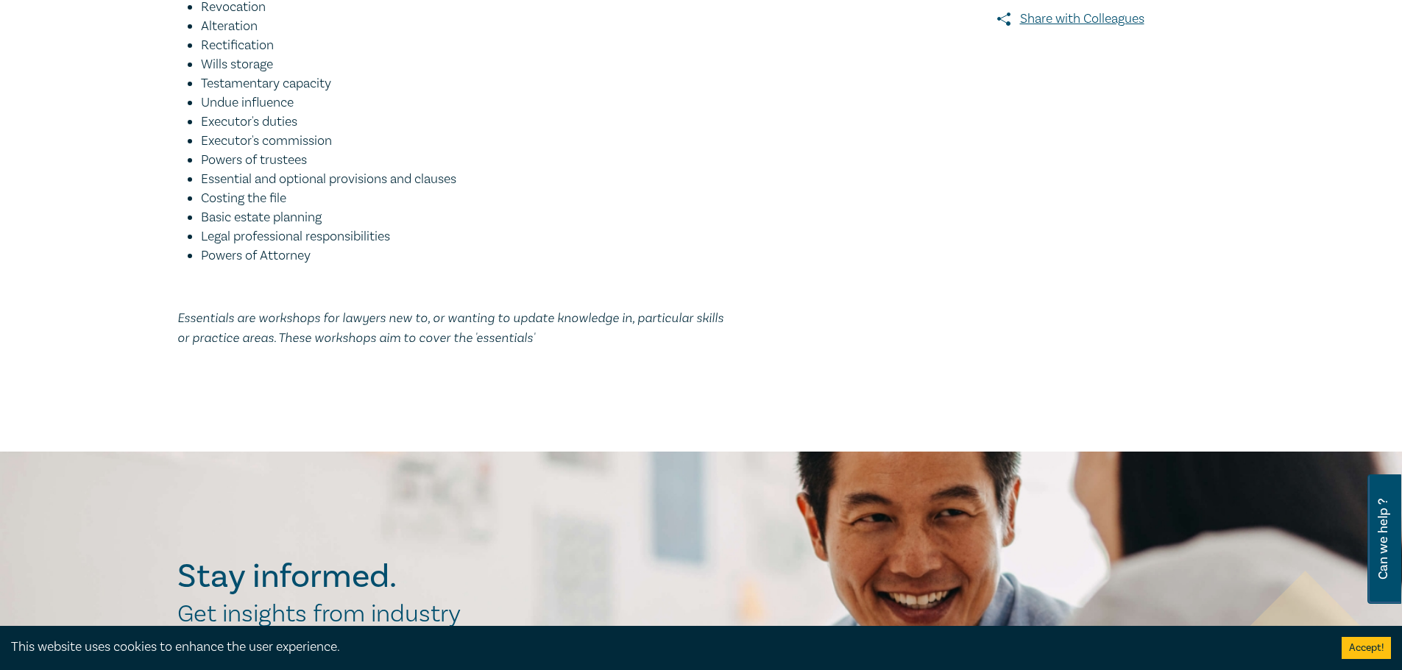
click at [455, 314] on em "Essentials are workshops for lawyers new to, or wanting to update knowledge in,…" at bounding box center [450, 327] width 546 height 35
click at [460, 316] on em "Essentials are workshops for lawyers new to, or wanting to update knowledge in,…" at bounding box center [450, 327] width 546 height 35
click at [503, 345] on p "Essentials are workshops for lawyers new to, or wanting to update knowledge in,…" at bounding box center [456, 328] width 559 height 40
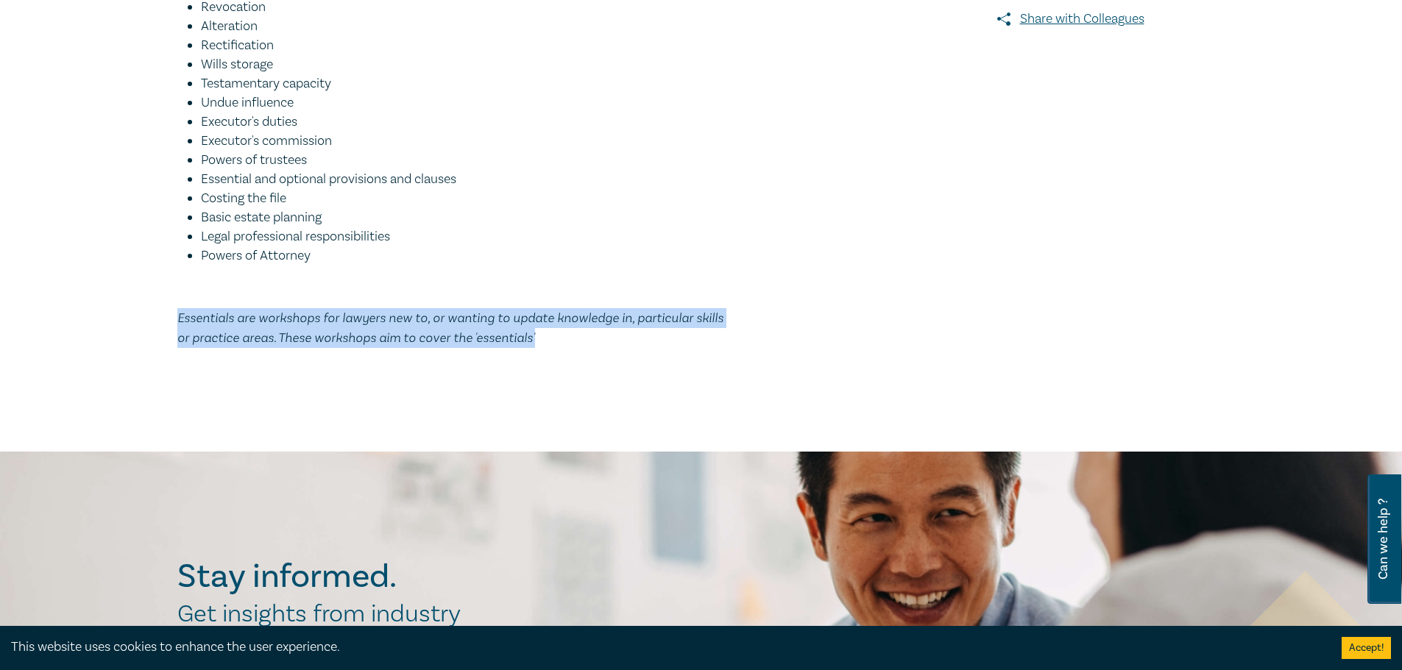
click at [503, 345] on p "Essentials are workshops for lawyers new to, or wanting to update knowledge in,…" at bounding box center [456, 328] width 559 height 40
click at [510, 341] on em "Essentials are workshops for lawyers new to, or wanting to update knowledge in,…" at bounding box center [450, 327] width 546 height 35
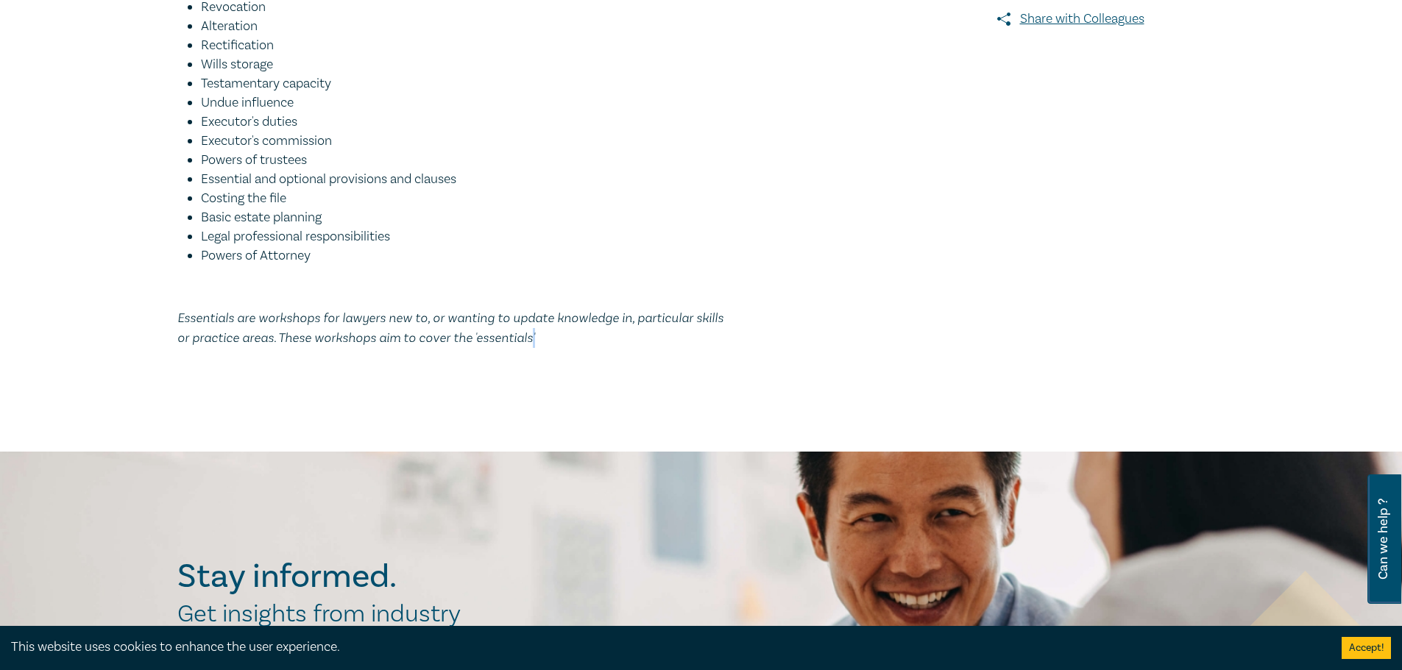
click at [510, 341] on em "Essentials are workshops for lawyers new to, or wanting to update knowledge in,…" at bounding box center [450, 327] width 546 height 35
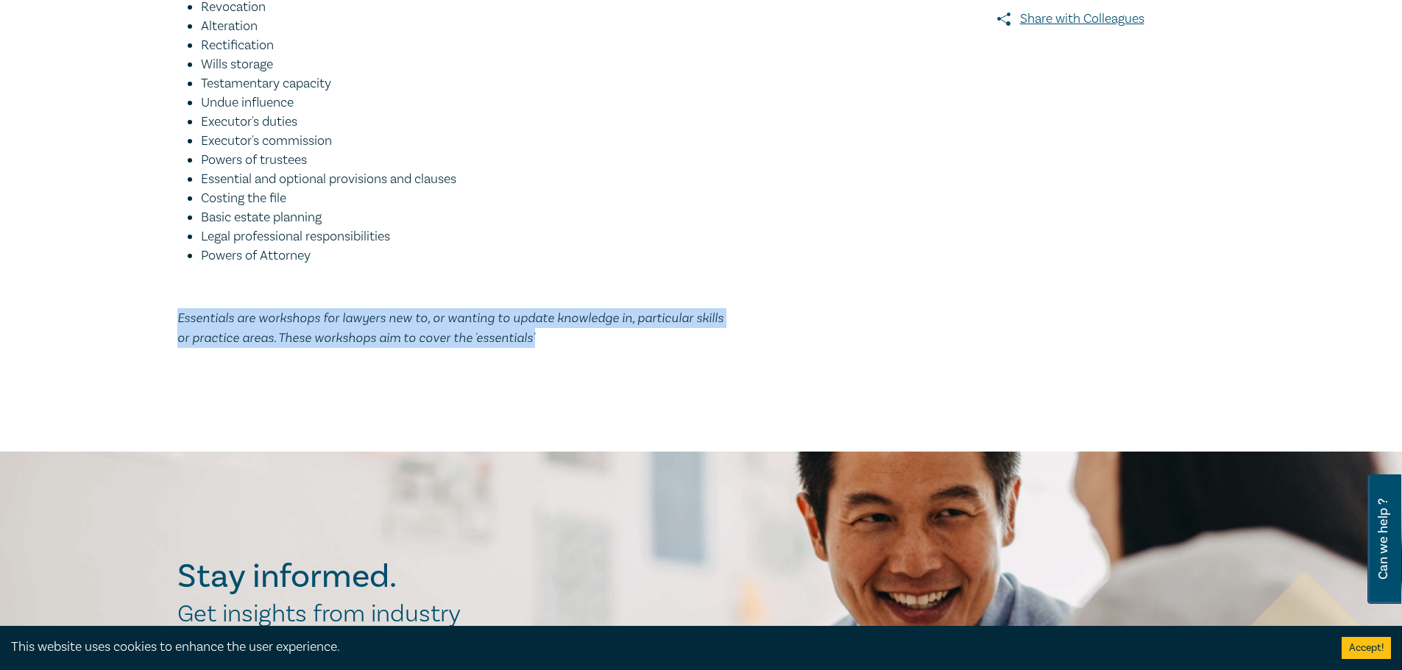
click at [510, 341] on em "Essentials are workshops for lawyers new to, or wanting to update knowledge in,…" at bounding box center [450, 327] width 546 height 35
click at [468, 334] on em "Essentials are workshops for lawyers new to, or wanting to update knowledge in,…" at bounding box center [450, 327] width 546 height 35
click at [468, 333] on em "Essentials are workshops for lawyers new to, or wanting to update knowledge in,…" at bounding box center [450, 327] width 546 height 35
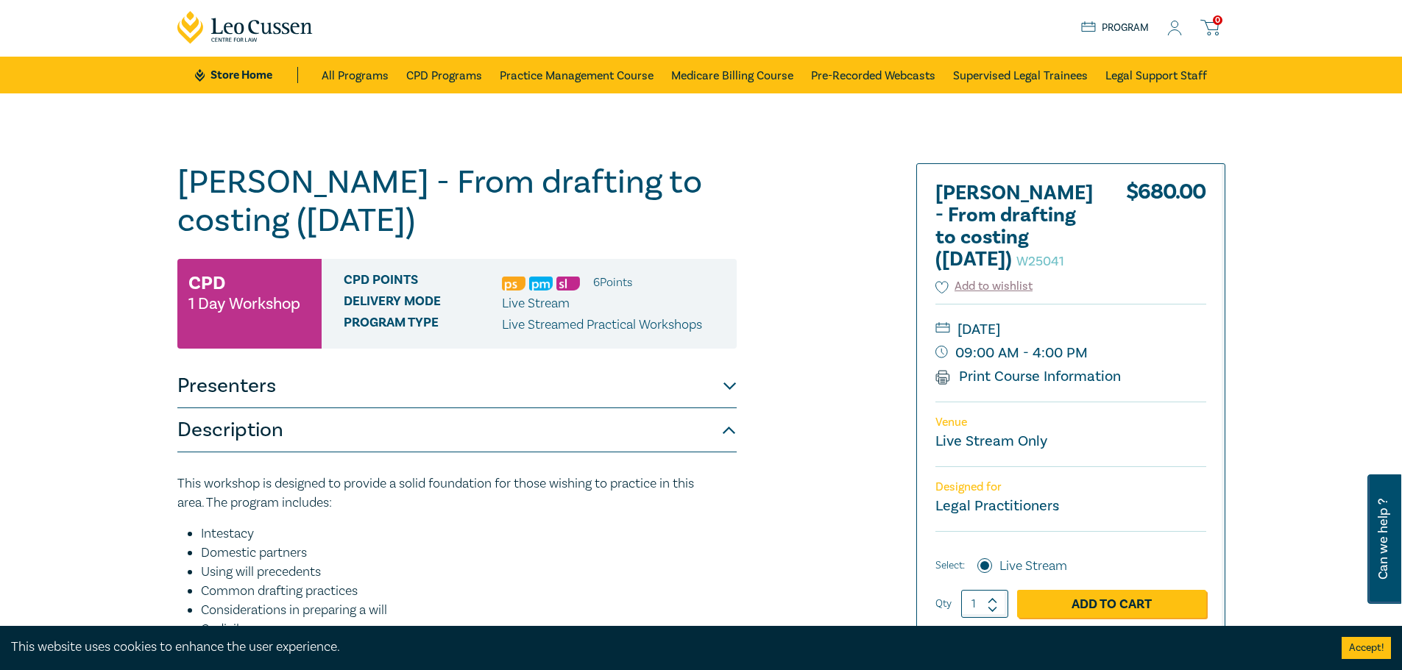
scroll to position [0, 0]
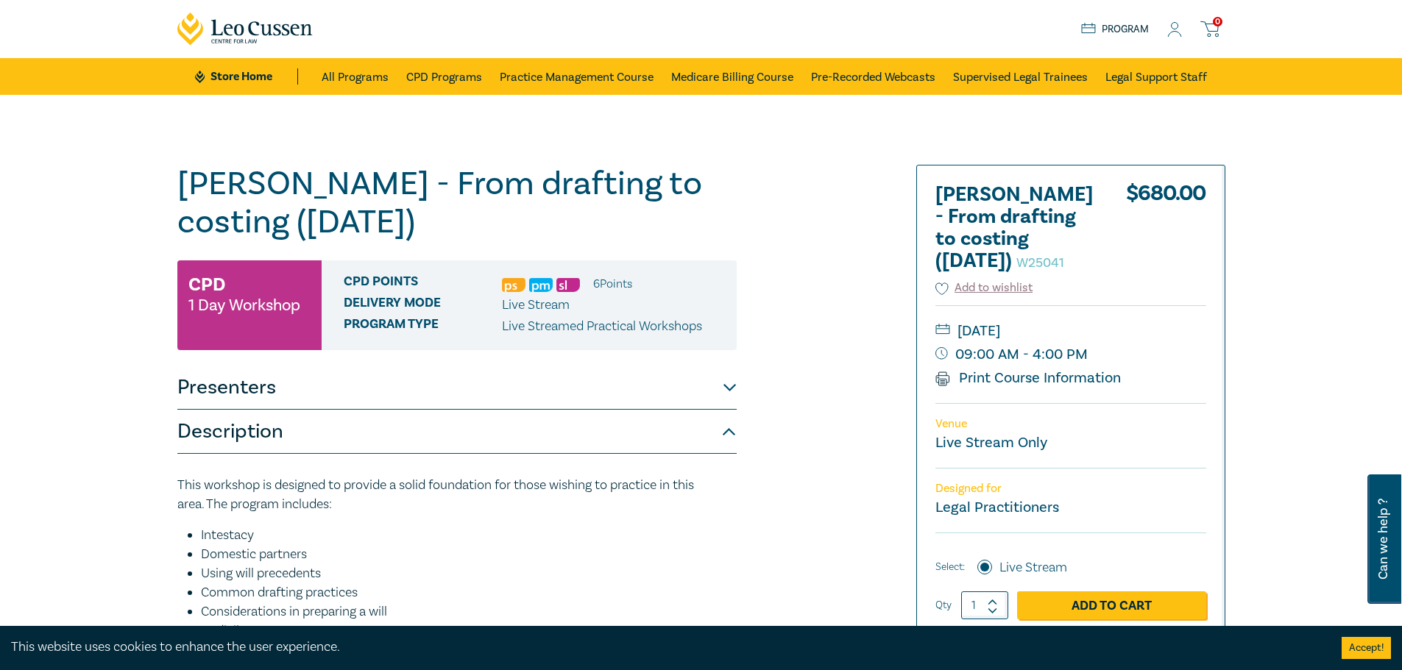
click at [361, 193] on h1 "Wills - From drafting to costing (October 2025) W25041" at bounding box center [456, 203] width 559 height 77
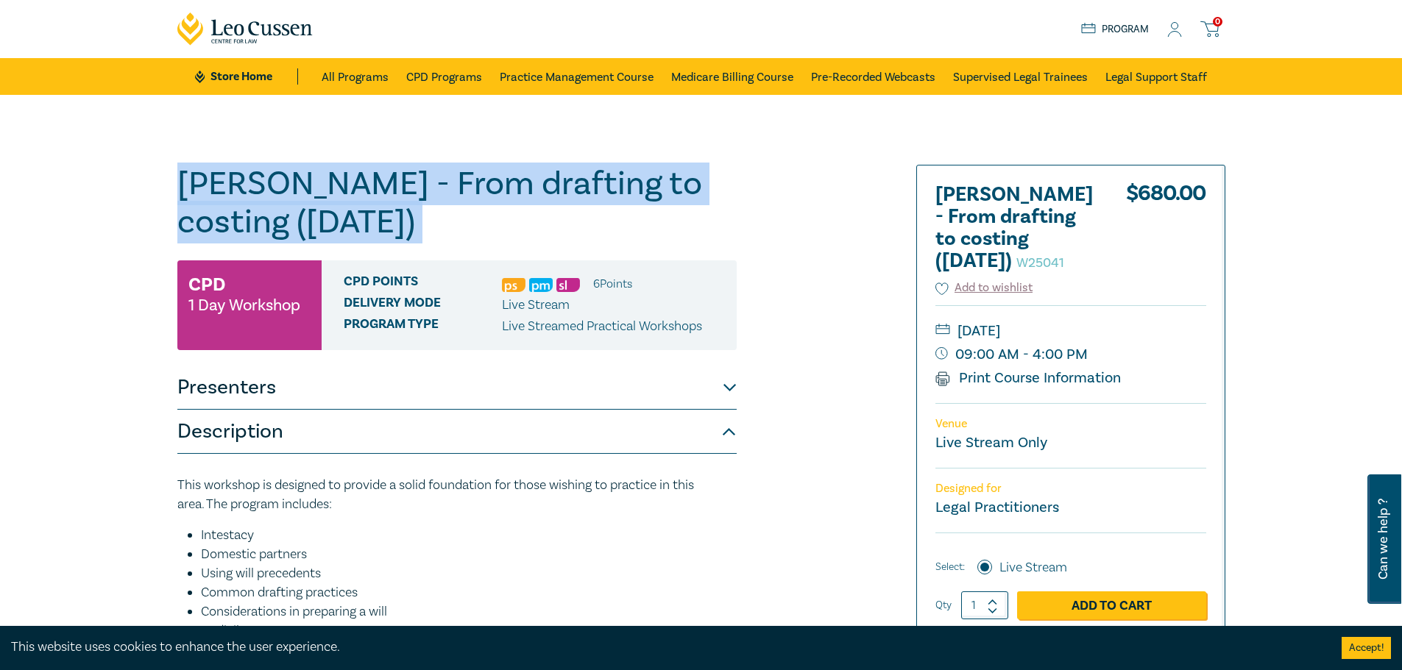
click at [361, 193] on h1 "Wills - From drafting to costing (October 2025) W25041" at bounding box center [456, 203] width 559 height 77
